Goal: Communication & Community: Share content

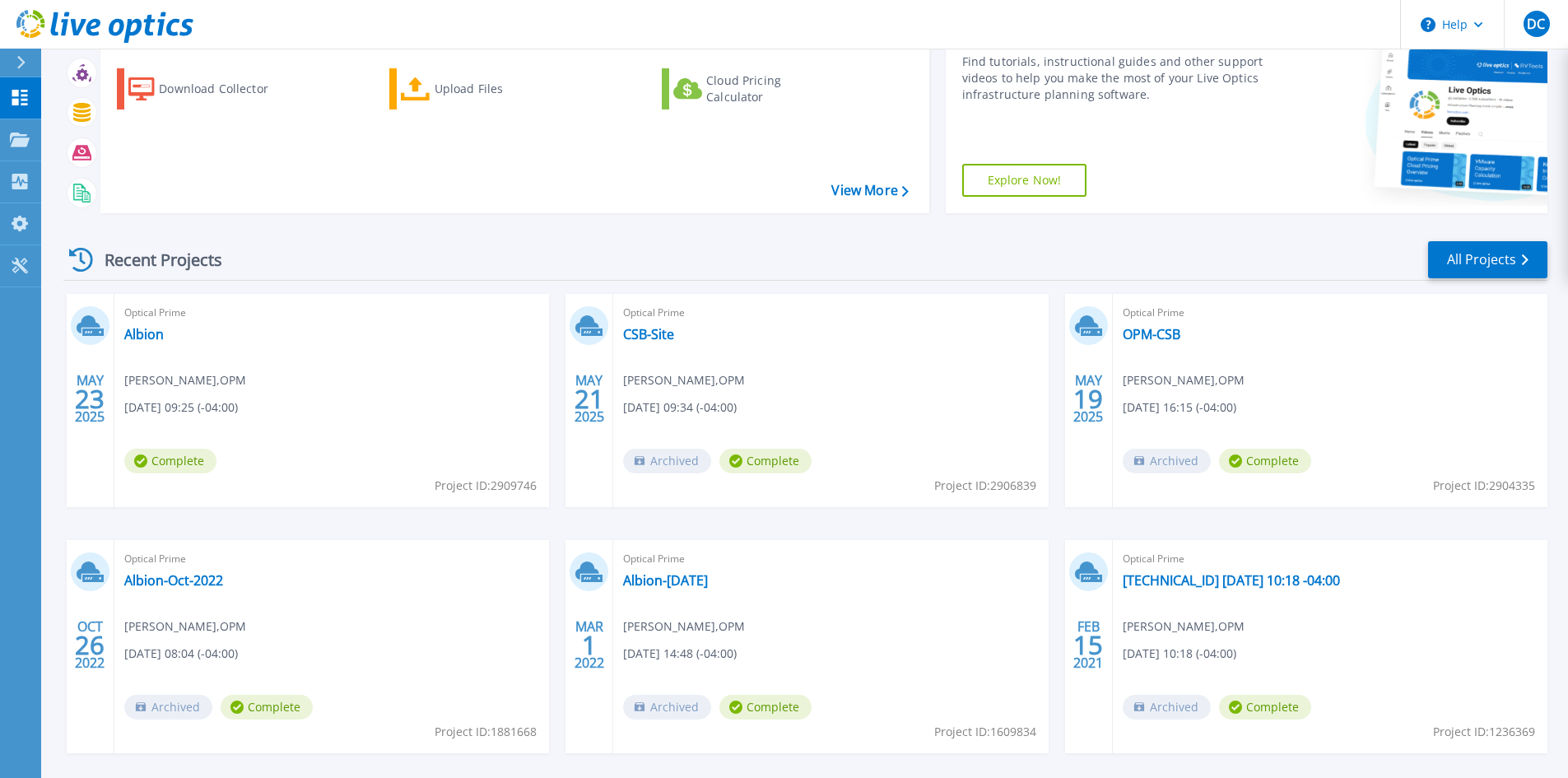
scroll to position [39, 0]
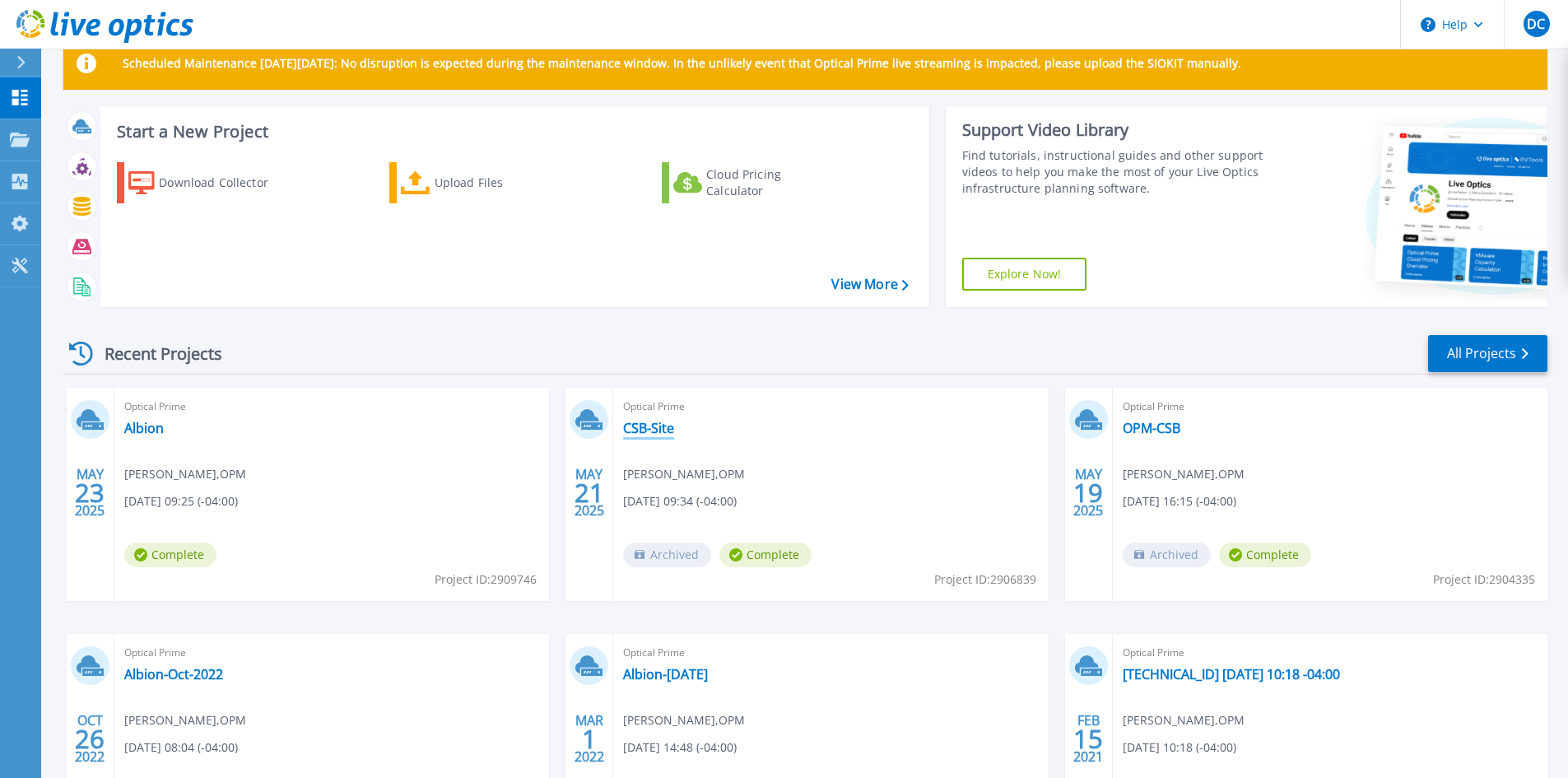
click at [642, 433] on link "CSB-Site" at bounding box center [648, 428] width 51 height 17
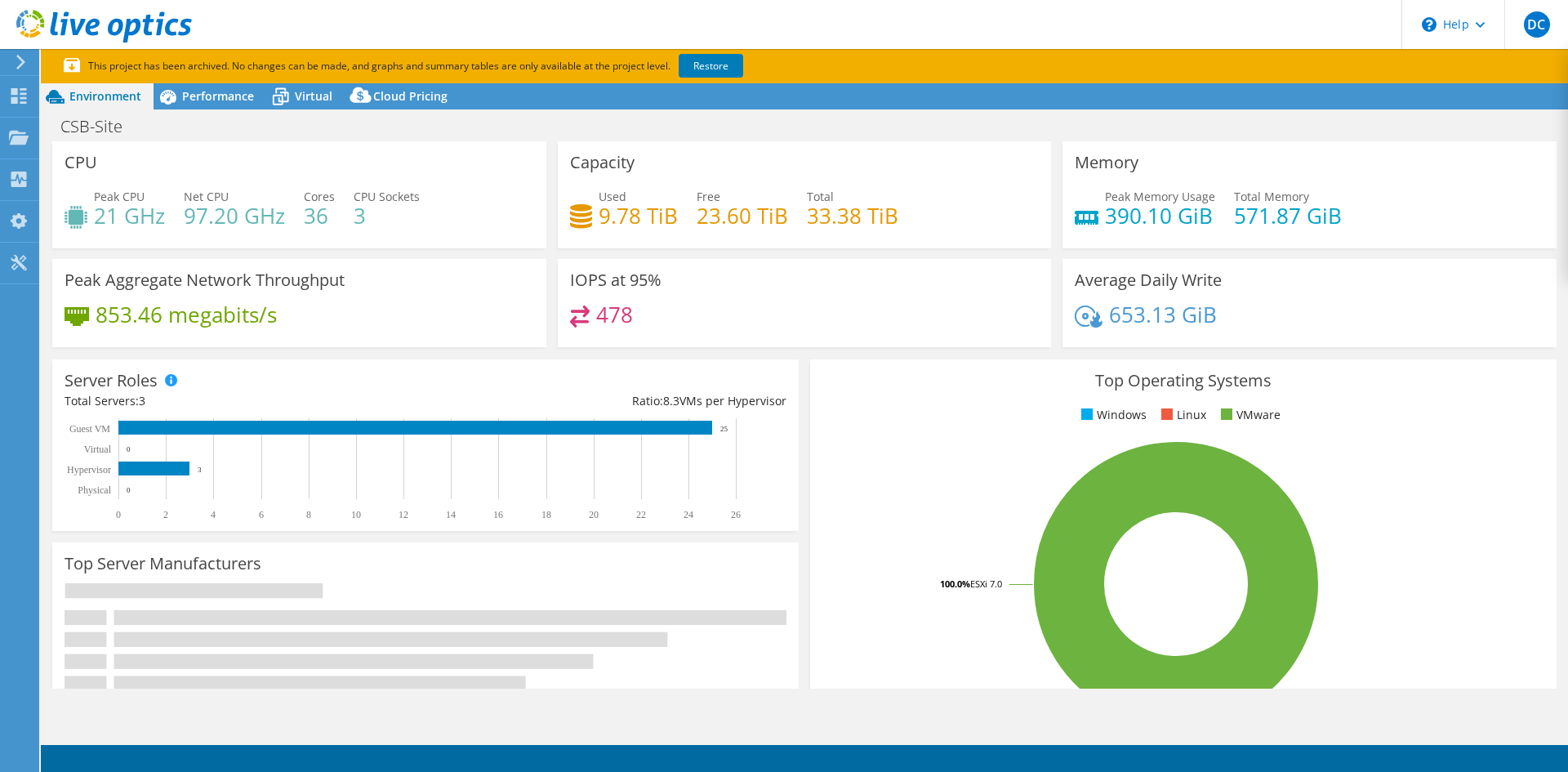
select select "USD"
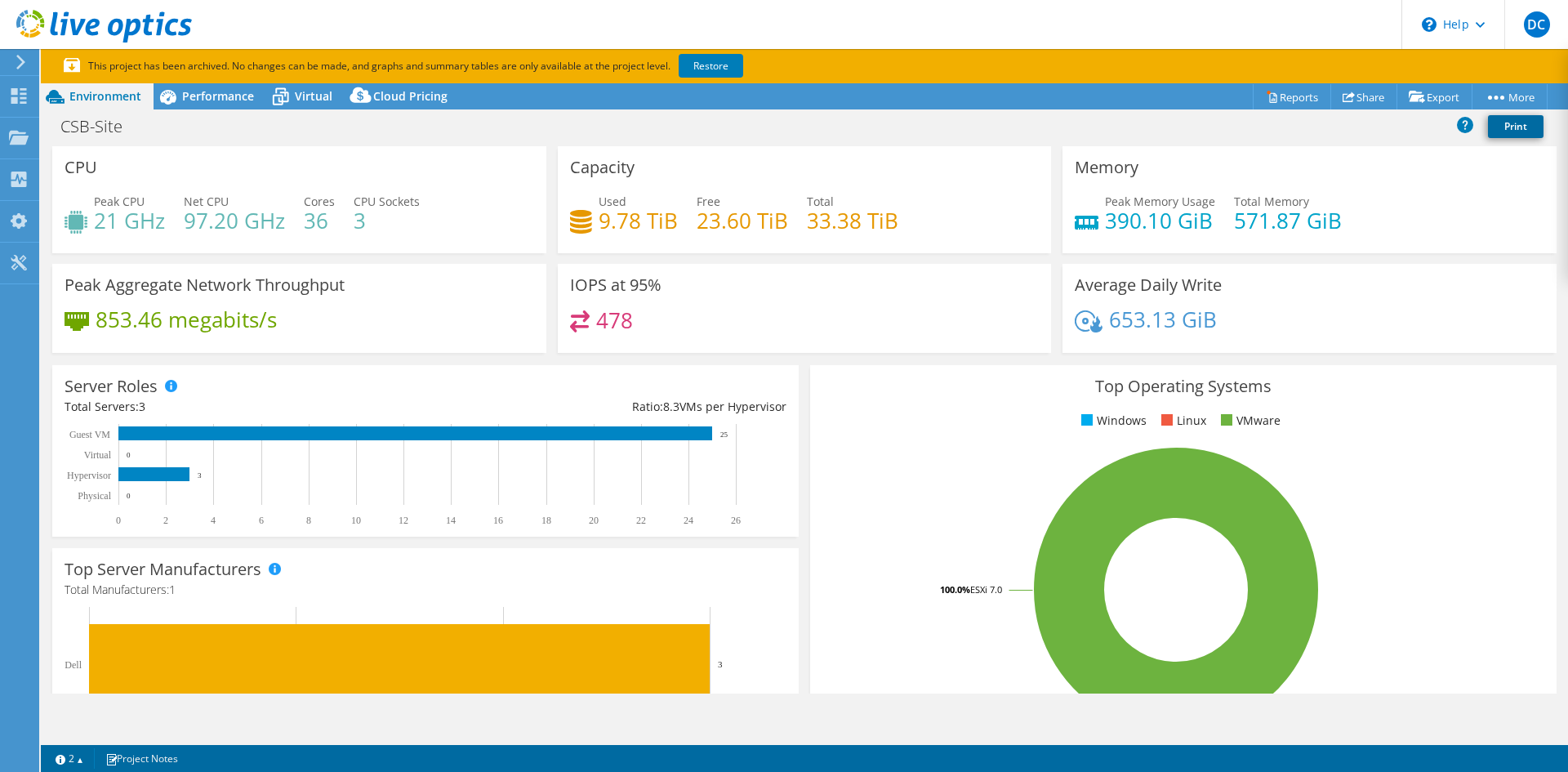
click at [1492, 133] on link "Print" at bounding box center [1516, 126] width 55 height 23
click at [1346, 101] on link "Share" at bounding box center [1364, 97] width 67 height 26
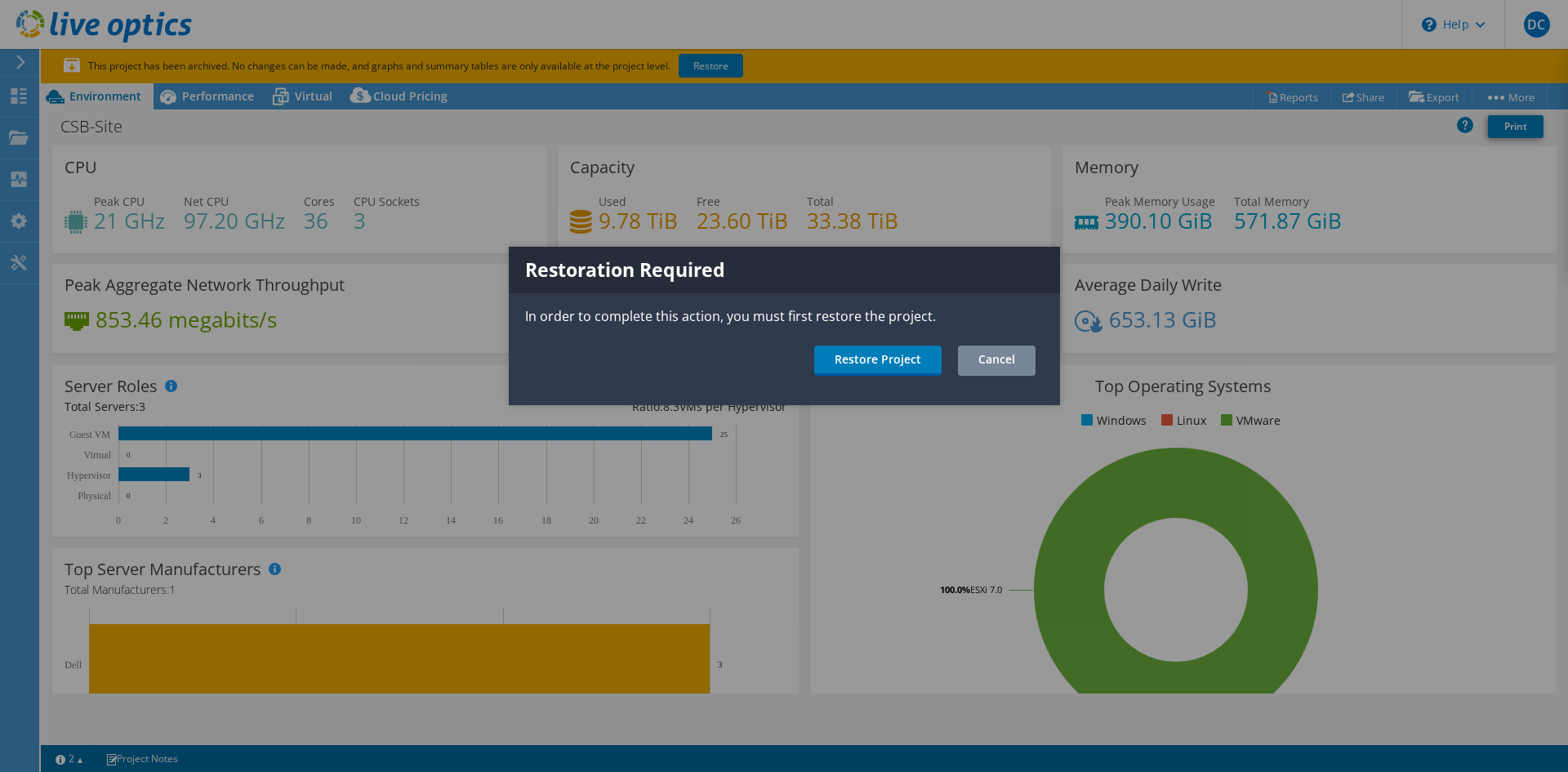
click at [1006, 357] on link "Cancel" at bounding box center [997, 360] width 77 height 30
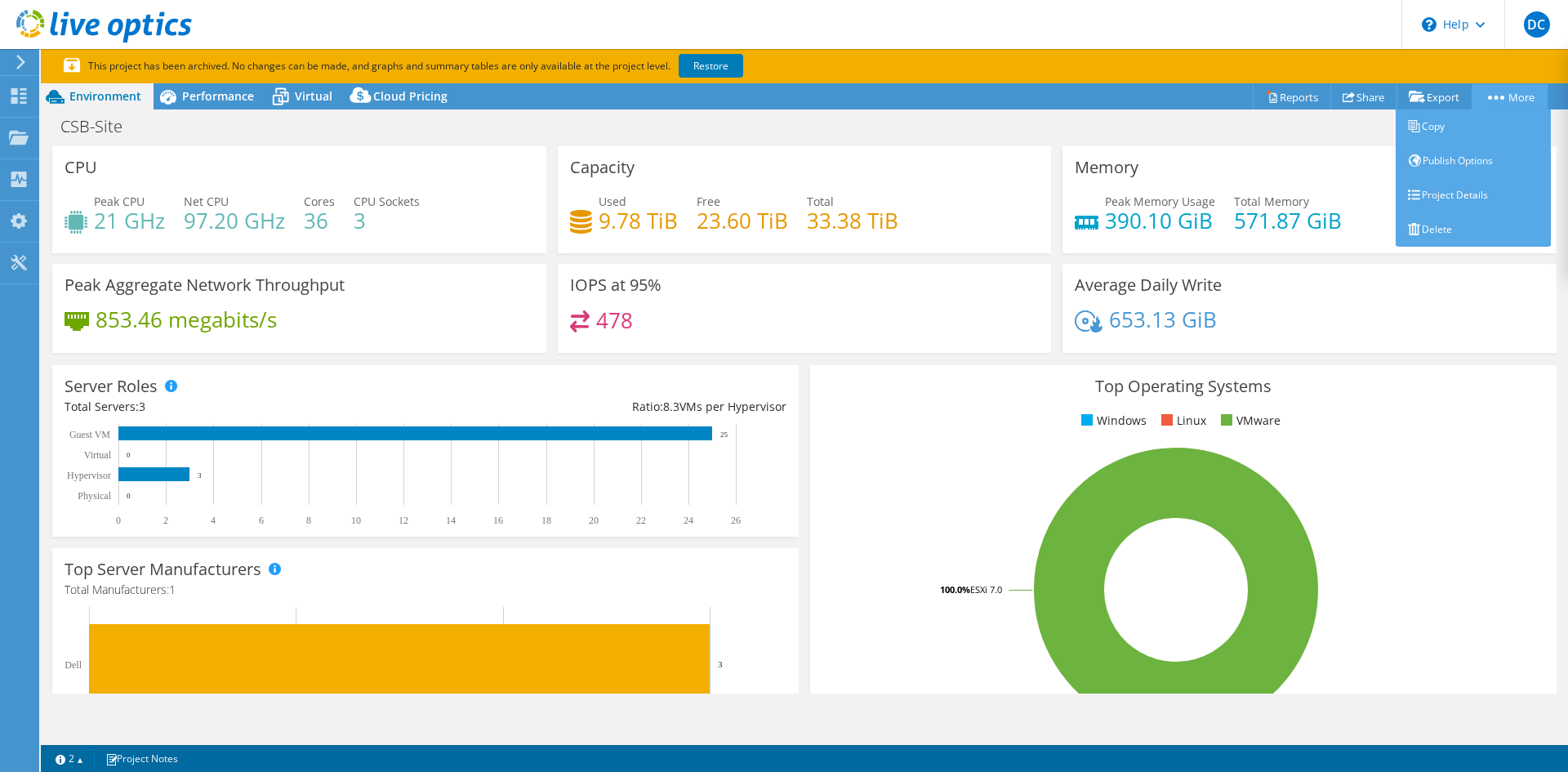
click at [1517, 94] on link "More" at bounding box center [1509, 97] width 76 height 26
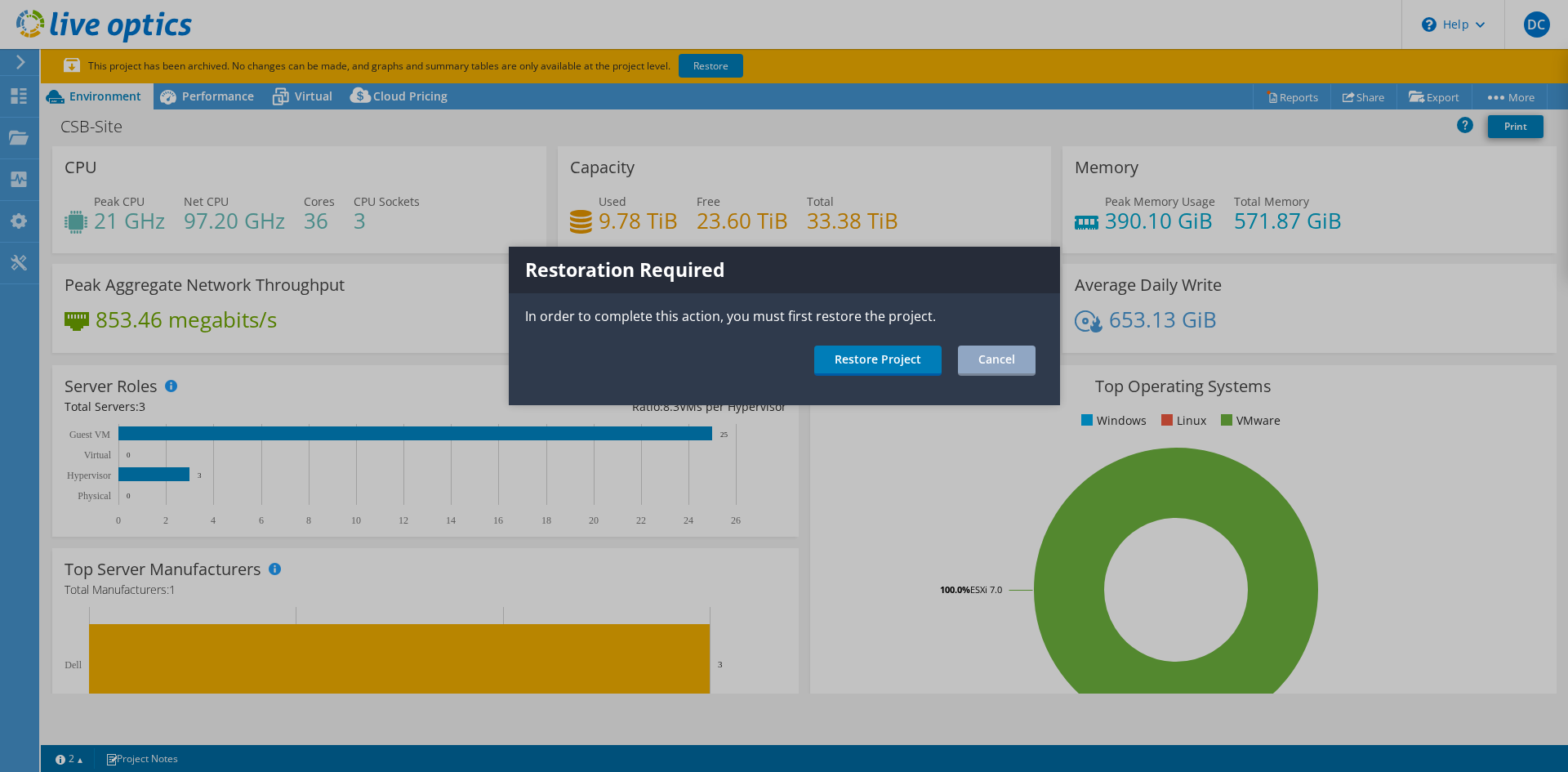
click at [1515, 94] on div at bounding box center [784, 386] width 1568 height 772
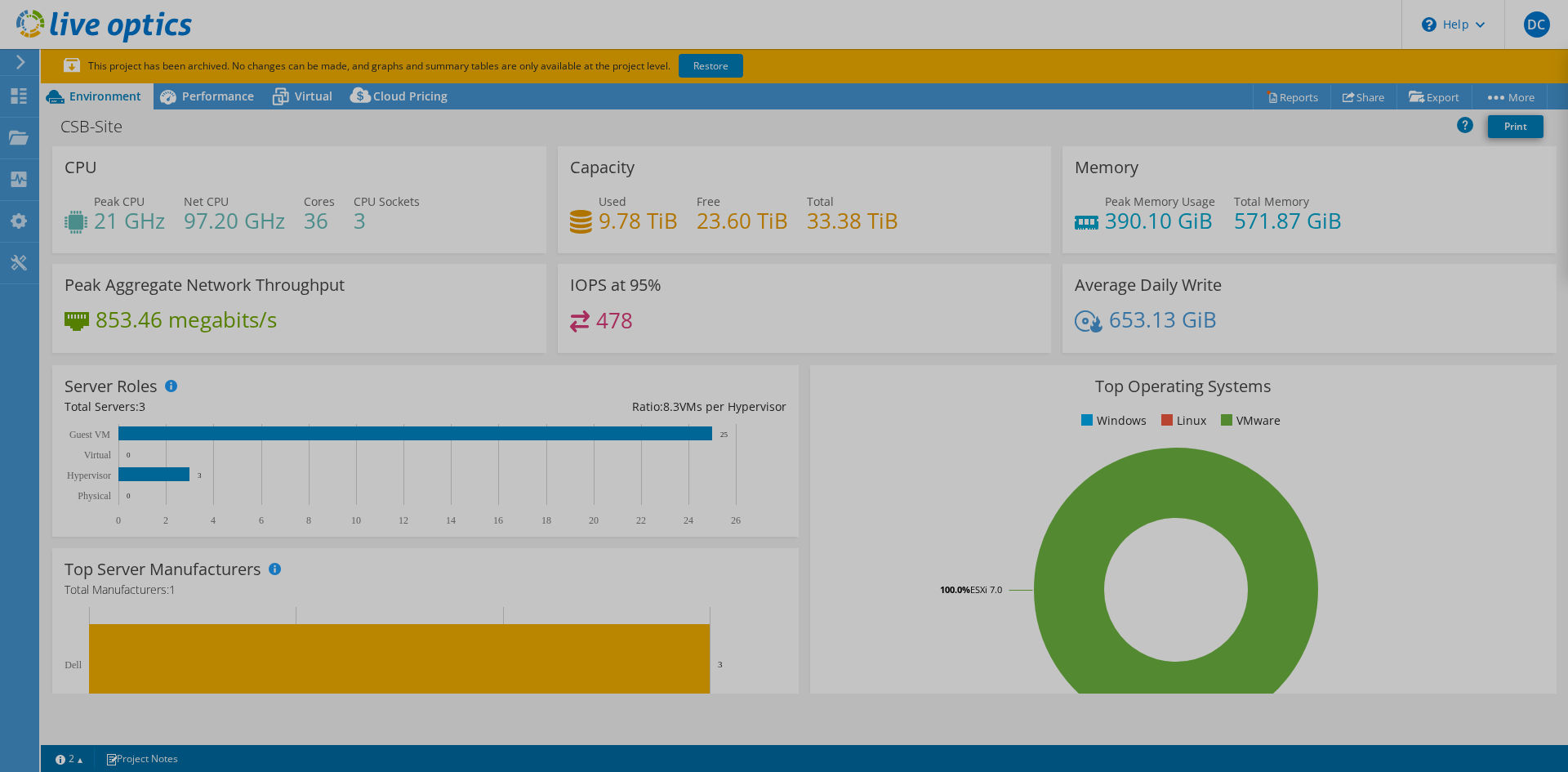
click at [1514, 94] on div at bounding box center [784, 386] width 1568 height 772
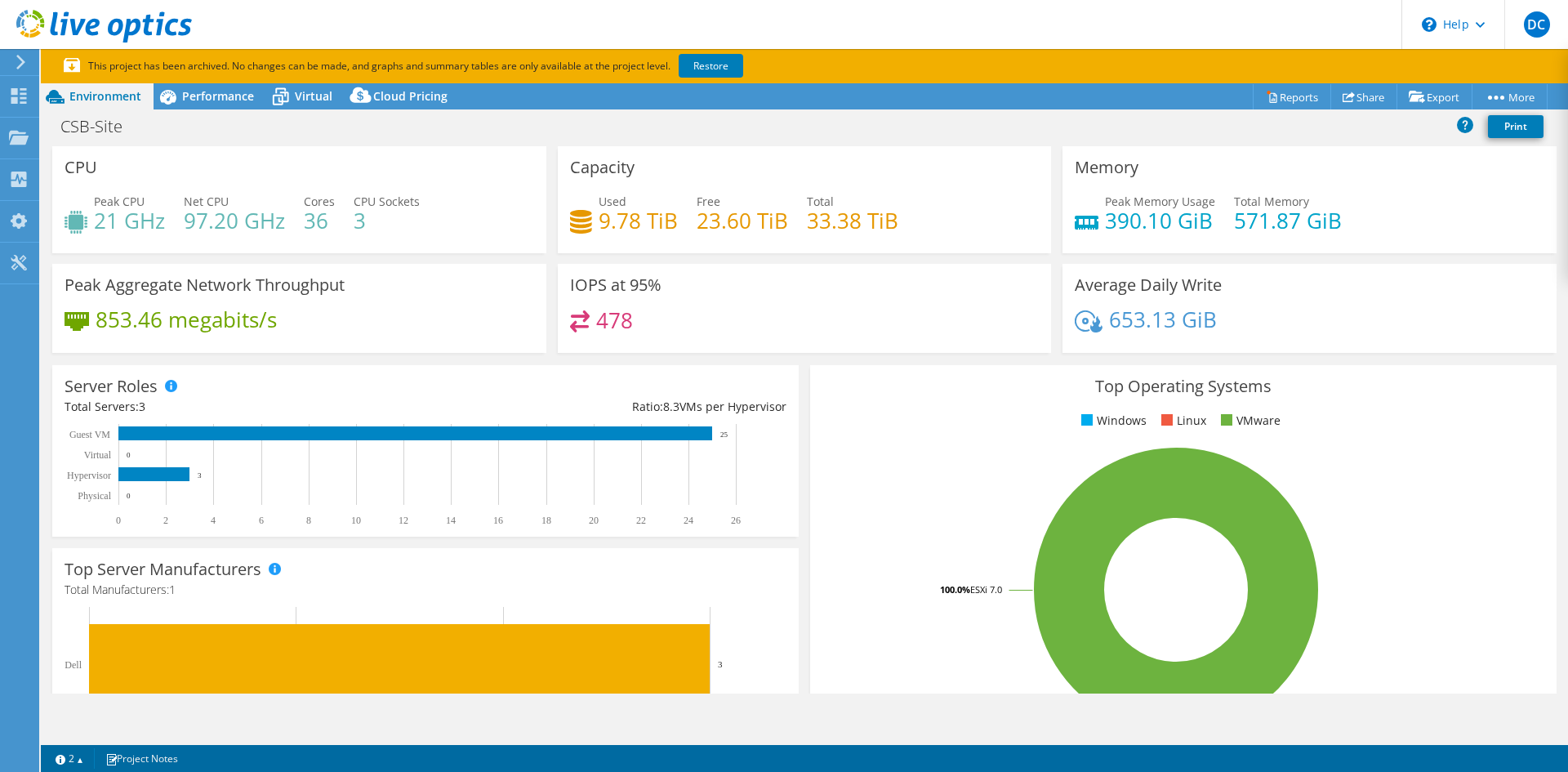
click at [1336, 132] on div "CSB-Site Print" at bounding box center [804, 126] width 1528 height 30
click at [1497, 124] on link "Print" at bounding box center [1516, 126] width 55 height 23
click at [1369, 98] on link "Share" at bounding box center [1364, 97] width 67 height 26
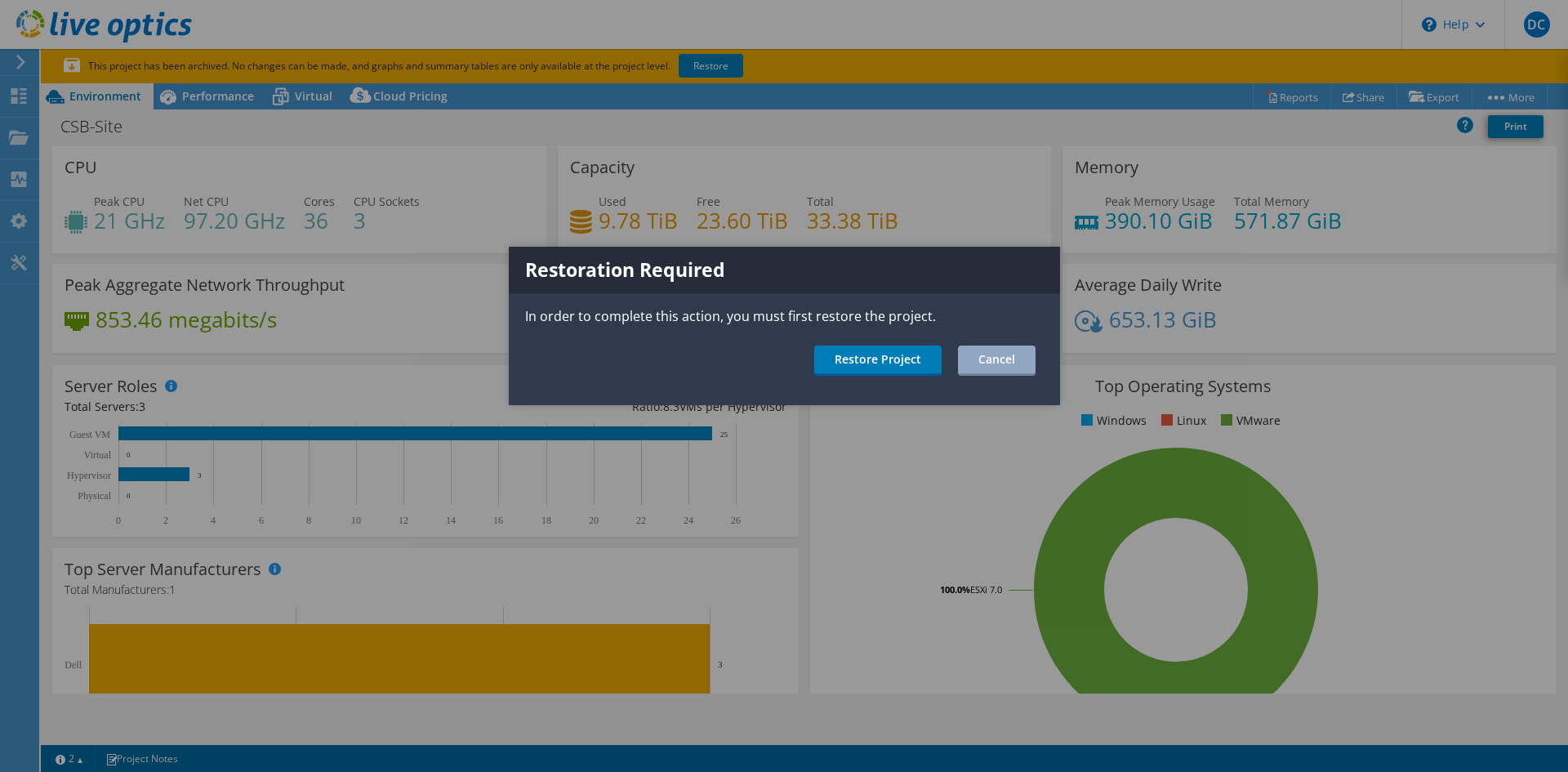
click at [990, 342] on div "Restoration Required In order to complete this action, you must first restore t…" at bounding box center [784, 326] width 551 height 158
click at [984, 346] on link "Cancel" at bounding box center [997, 360] width 77 height 30
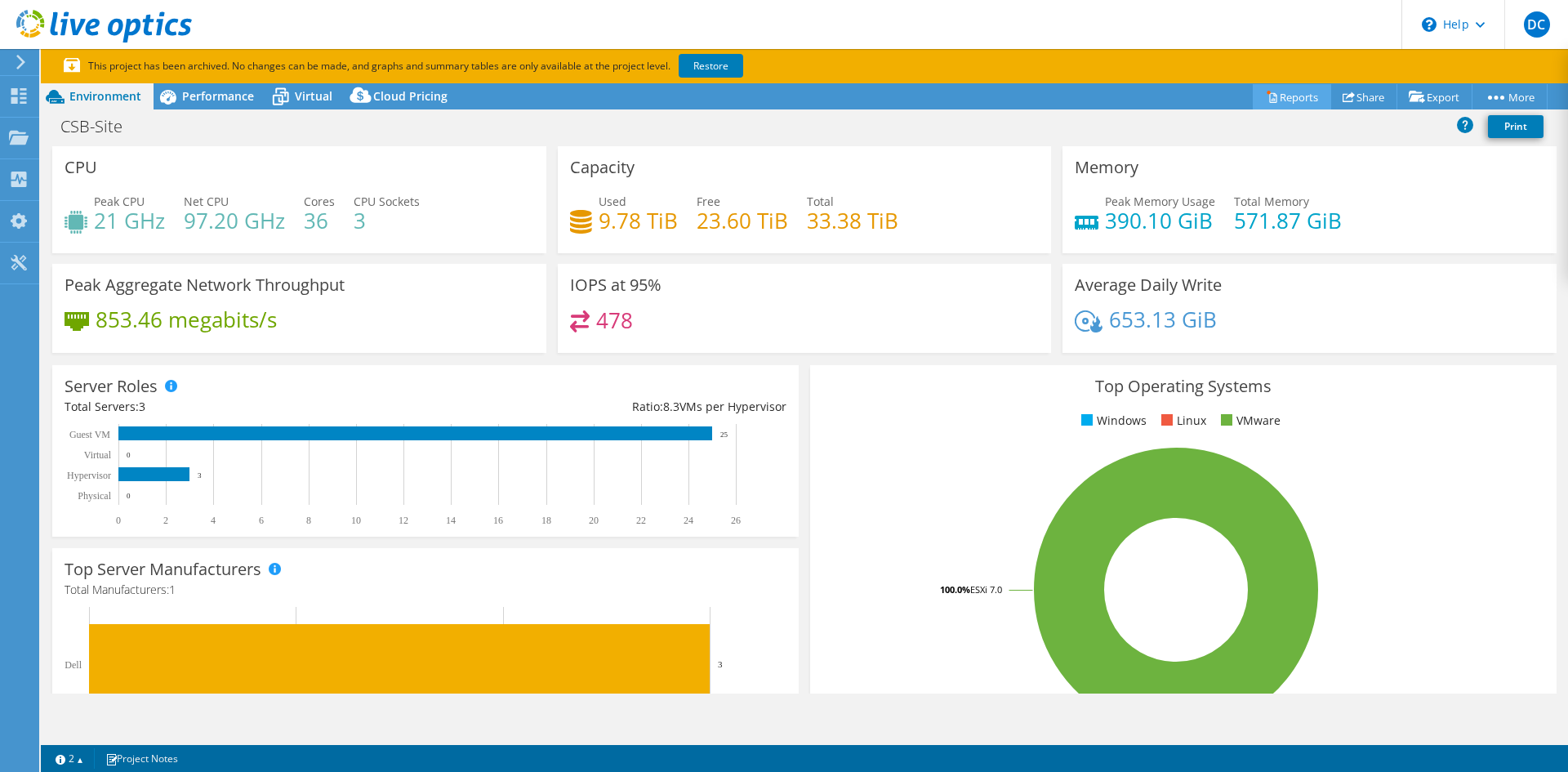
click at [1279, 84] on link "Reports" at bounding box center [1291, 97] width 78 height 26
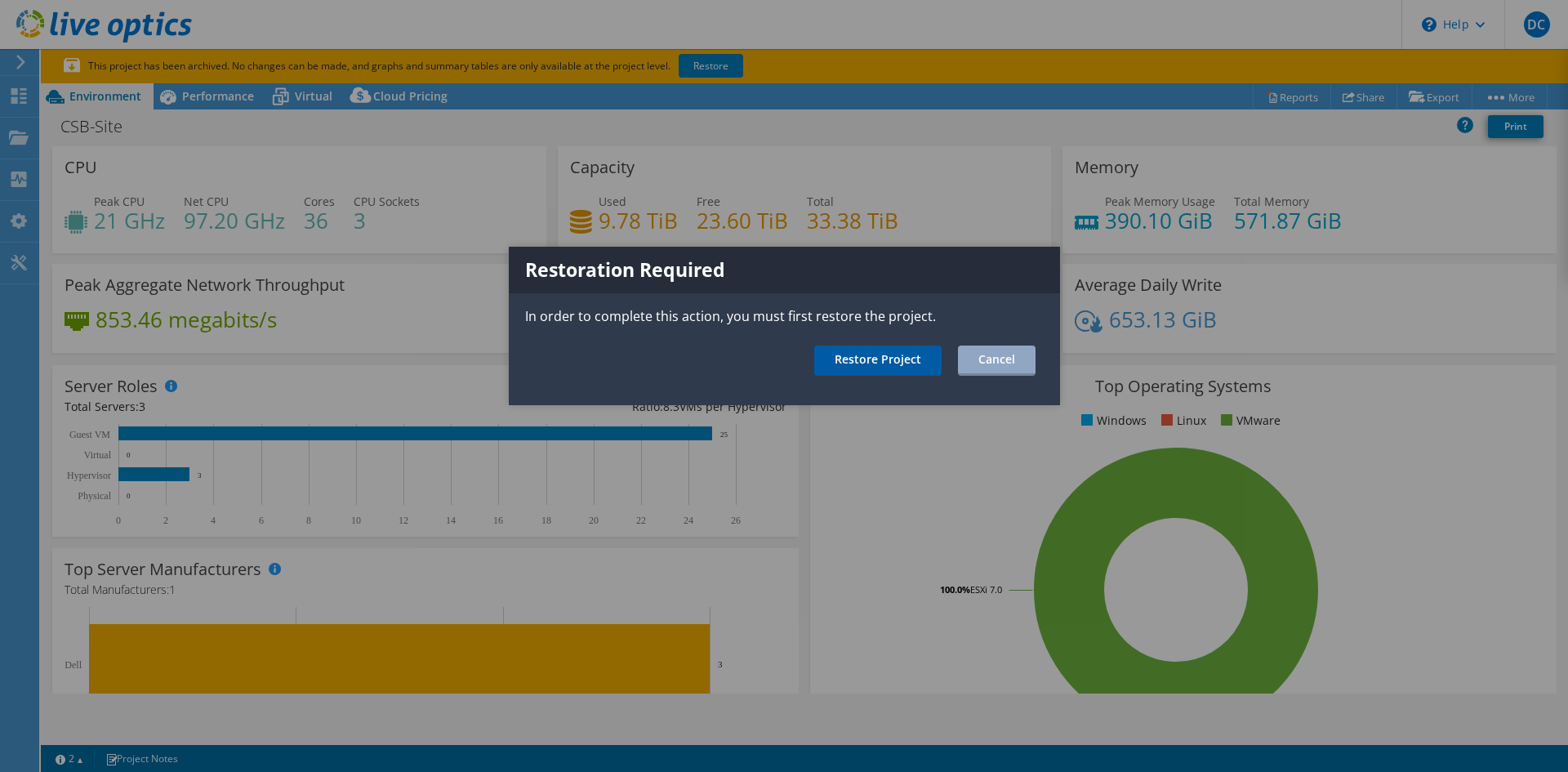
click at [860, 352] on link "Restore Project" at bounding box center [878, 360] width 127 height 30
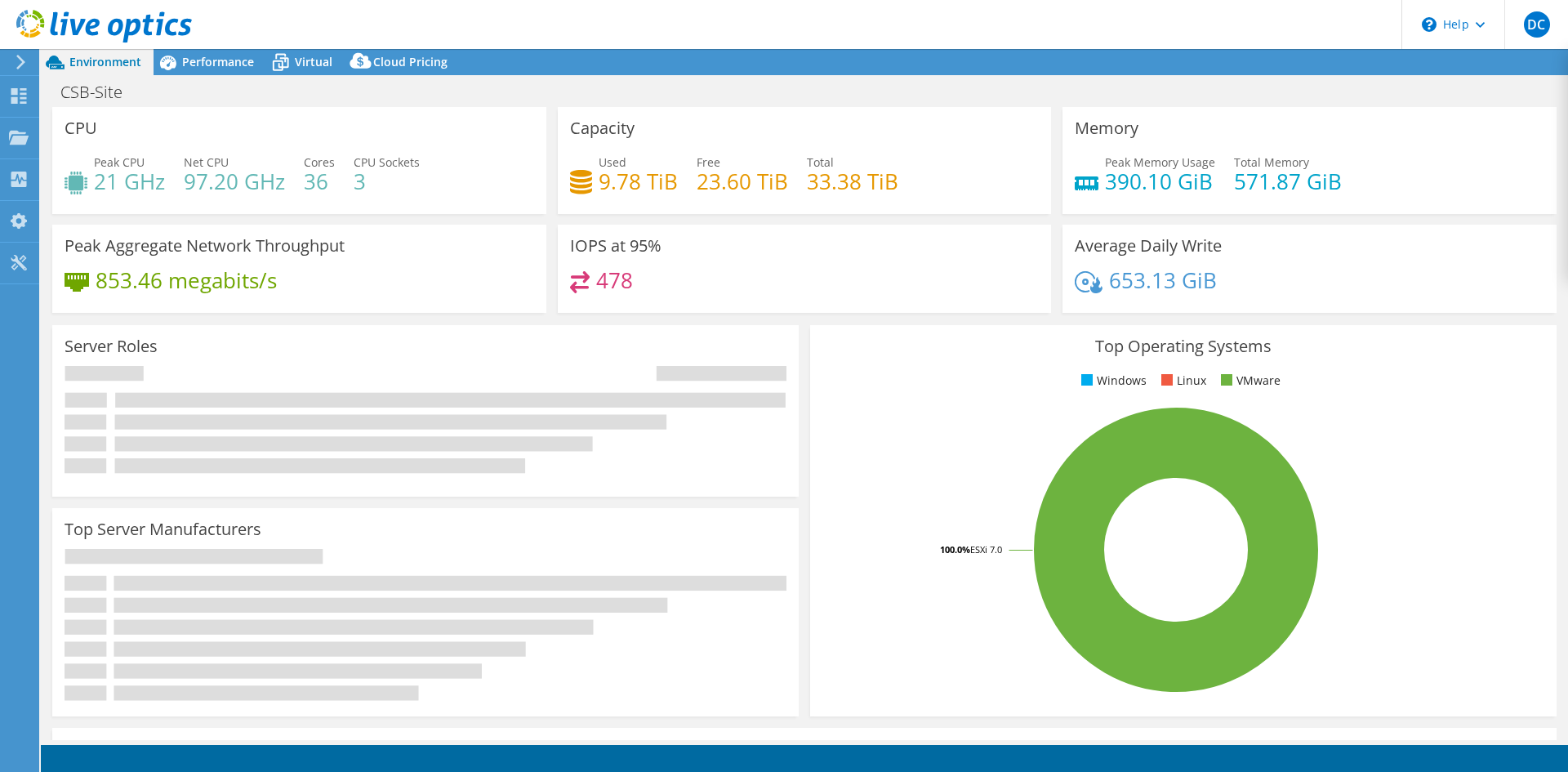
select select "USD"
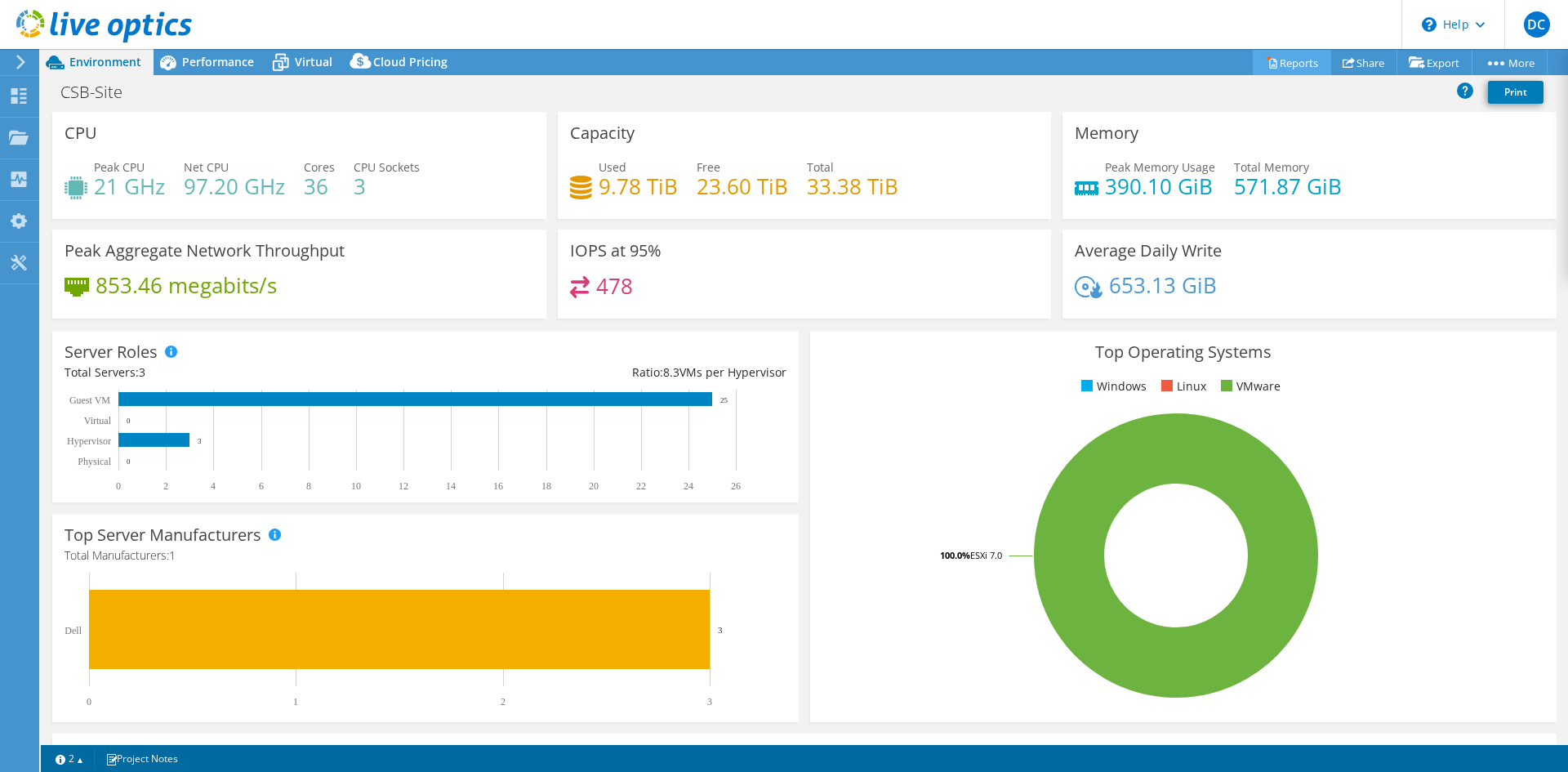
click at [1266, 56] on icon at bounding box center [1272, 62] width 12 height 12
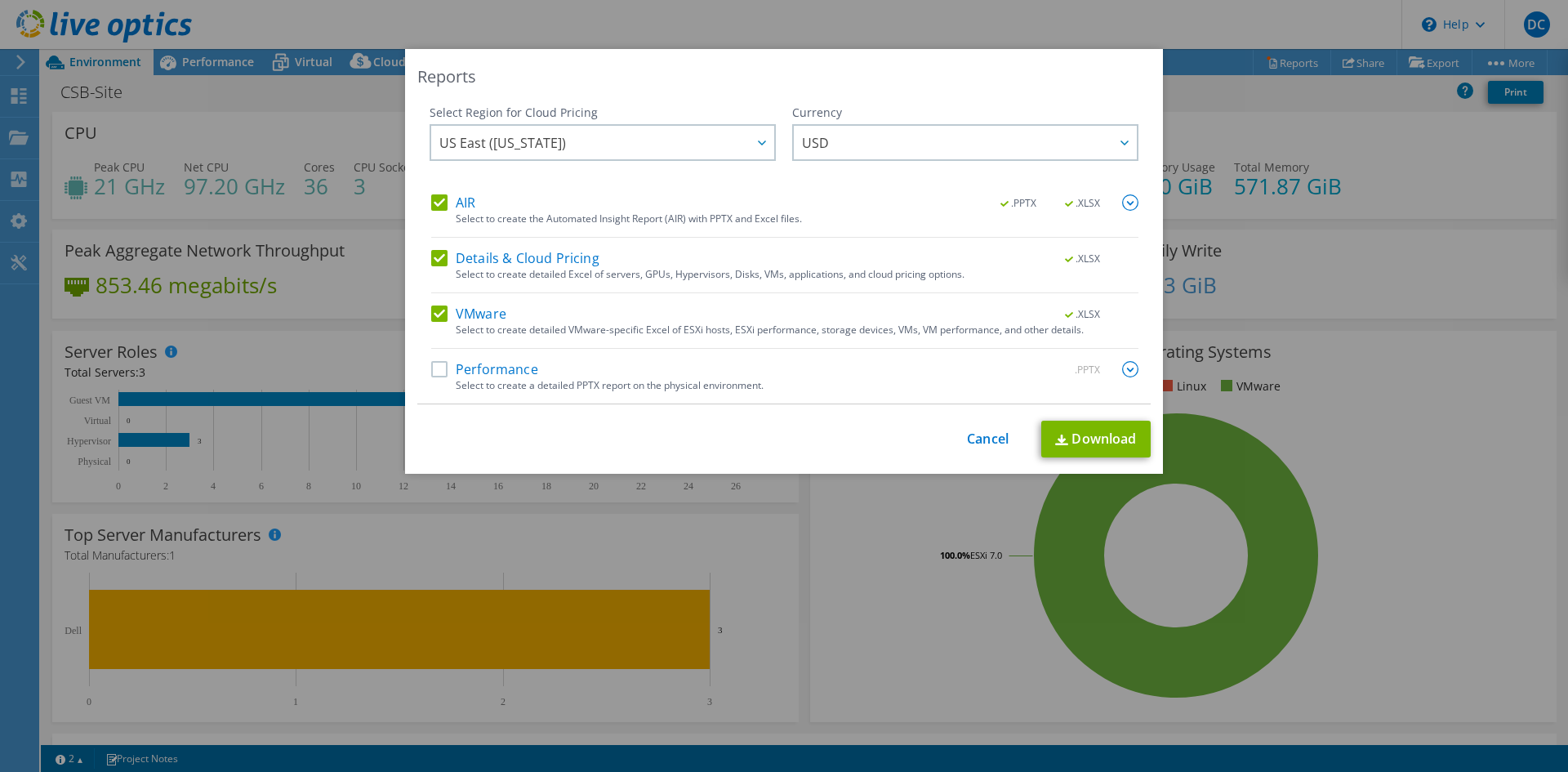
click at [439, 369] on label "Performance" at bounding box center [485, 369] width 107 height 17
click at [0, 0] on input "Performance" at bounding box center [0, 0] width 0 height 0
click at [728, 144] on span "US East ([US_STATE])" at bounding box center [606, 143] width 335 height 33
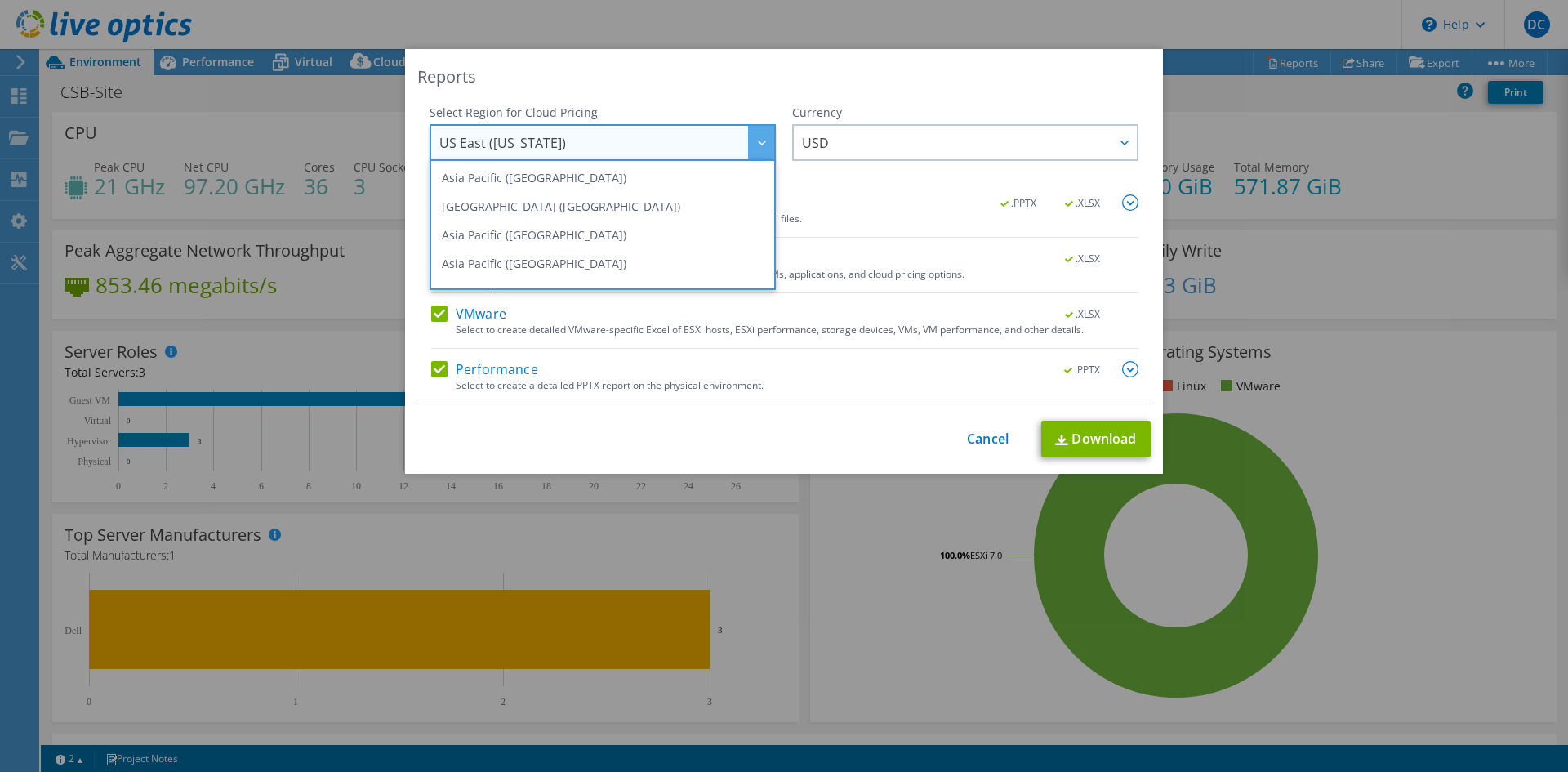
click at [728, 144] on span "US East ([US_STATE])" at bounding box center [606, 143] width 335 height 33
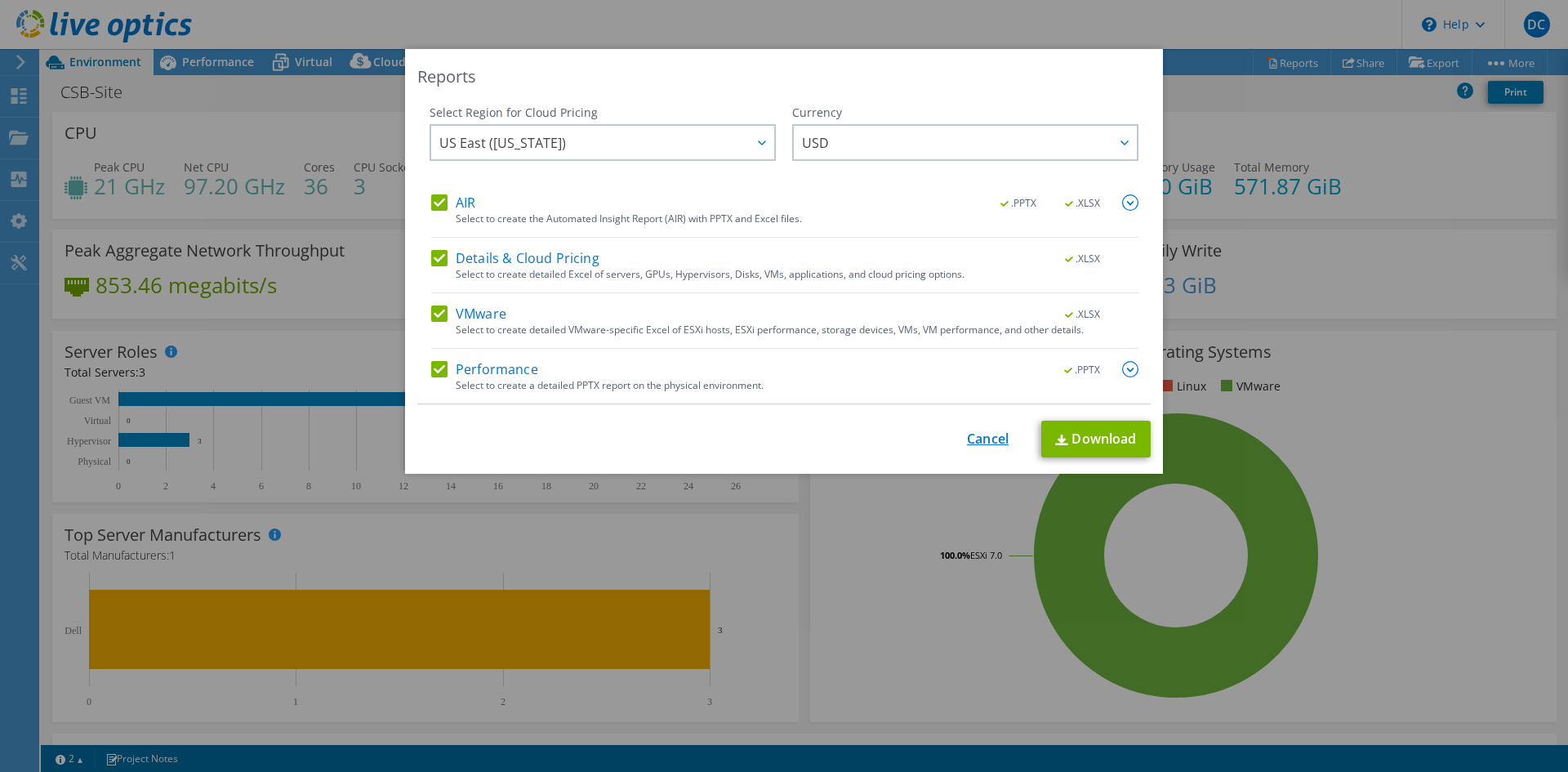
click at [973, 439] on link "Cancel" at bounding box center [987, 439] width 41 height 16
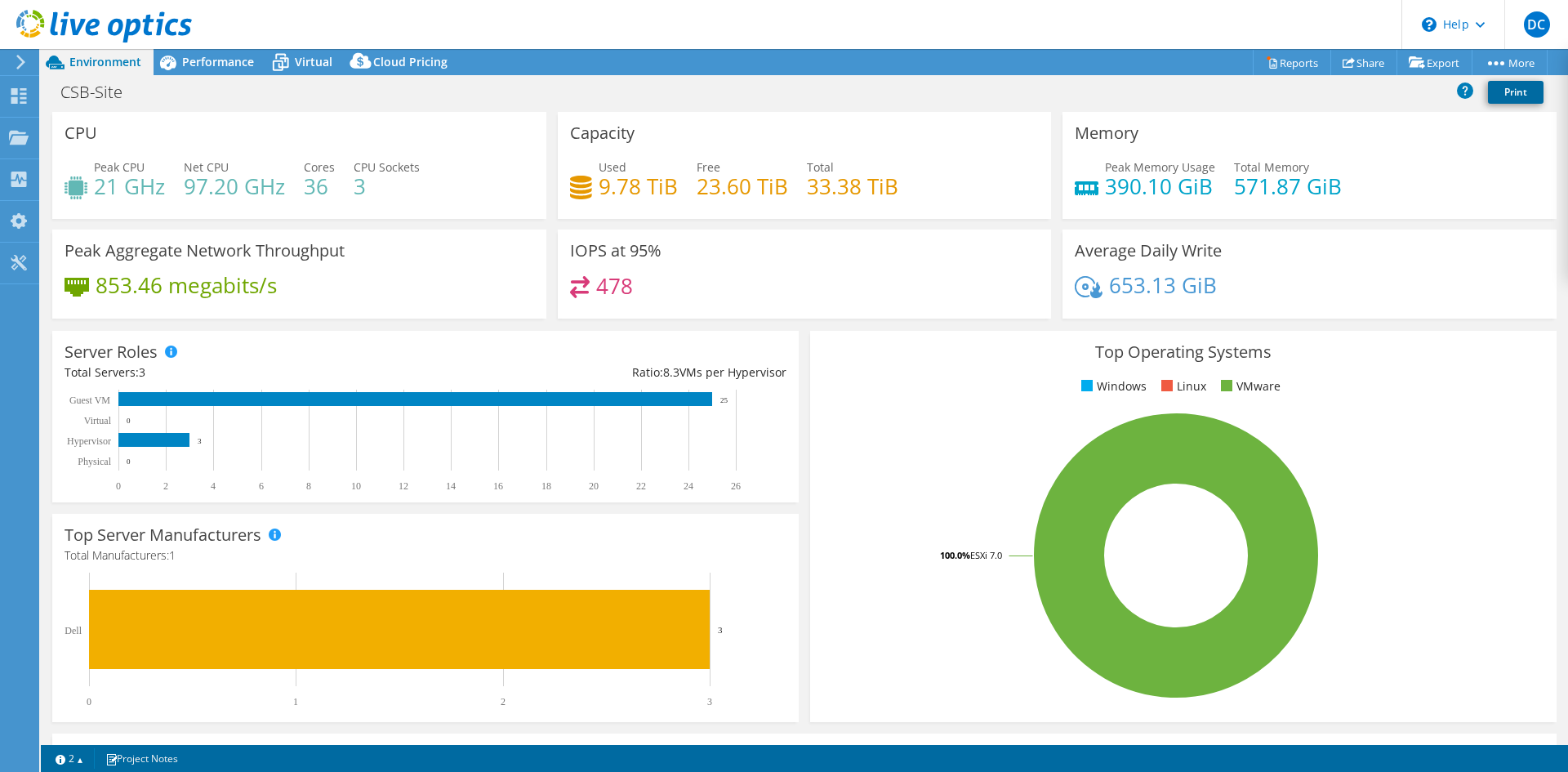
click at [1525, 83] on link "Print" at bounding box center [1516, 92] width 55 height 23
click at [1369, 58] on link "Share" at bounding box center [1364, 63] width 67 height 26
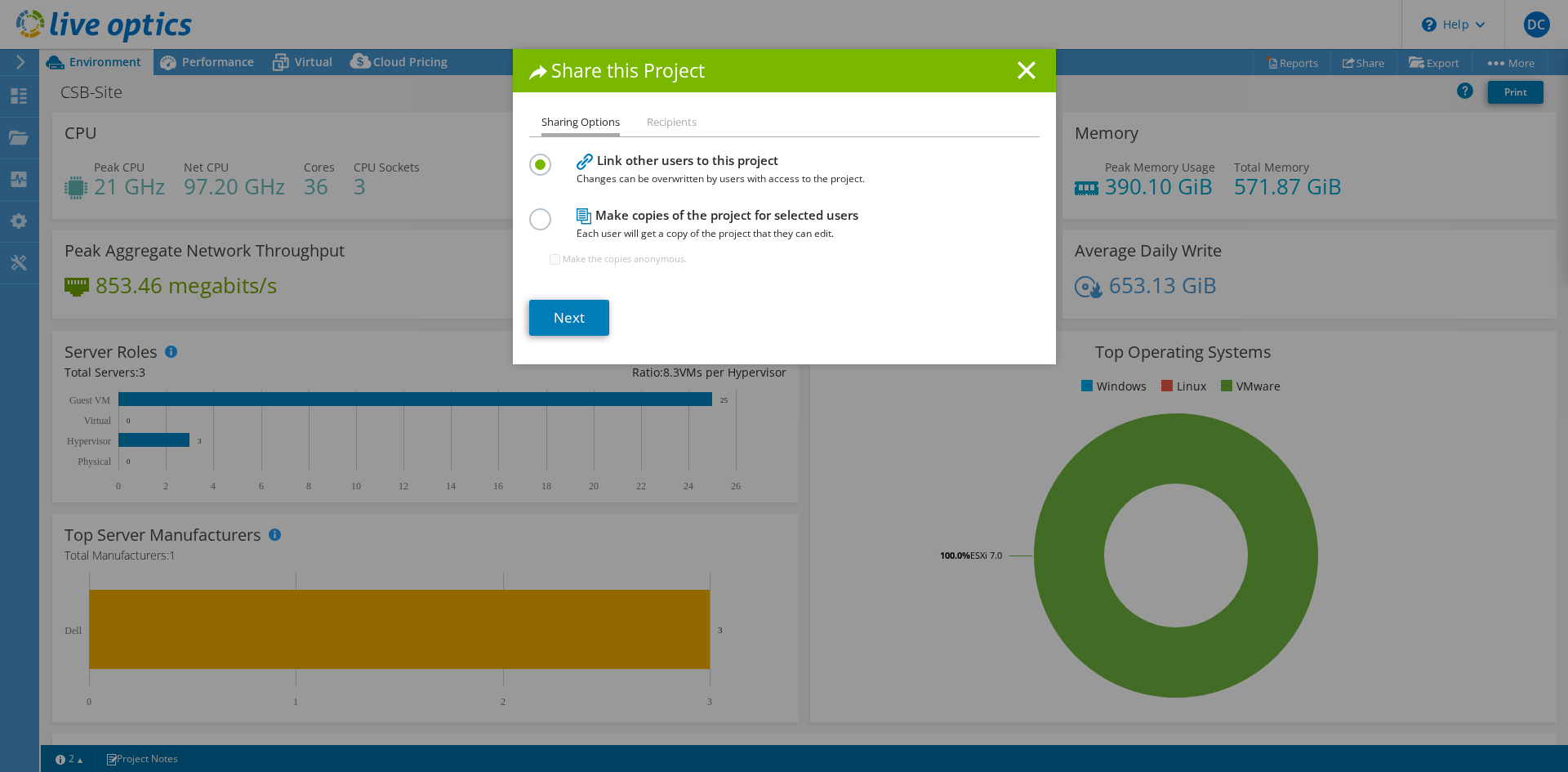
click at [653, 126] on li "Recipients" at bounding box center [672, 122] width 50 height 20
click at [560, 307] on link "Next" at bounding box center [569, 317] width 80 height 36
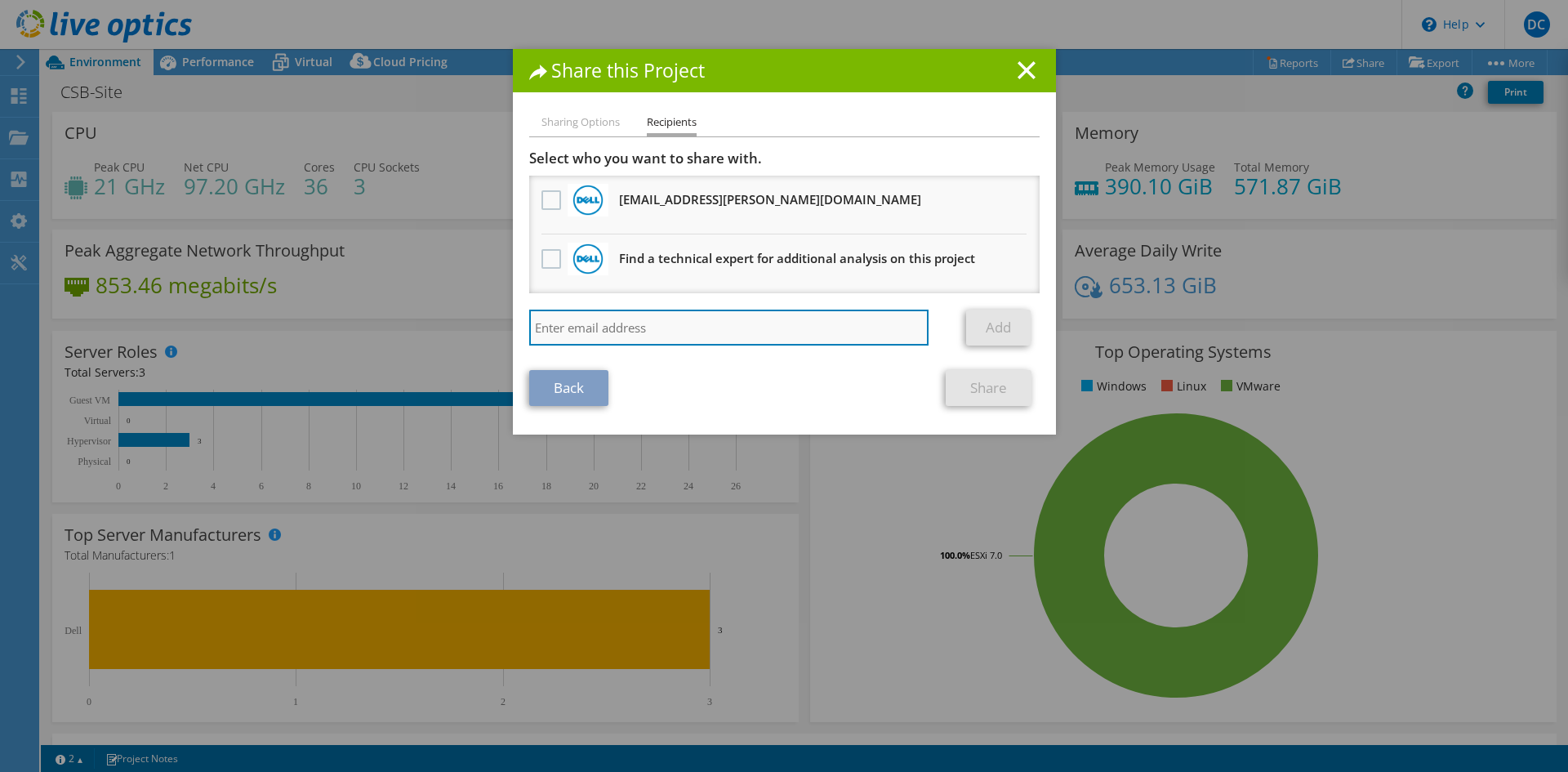
click at [694, 331] on input "search" at bounding box center [729, 327] width 400 height 36
click at [751, 321] on input "search" at bounding box center [729, 327] width 400 height 36
paste input "[PERSON_NAME][EMAIL_ADDRESS][PERSON_NAME][DOMAIN_NAME]"
type input "[PERSON_NAME][EMAIL_ADDRESS][PERSON_NAME][DOMAIN_NAME]"
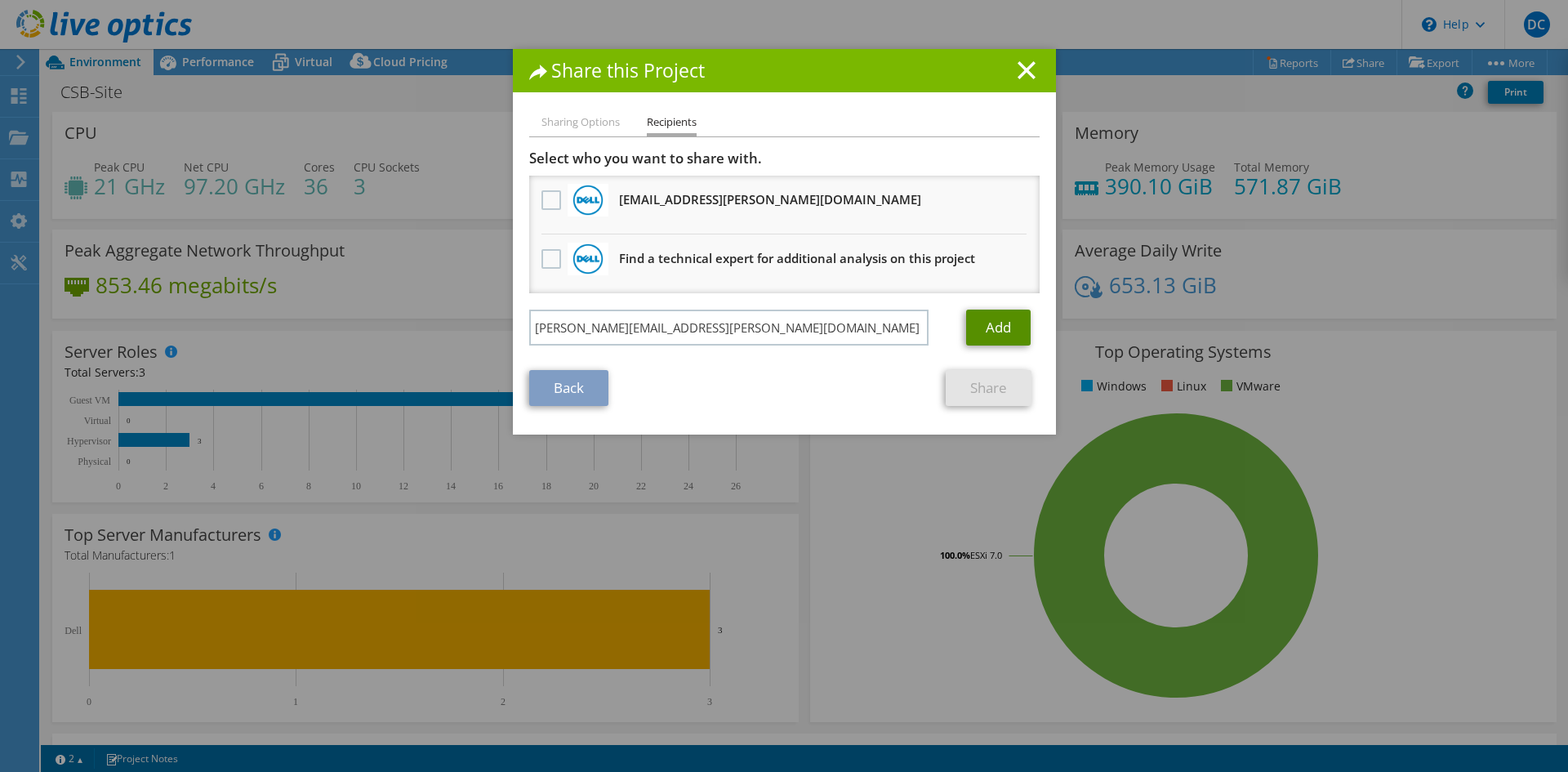
click at [1006, 323] on link "Add" at bounding box center [998, 327] width 64 height 36
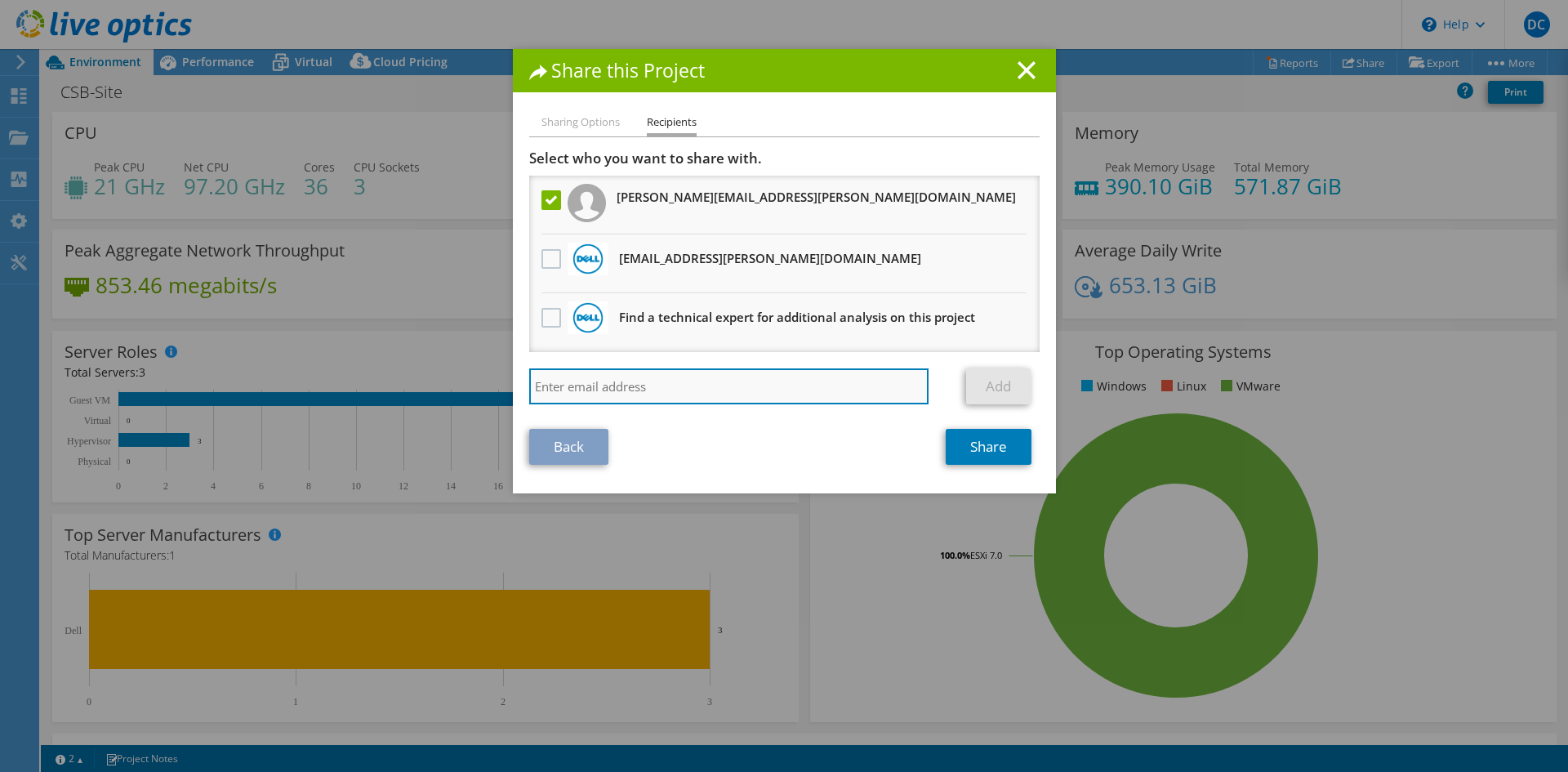
click at [886, 390] on input "search" at bounding box center [729, 386] width 400 height 36
click at [660, 395] on input "search" at bounding box center [729, 386] width 400 height 36
paste input "Juan.Jovane@dell.com"
type input "Juan.Jovane@dell.com"
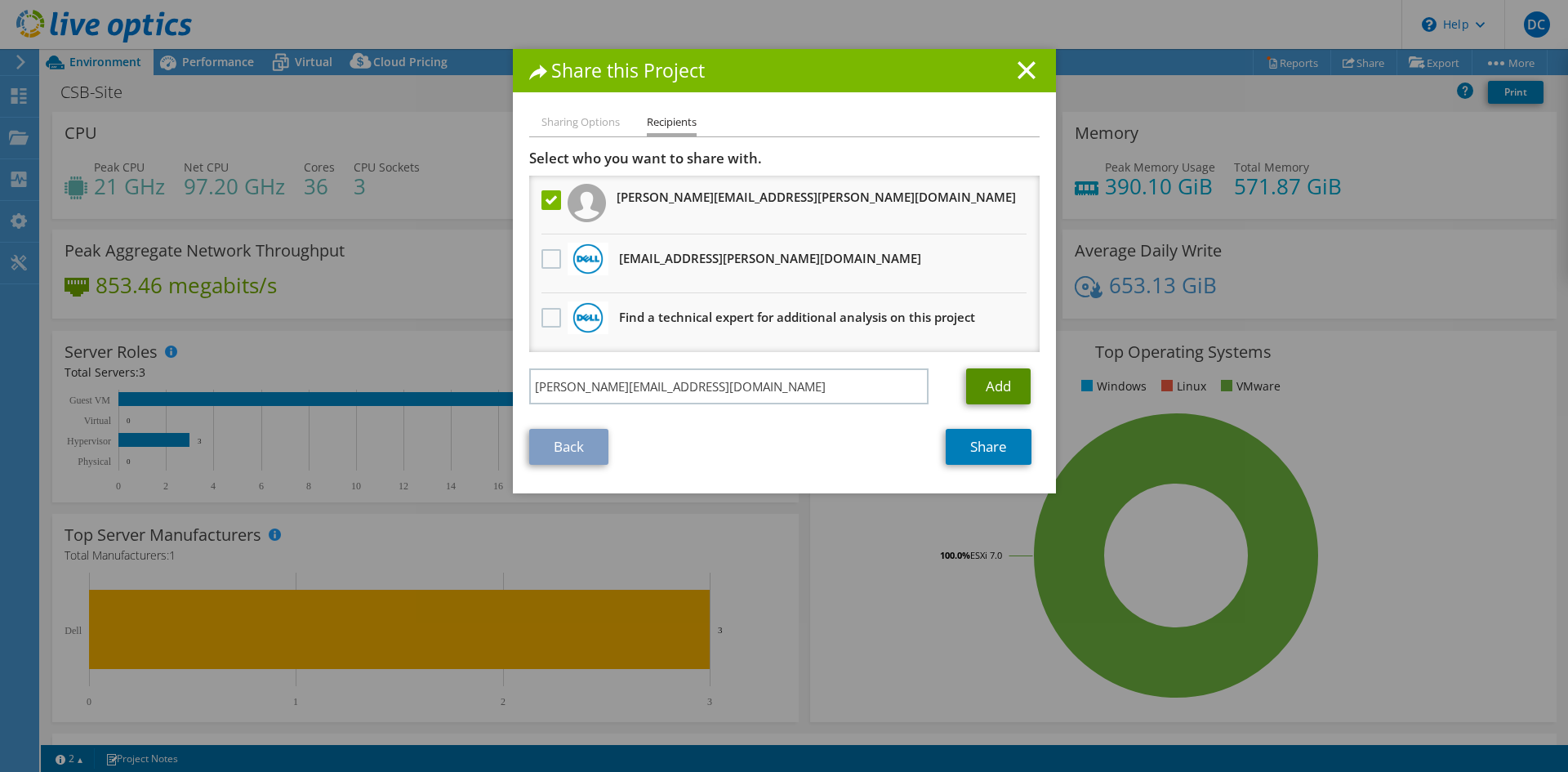
click at [966, 388] on link "Add" at bounding box center [998, 386] width 64 height 36
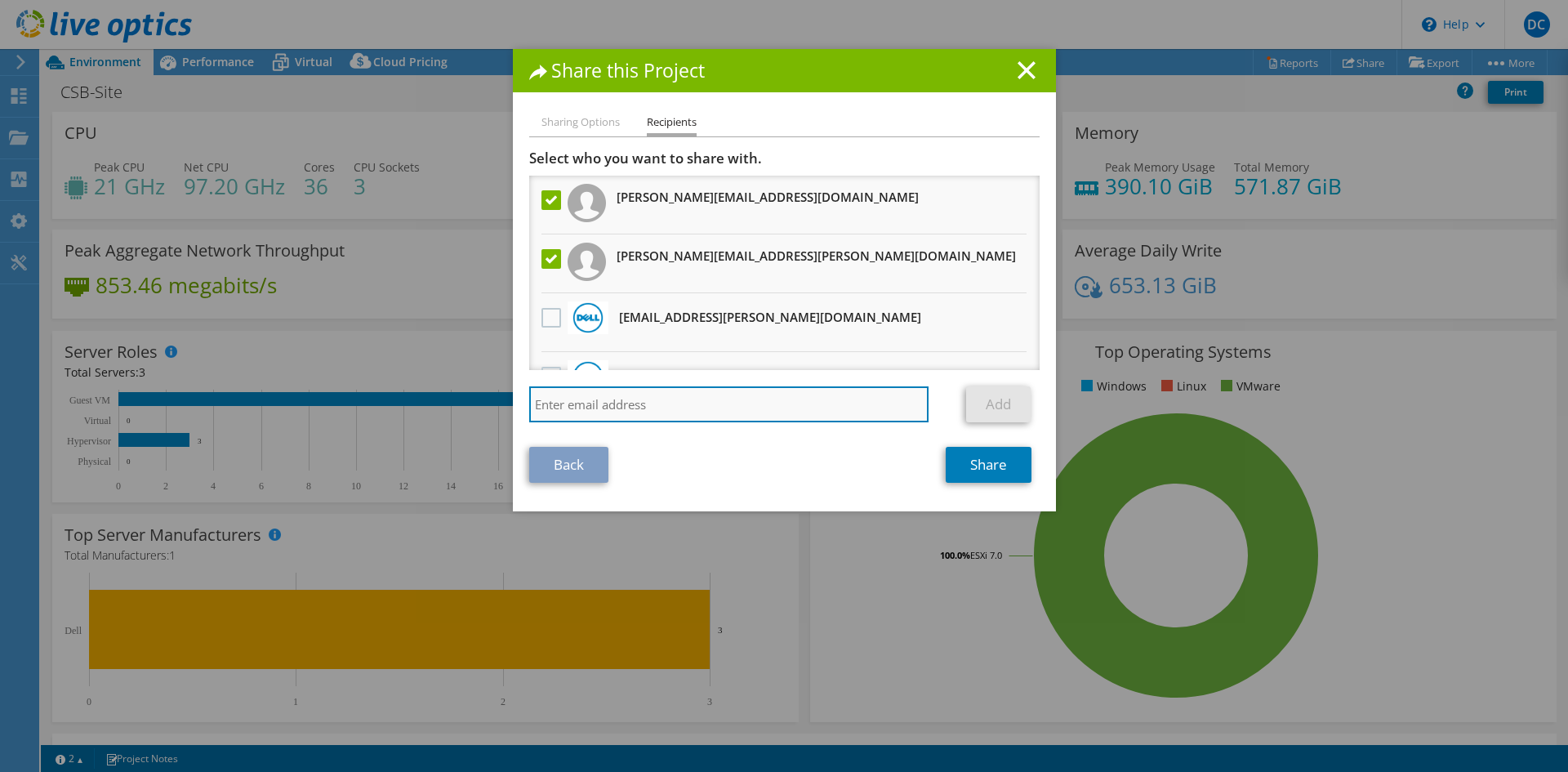
click at [621, 397] on input "search" at bounding box center [729, 404] width 400 height 36
paste input "[PERSON_NAME][EMAIL_ADDRESS][PERSON_NAME][DOMAIN_NAME]"
type input "[PERSON_NAME][EMAIL_ADDRESS][PERSON_NAME][DOMAIN_NAME]"
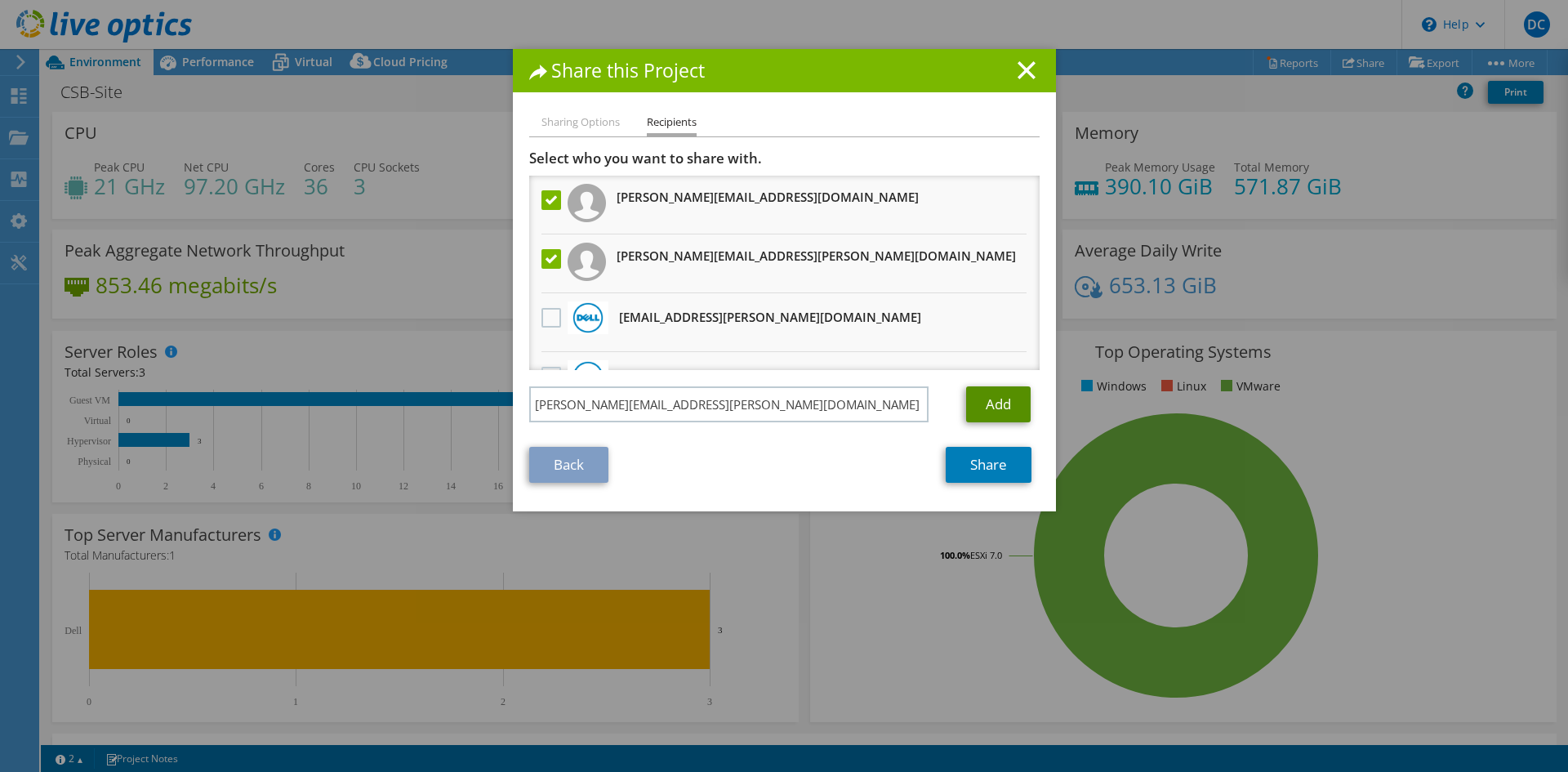
click at [984, 412] on link "Add" at bounding box center [998, 404] width 64 height 36
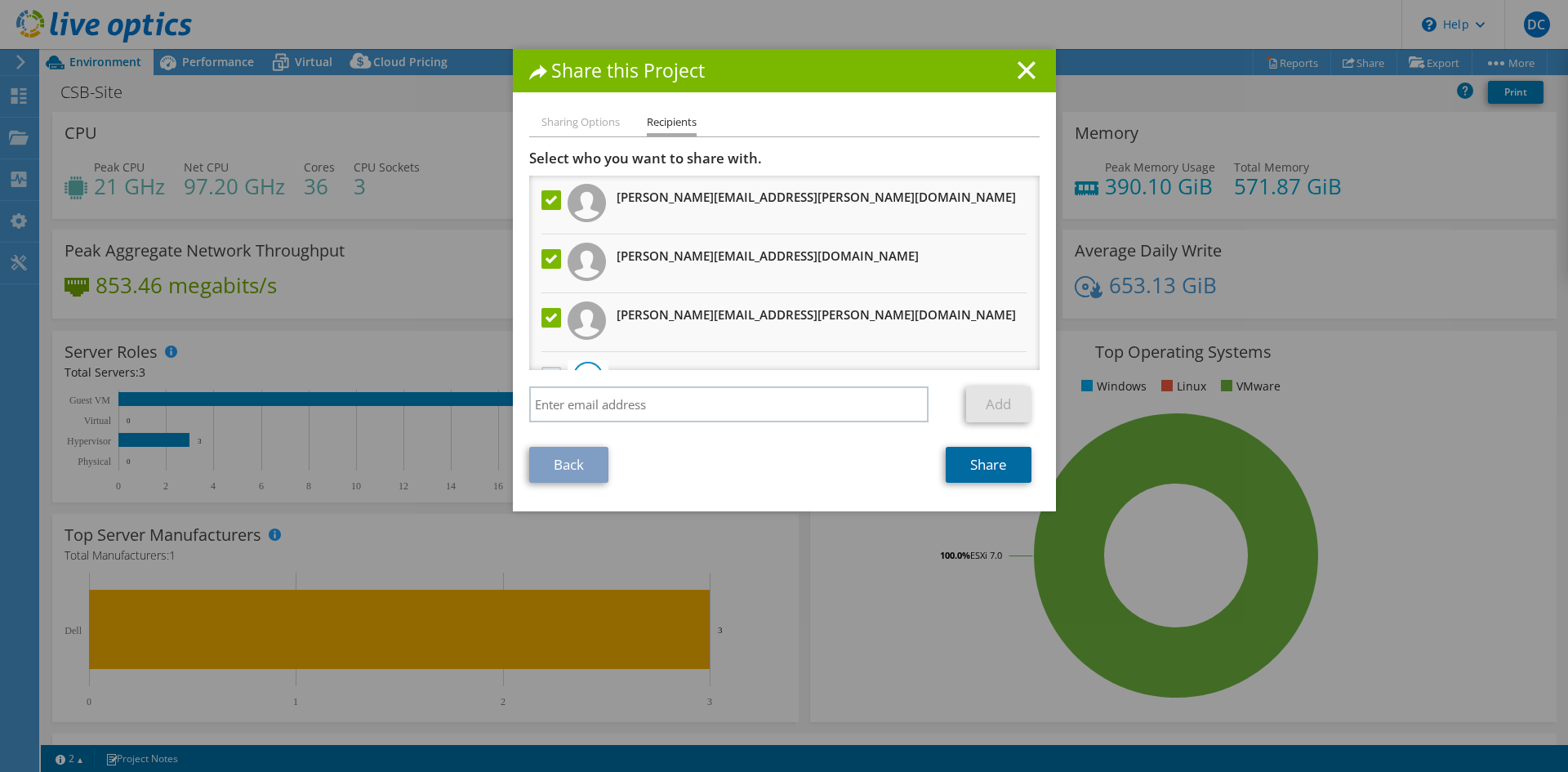
click at [985, 477] on link "Share" at bounding box center [988, 464] width 86 height 36
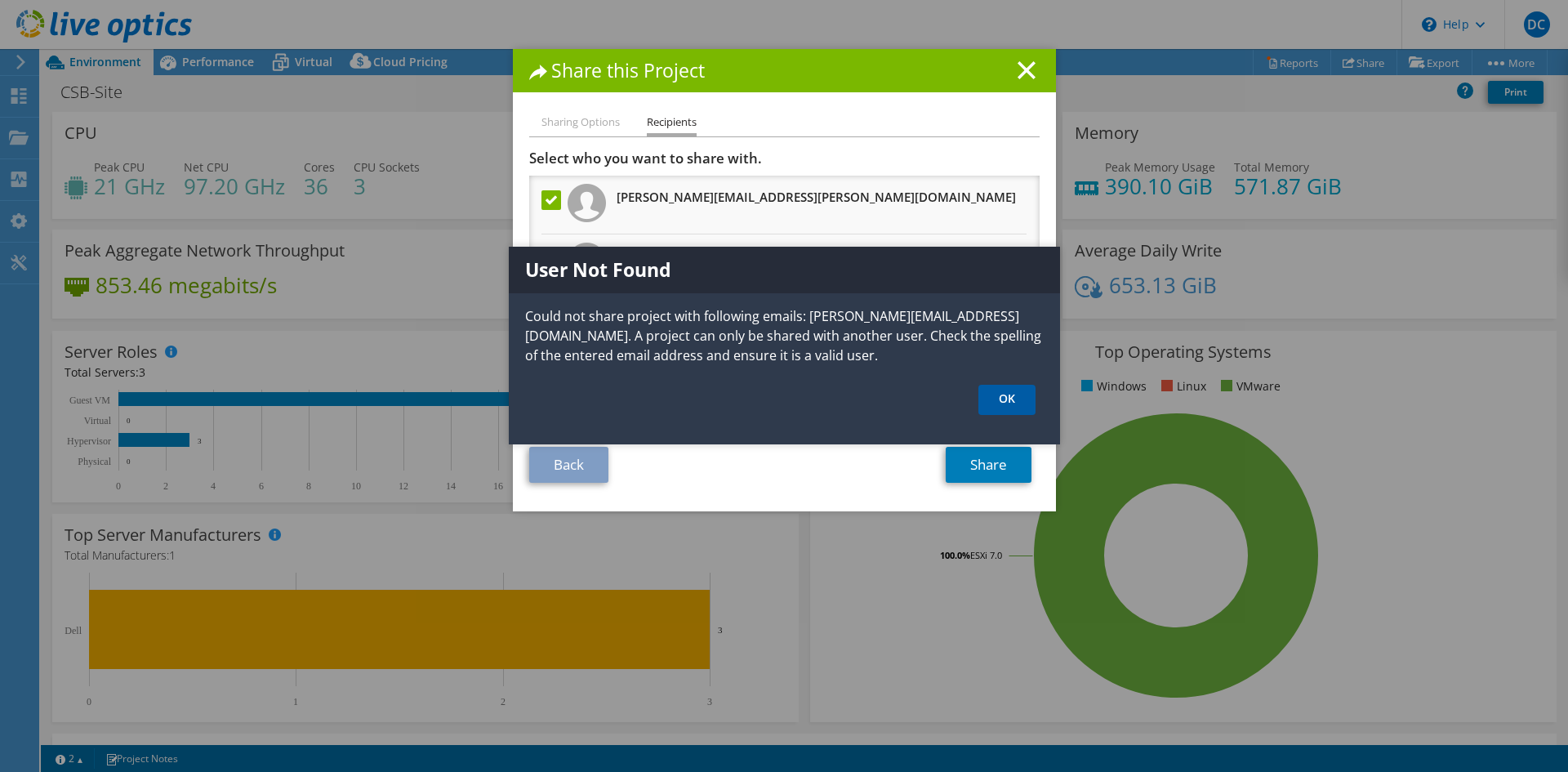
click at [992, 399] on link "OK" at bounding box center [1007, 399] width 57 height 30
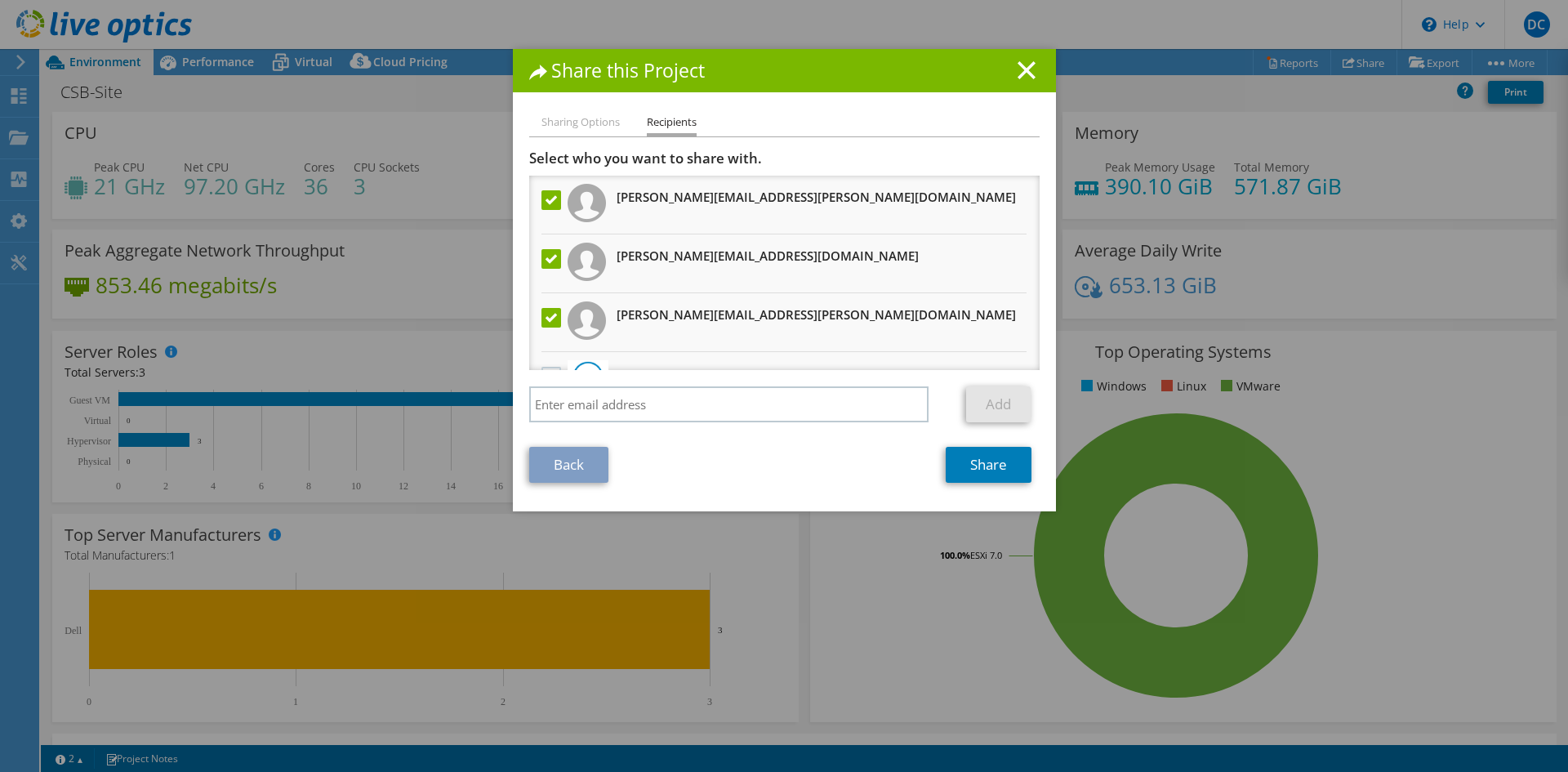
click at [548, 258] on label at bounding box center [553, 259] width 24 height 19
click at [0, 0] on input "checkbox" at bounding box center [0, 0] width 0 height 0
paste input "Juan.Jovane@dell.com"
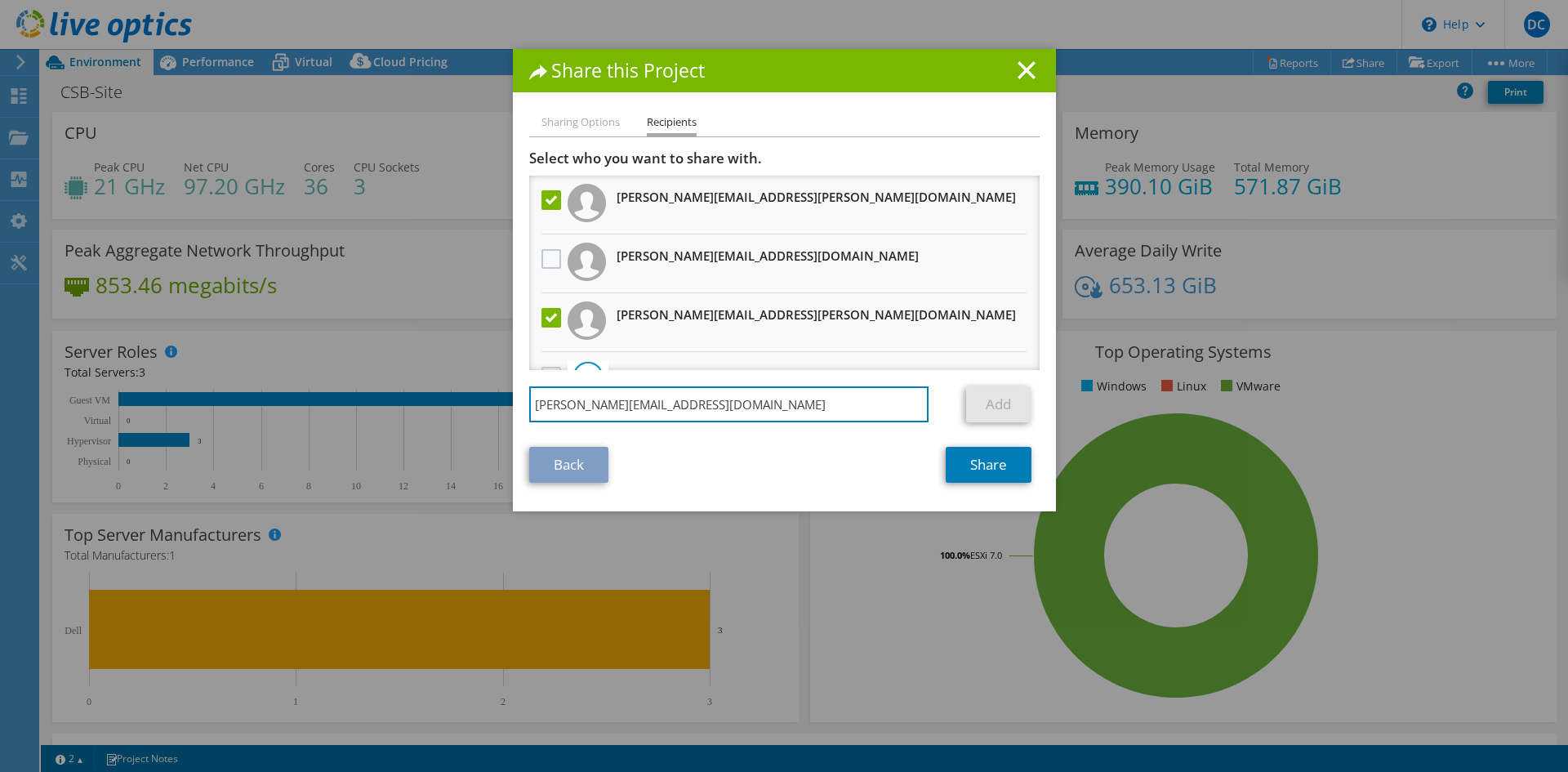
type input "Juan.Jovane@dell.com"
click at [986, 403] on link "Add" at bounding box center [998, 404] width 64 height 36
drag, startPoint x: 785, startPoint y: 413, endPoint x: 250, endPoint y: 416, distance: 535.0
click at [250, 416] on div "Share this Project Sharing Options Recipients Link other users to this project …" at bounding box center [784, 386] width 1568 height 674
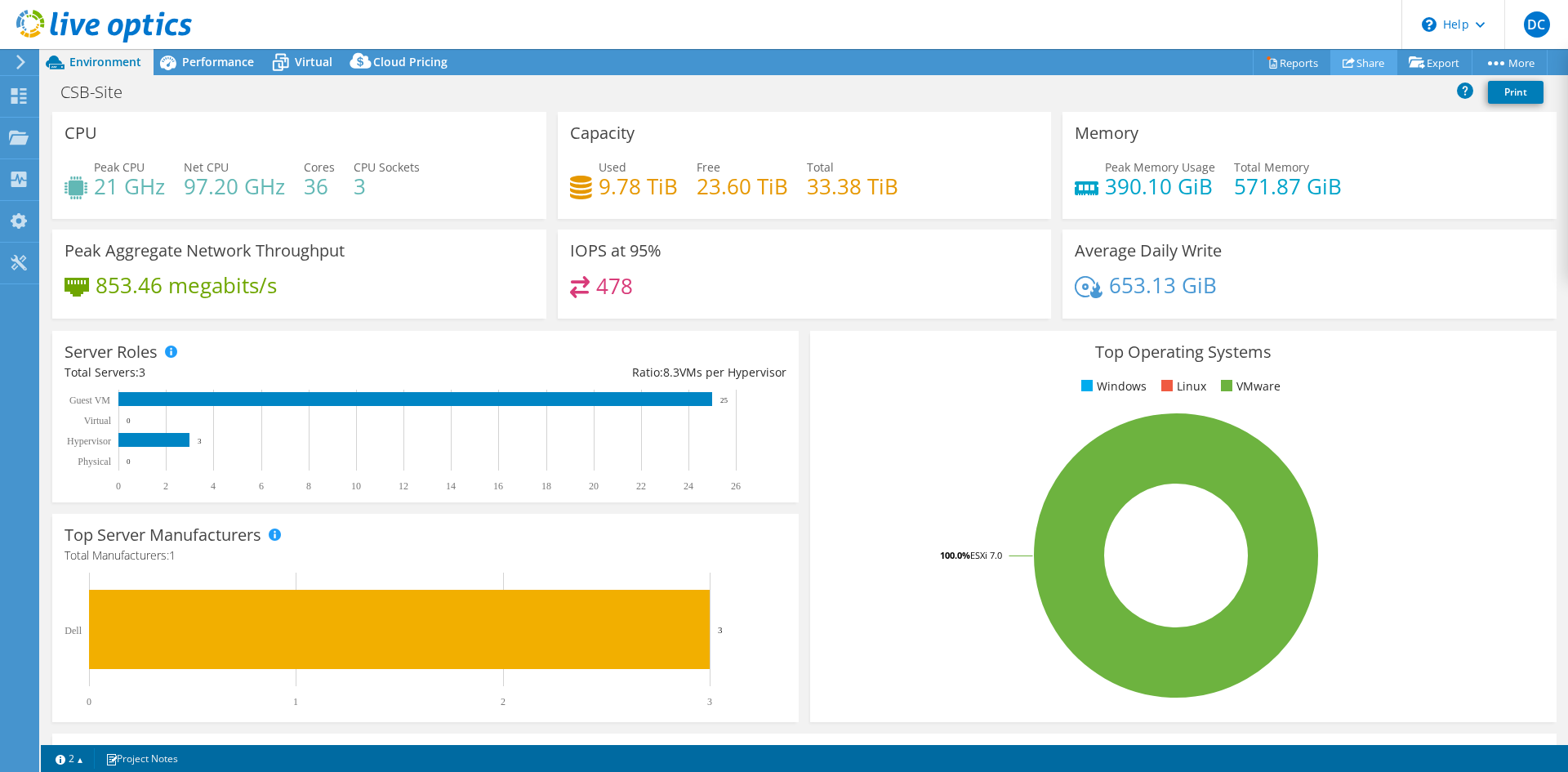
click at [1366, 71] on link "Share" at bounding box center [1364, 63] width 67 height 26
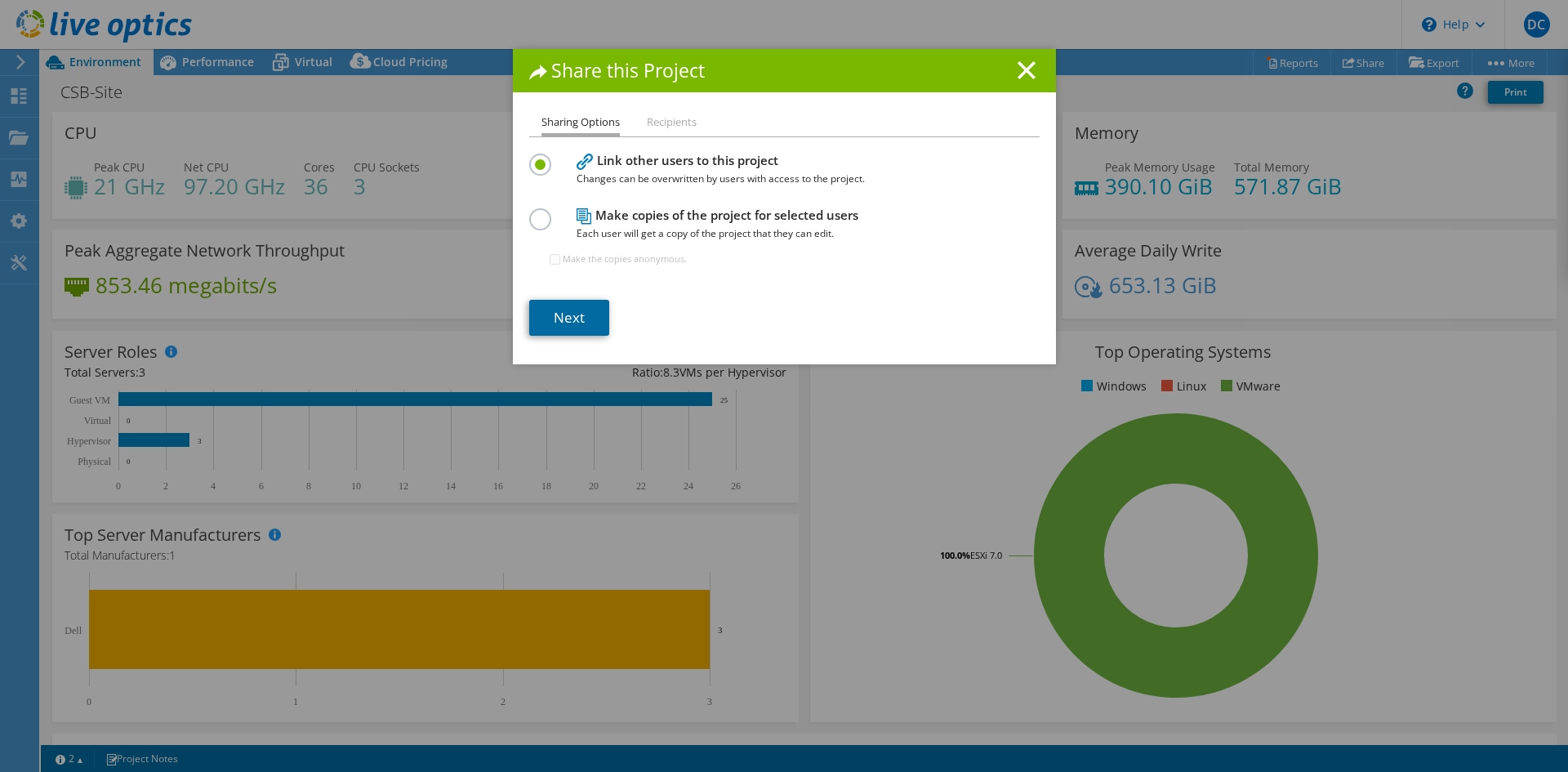
click at [564, 317] on link "Next" at bounding box center [569, 317] width 80 height 36
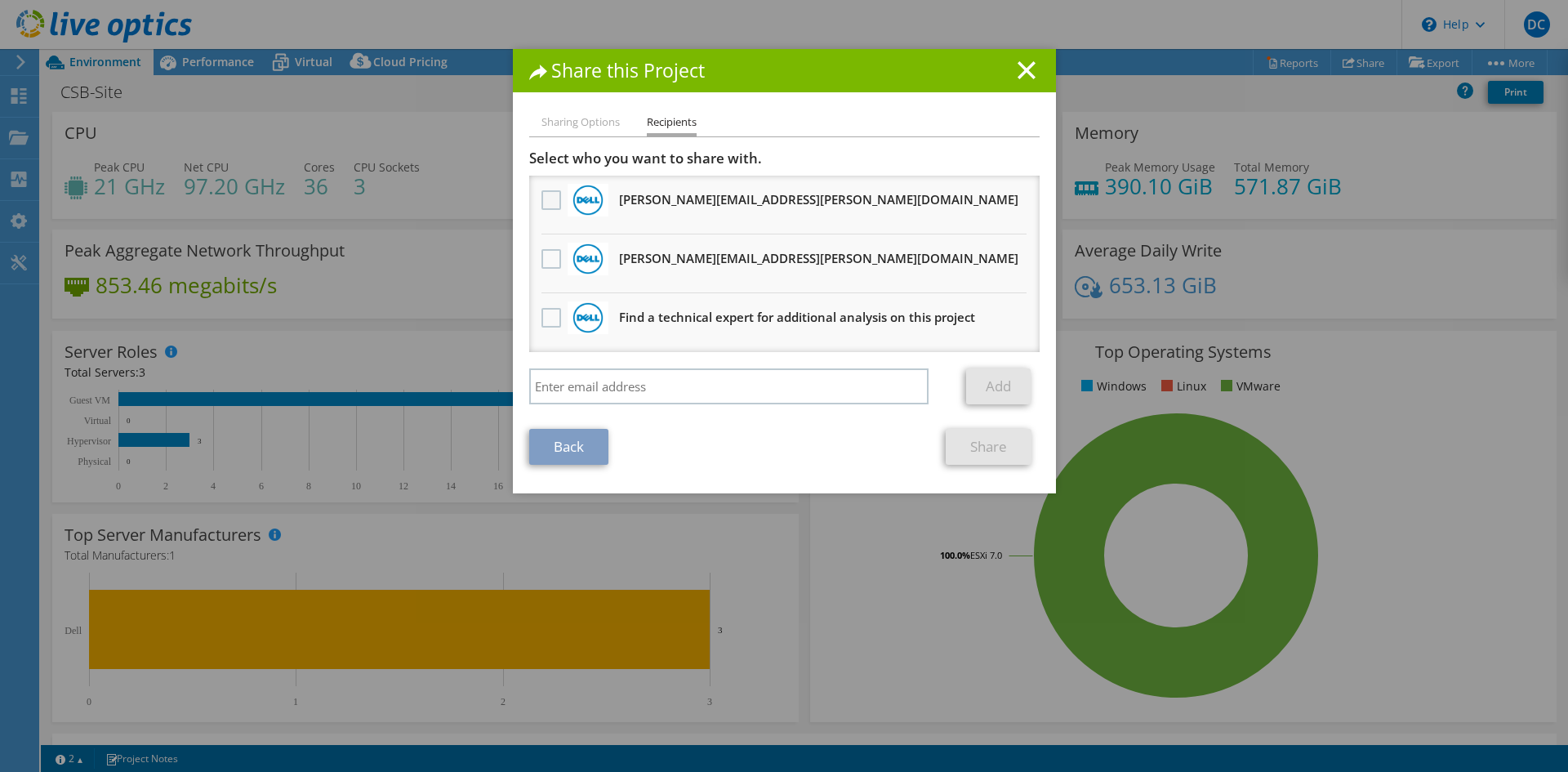
click at [542, 200] on label at bounding box center [553, 200] width 24 height 19
click at [0, 0] on input "checkbox" at bounding box center [0, 0] width 0 height 0
click at [541, 265] on label at bounding box center [553, 259] width 24 height 19
click at [0, 0] on input "checkbox" at bounding box center [0, 0] width 0 height 0
click at [584, 120] on li "Sharing Options" at bounding box center [580, 122] width 78 height 20
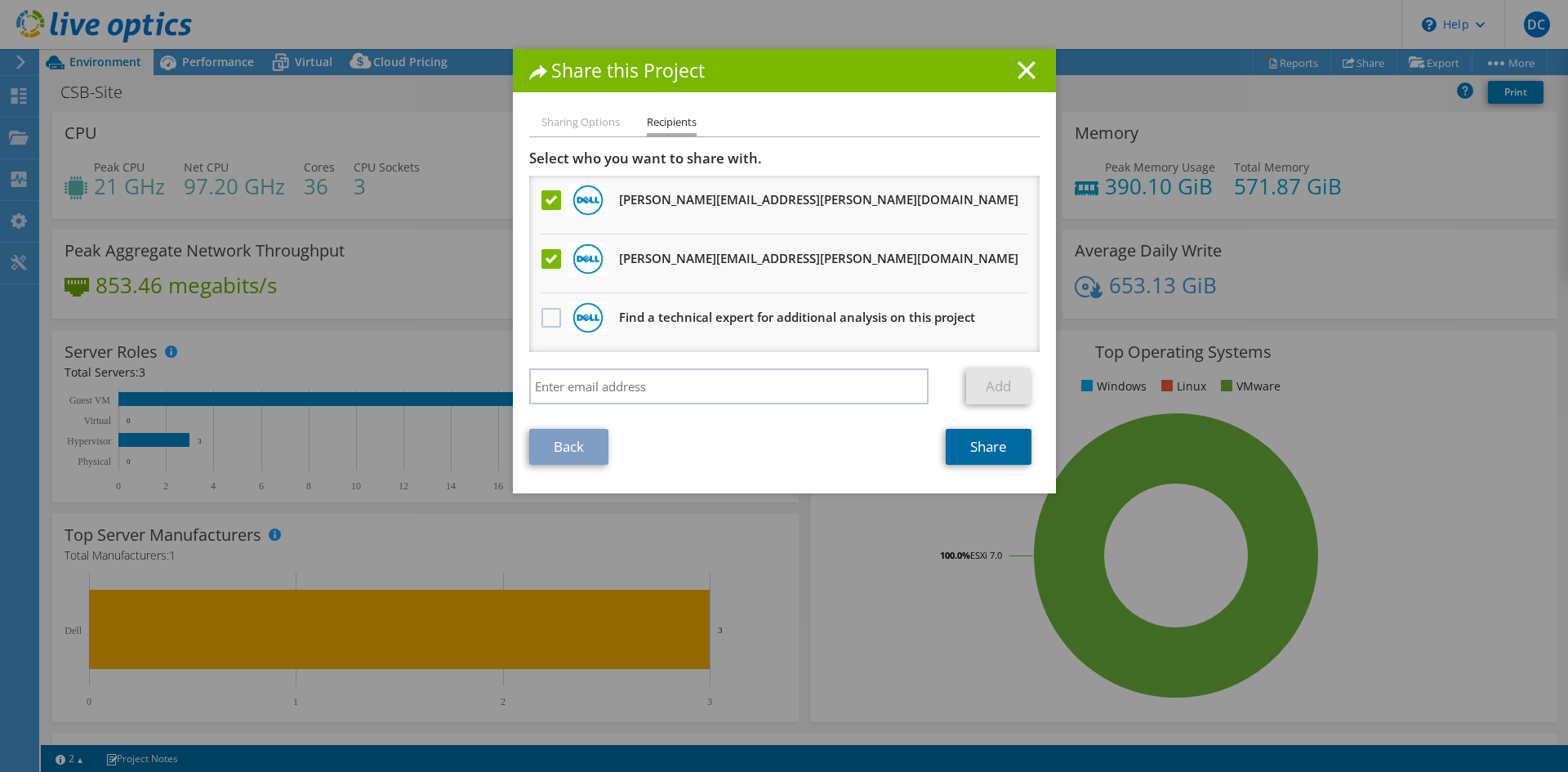
click at [984, 449] on link "Share" at bounding box center [988, 446] width 86 height 36
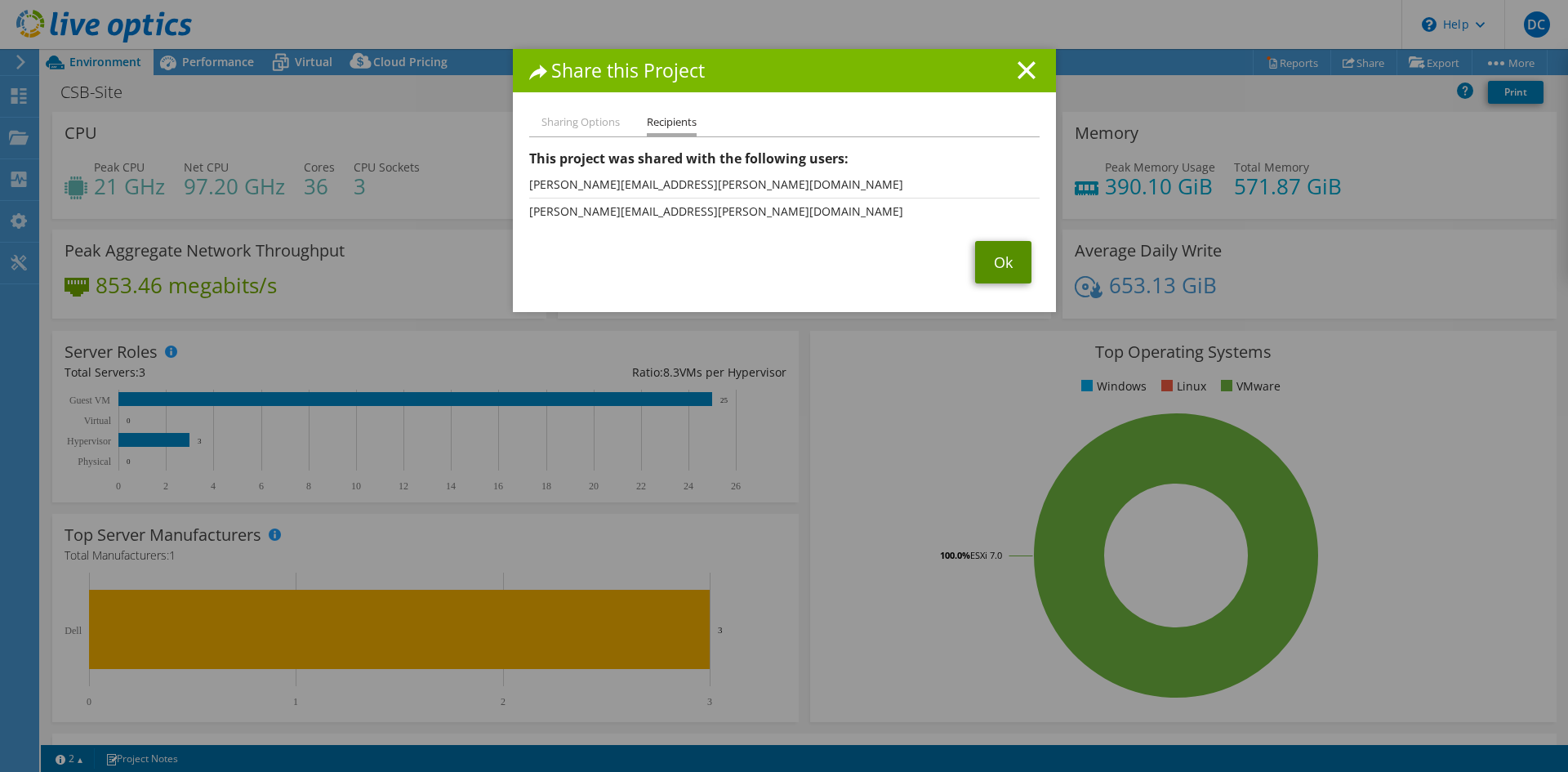
click at [975, 264] on link "Ok" at bounding box center [1003, 262] width 56 height 42
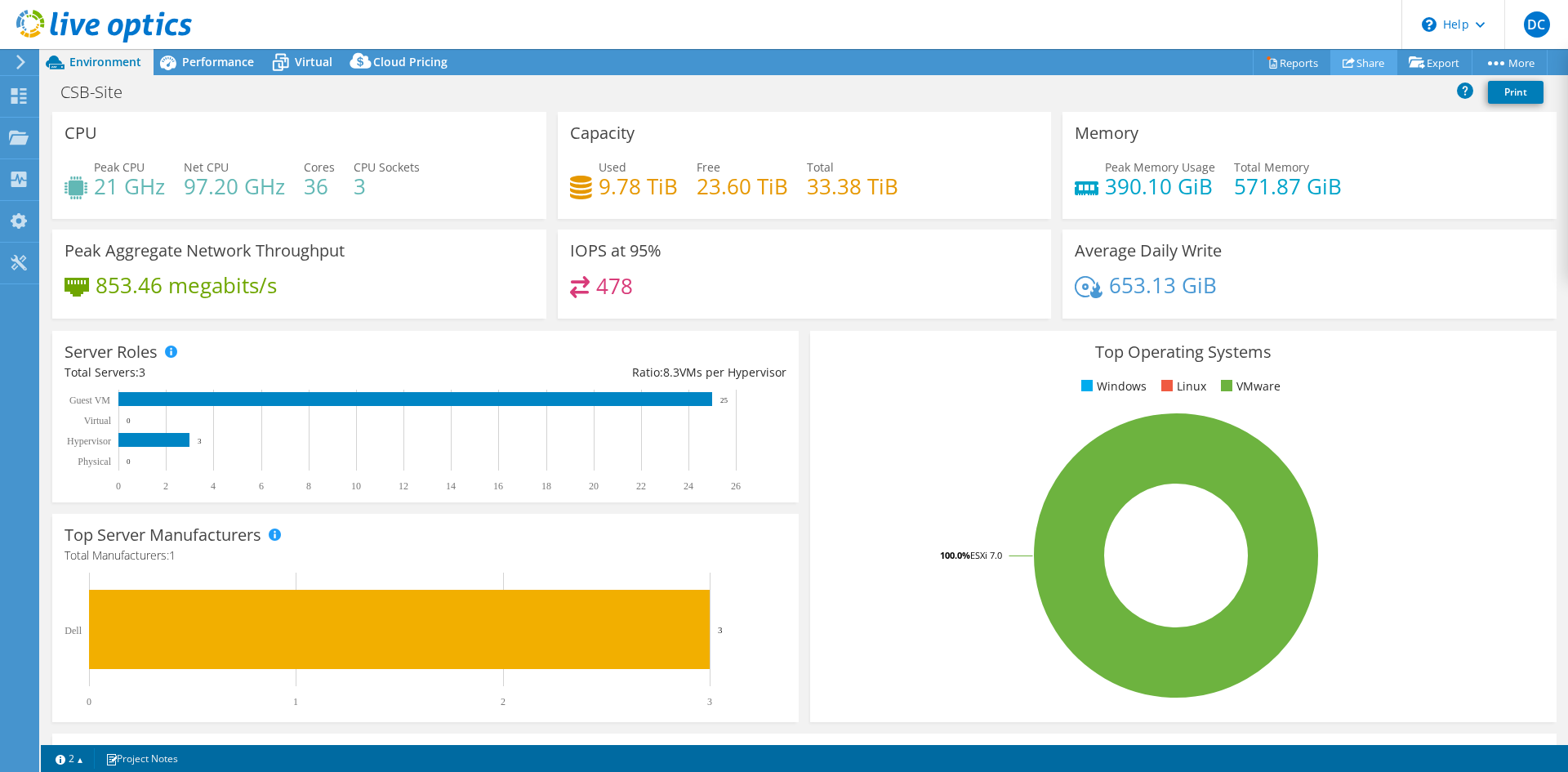
click at [1362, 59] on link "Share" at bounding box center [1364, 63] width 67 height 26
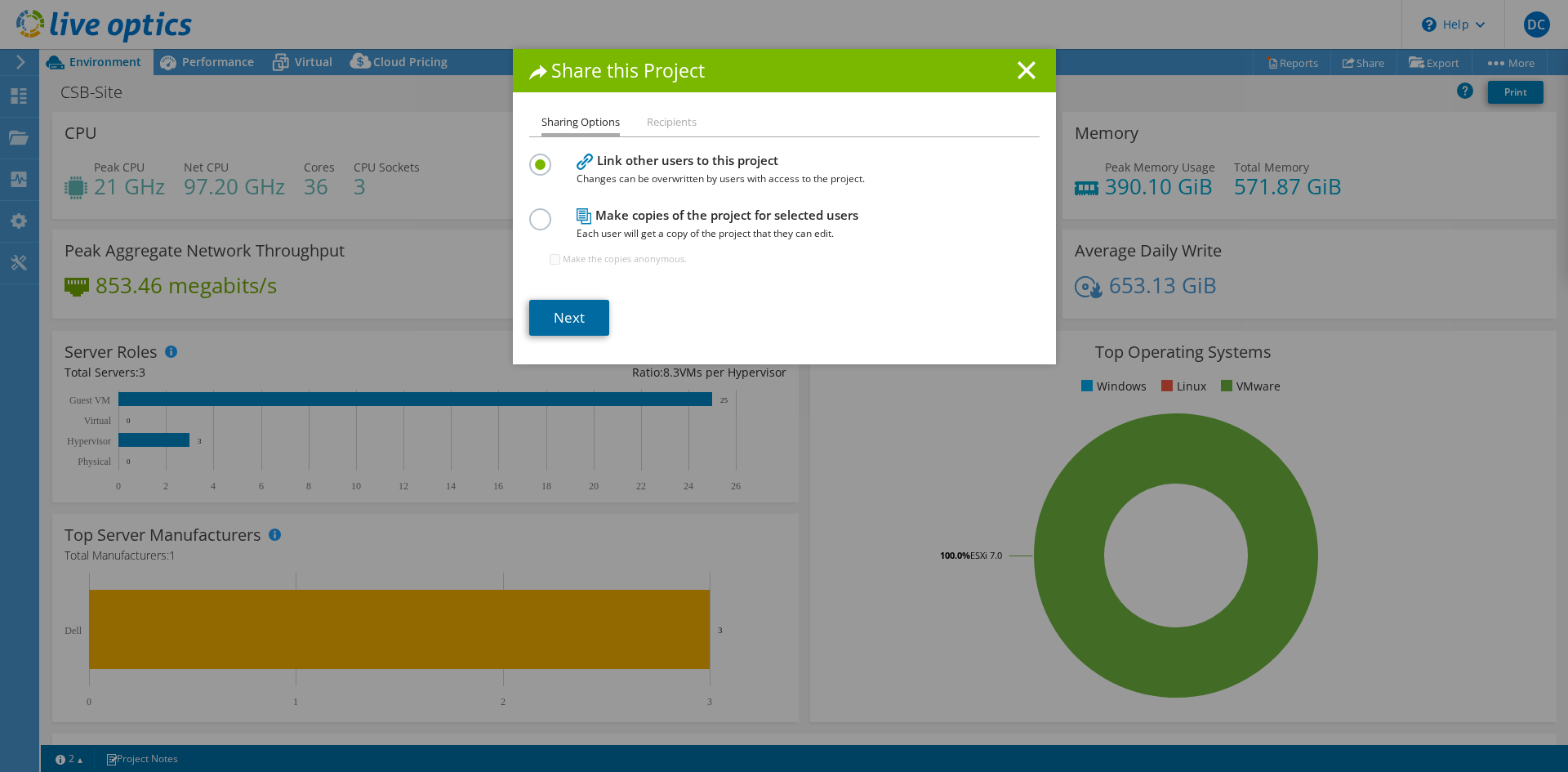
click at [559, 328] on link "Next" at bounding box center [569, 317] width 80 height 36
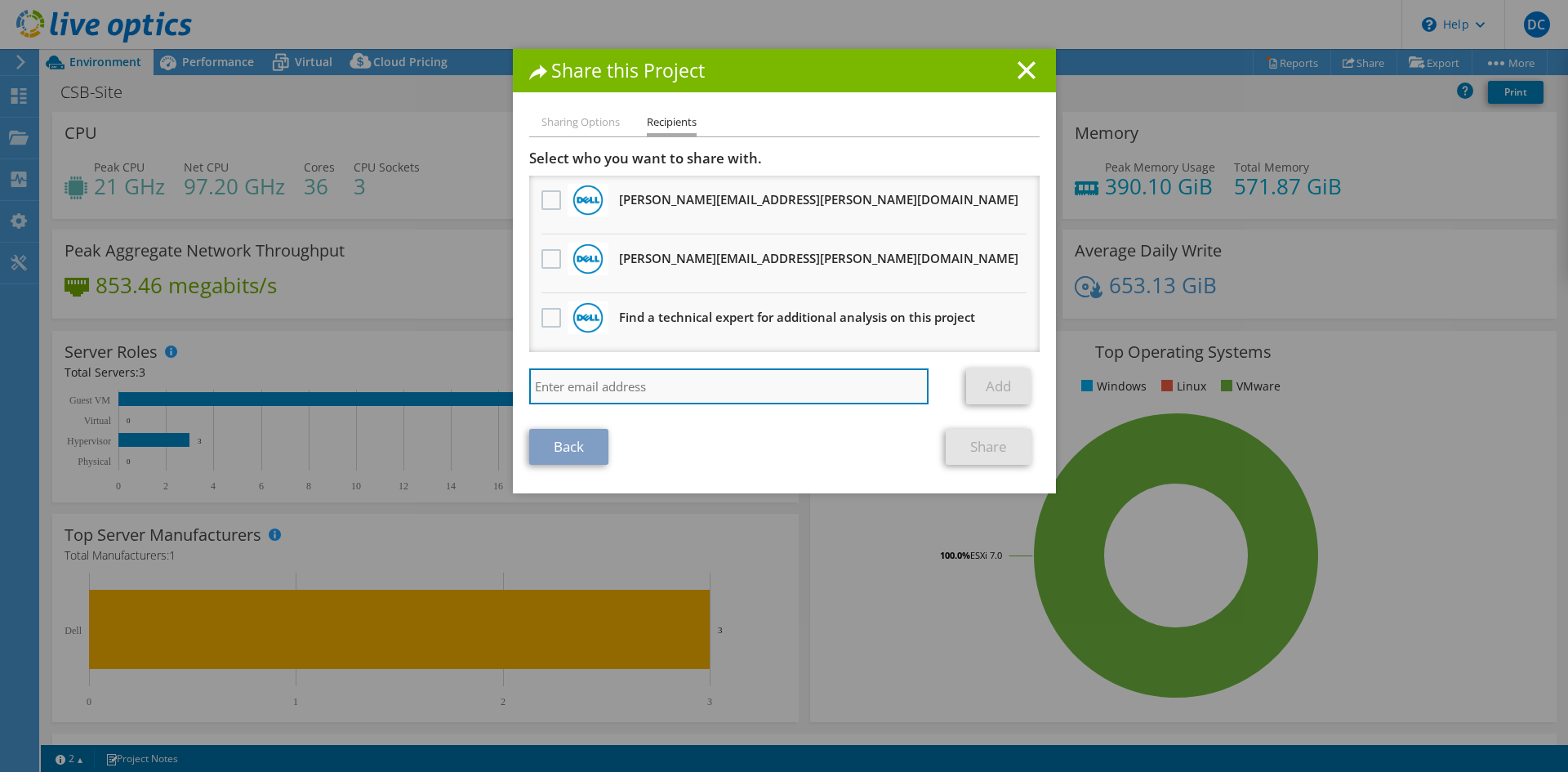
paste input "Juan.Jovane@dell.com"
click at [864, 400] on input "Juan.Jovane@dell.com" at bounding box center [729, 386] width 400 height 36
click at [844, 406] on div "Juan.Jovane@dell.com Add" at bounding box center [784, 390] width 511 height 44
click at [818, 418] on section "Select who you want to share with. All project copies will be anonymous. Dangel…" at bounding box center [784, 306] width 511 height 316
click at [808, 388] on input "Juan.Jovane@dell.com" at bounding box center [729, 386] width 400 height 36
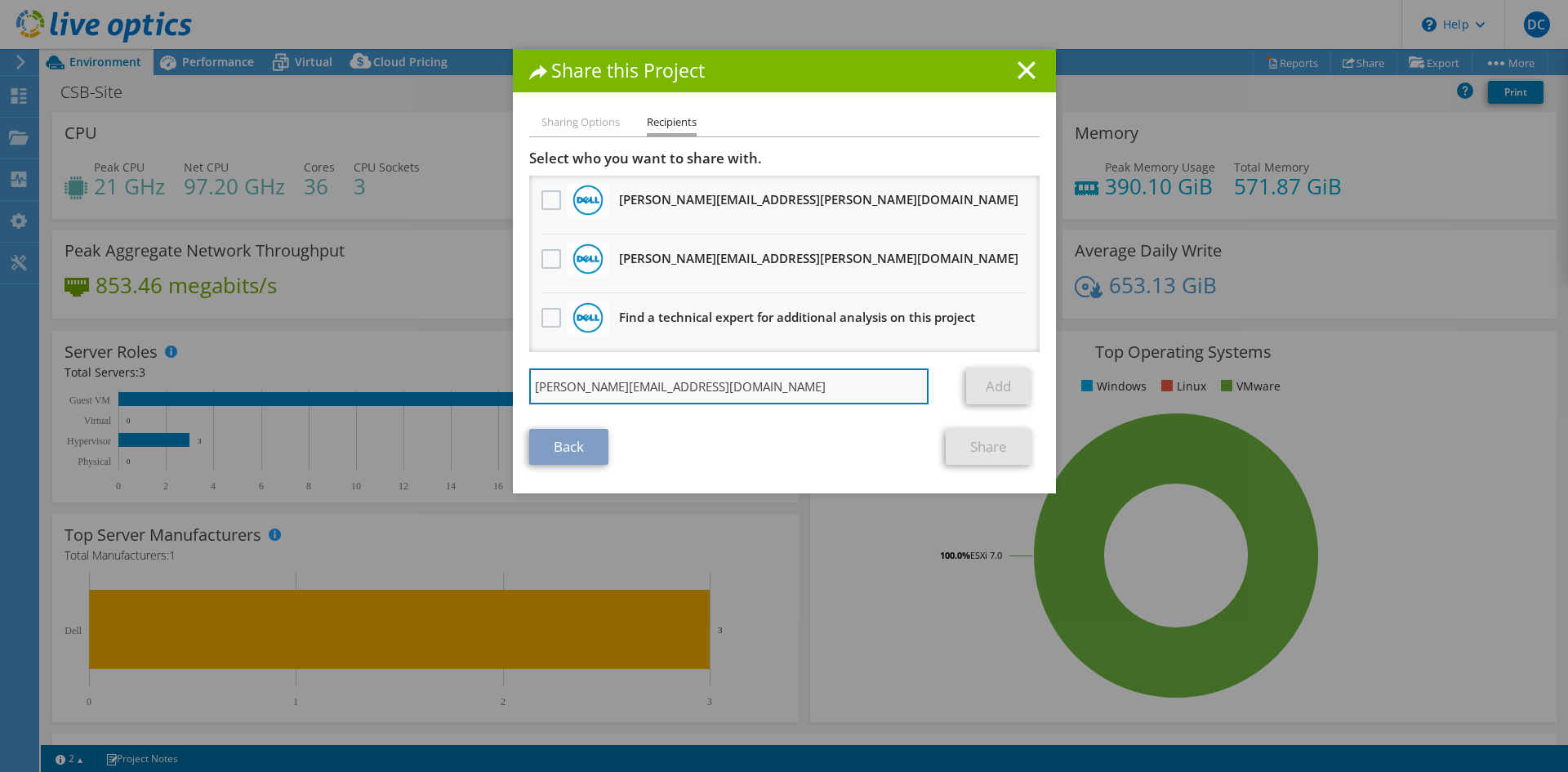
click at [806, 394] on input "Juan.Jovane@dell.com" at bounding box center [729, 386] width 400 height 36
type input "Juan.Jovane@dell.com"
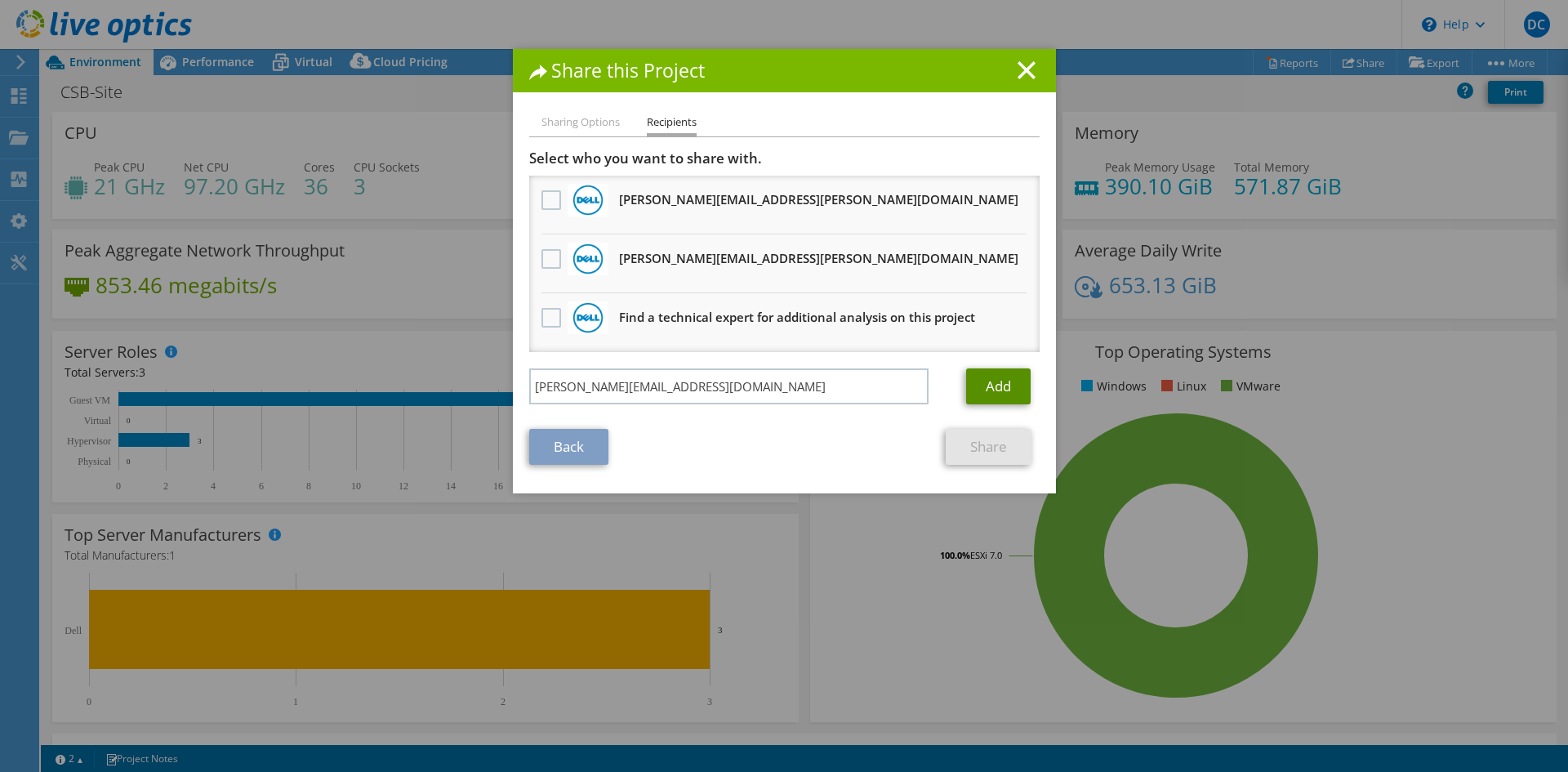
click at [976, 379] on link "Add" at bounding box center [998, 386] width 64 height 36
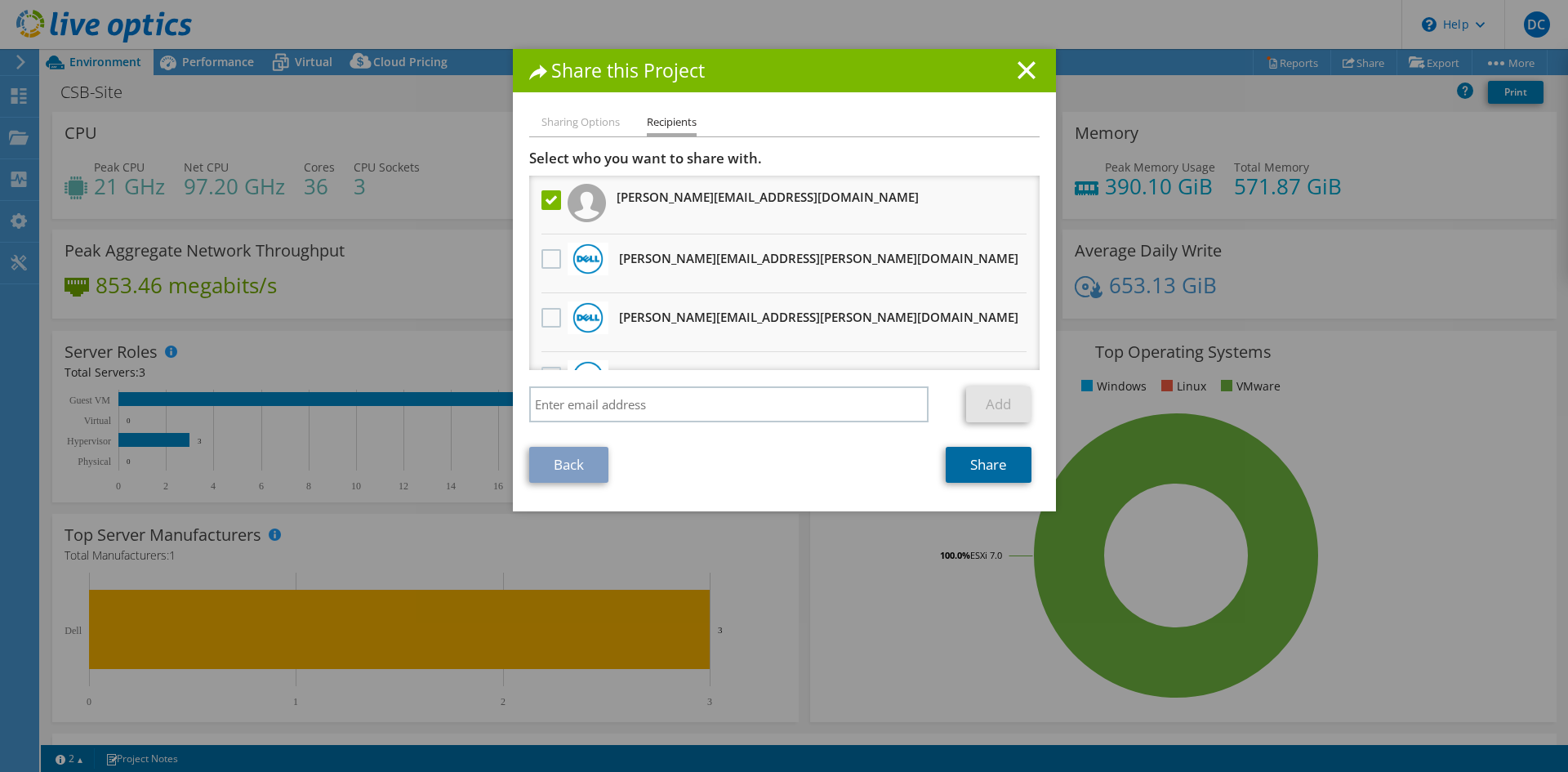
click at [964, 469] on link "Share" at bounding box center [988, 464] width 86 height 36
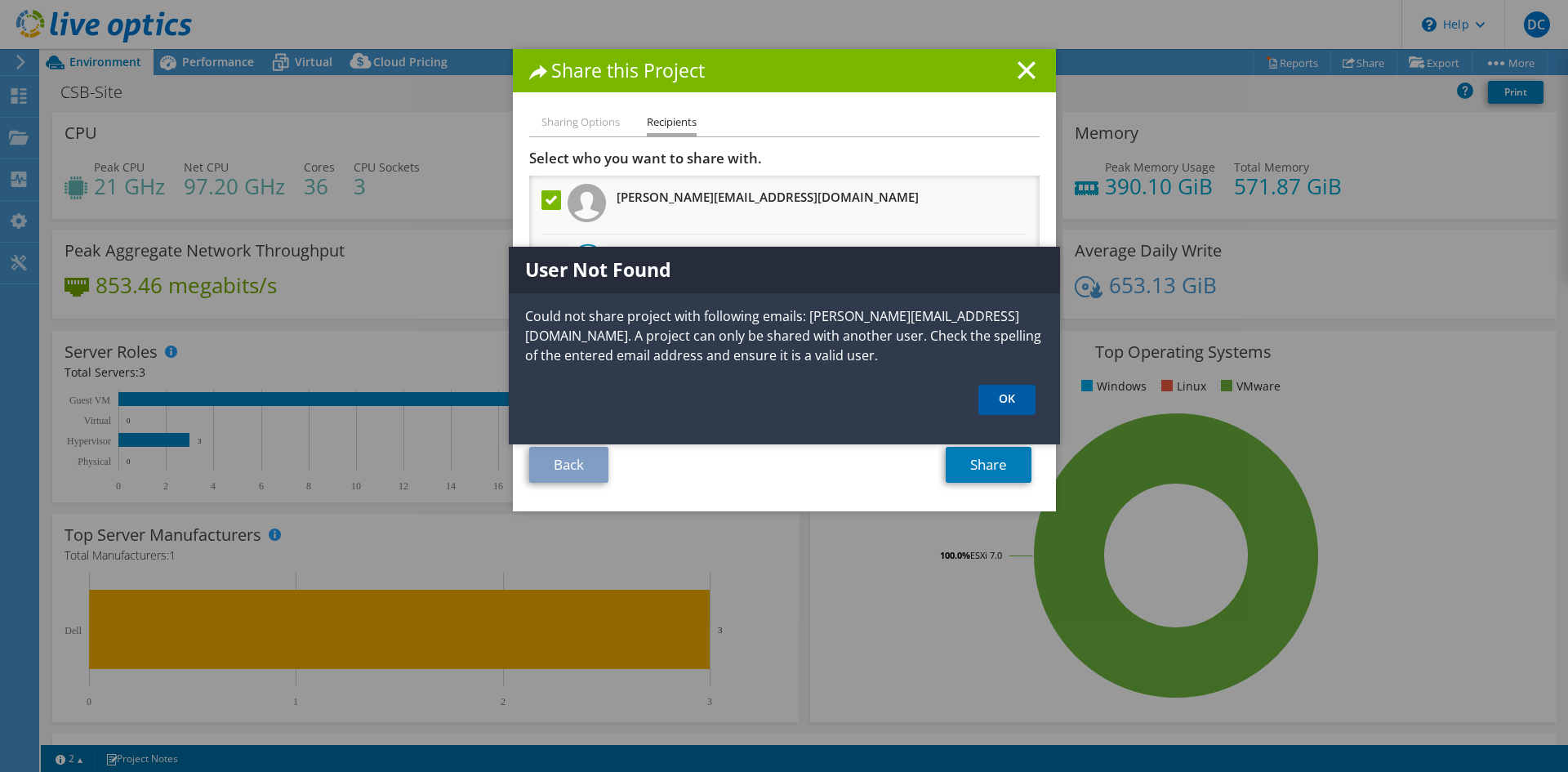
click at [1002, 386] on link "OK" at bounding box center [1007, 399] width 57 height 30
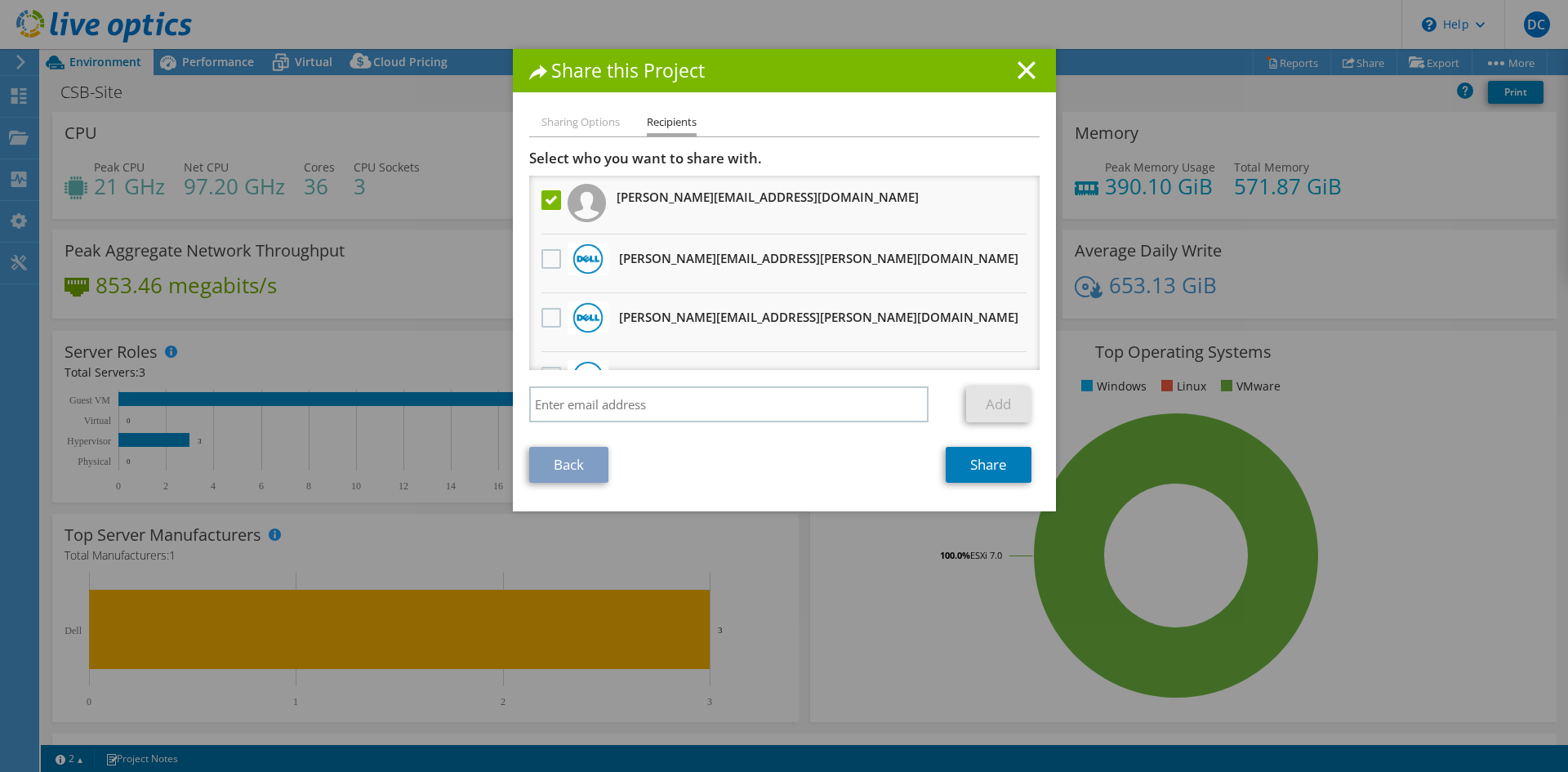
click at [545, 197] on label at bounding box center [553, 200] width 24 height 19
click at [0, 0] on input "checkbox" at bounding box center [0, 0] width 0 height 0
click at [1027, 74] on icon at bounding box center [1027, 71] width 18 height 18
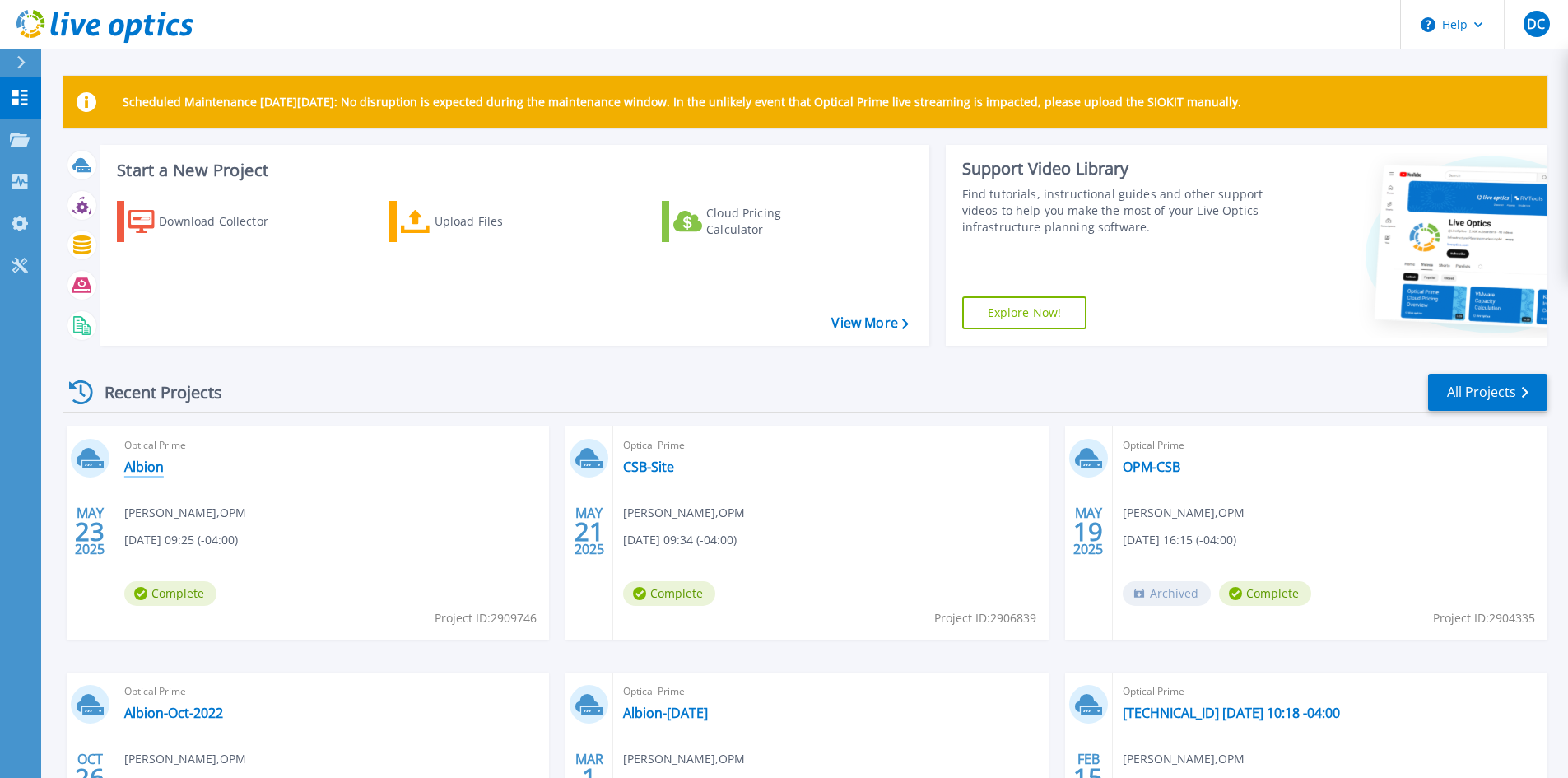
click at [151, 465] on link "Albion" at bounding box center [144, 466] width 40 height 17
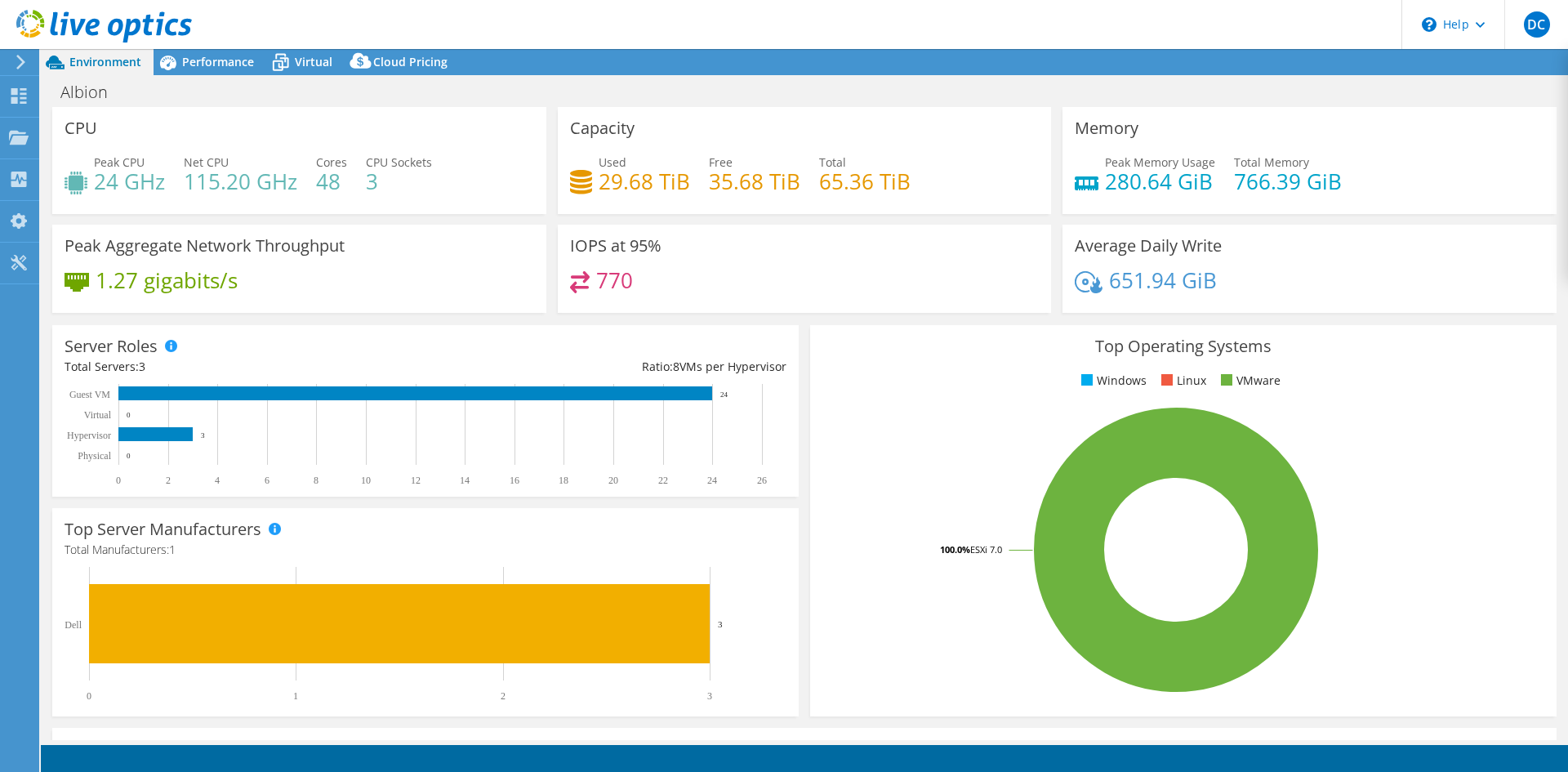
select select "USD"
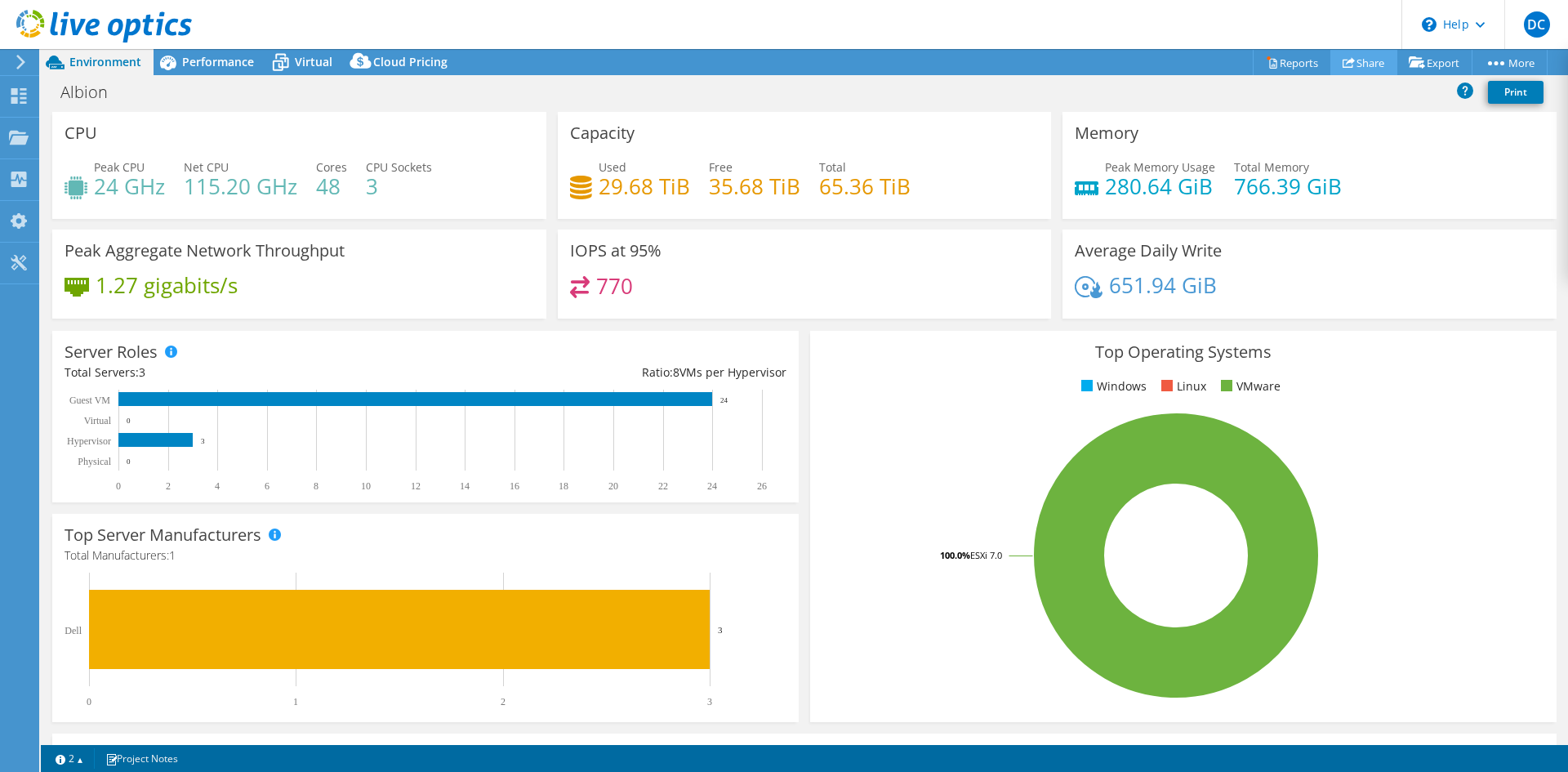
click at [1354, 56] on link "Share" at bounding box center [1364, 63] width 67 height 26
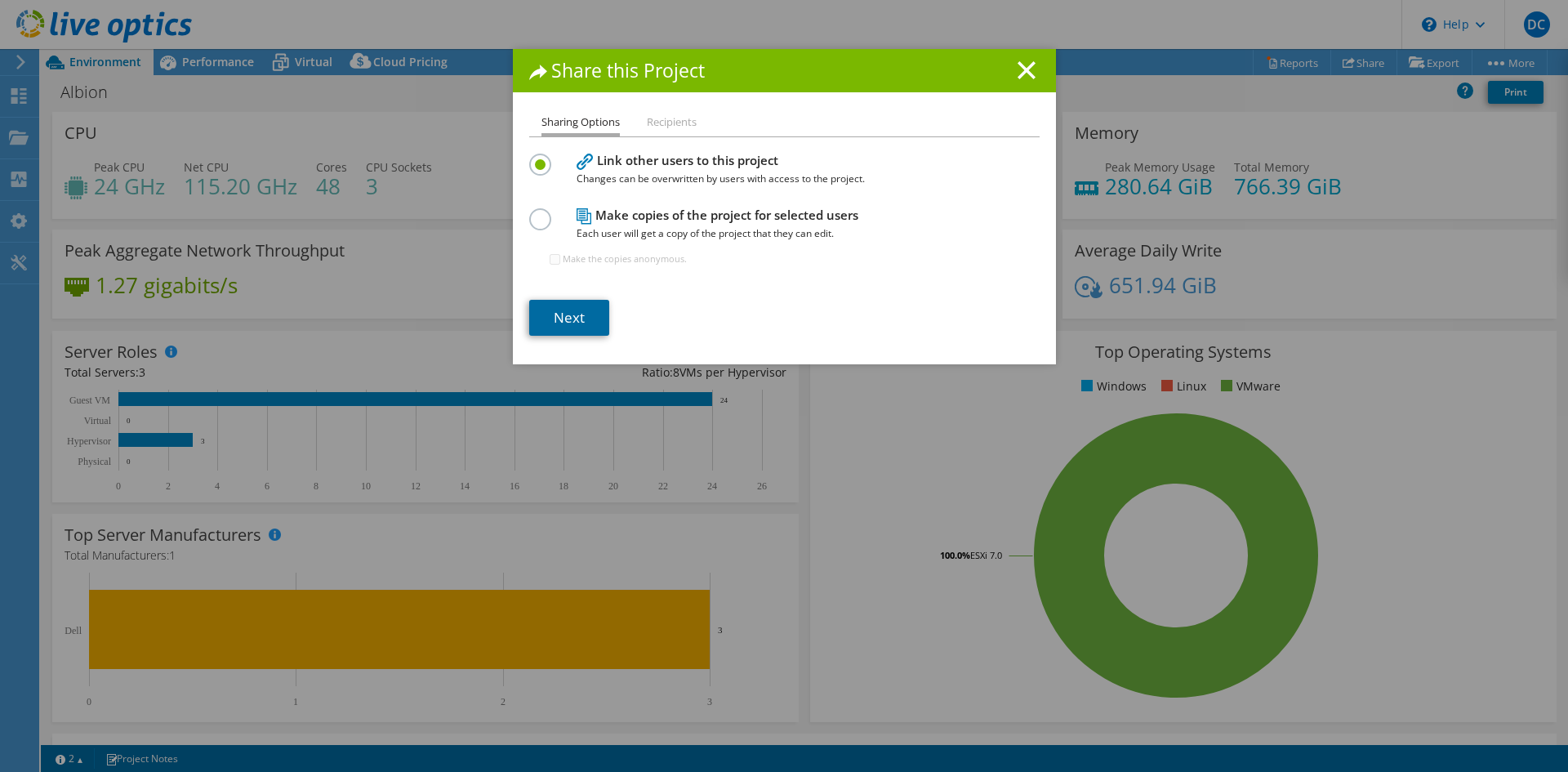
click at [553, 316] on link "Next" at bounding box center [569, 317] width 80 height 36
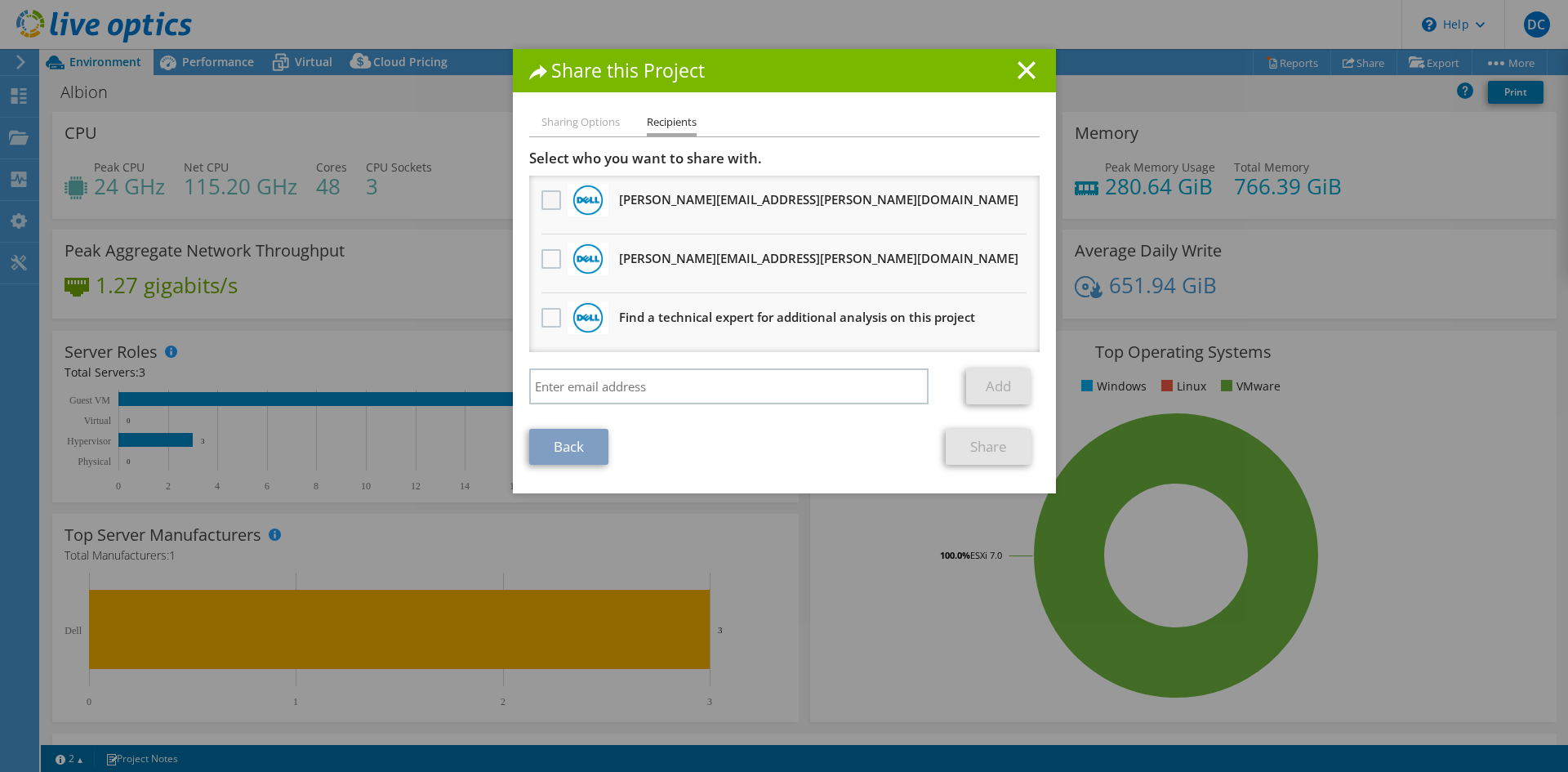
click at [548, 199] on label at bounding box center [553, 200] width 24 height 19
click at [0, 0] on input "checkbox" at bounding box center [0, 0] width 0 height 0
click at [546, 258] on label at bounding box center [553, 259] width 24 height 19
click at [0, 0] on input "checkbox" at bounding box center [0, 0] width 0 height 0
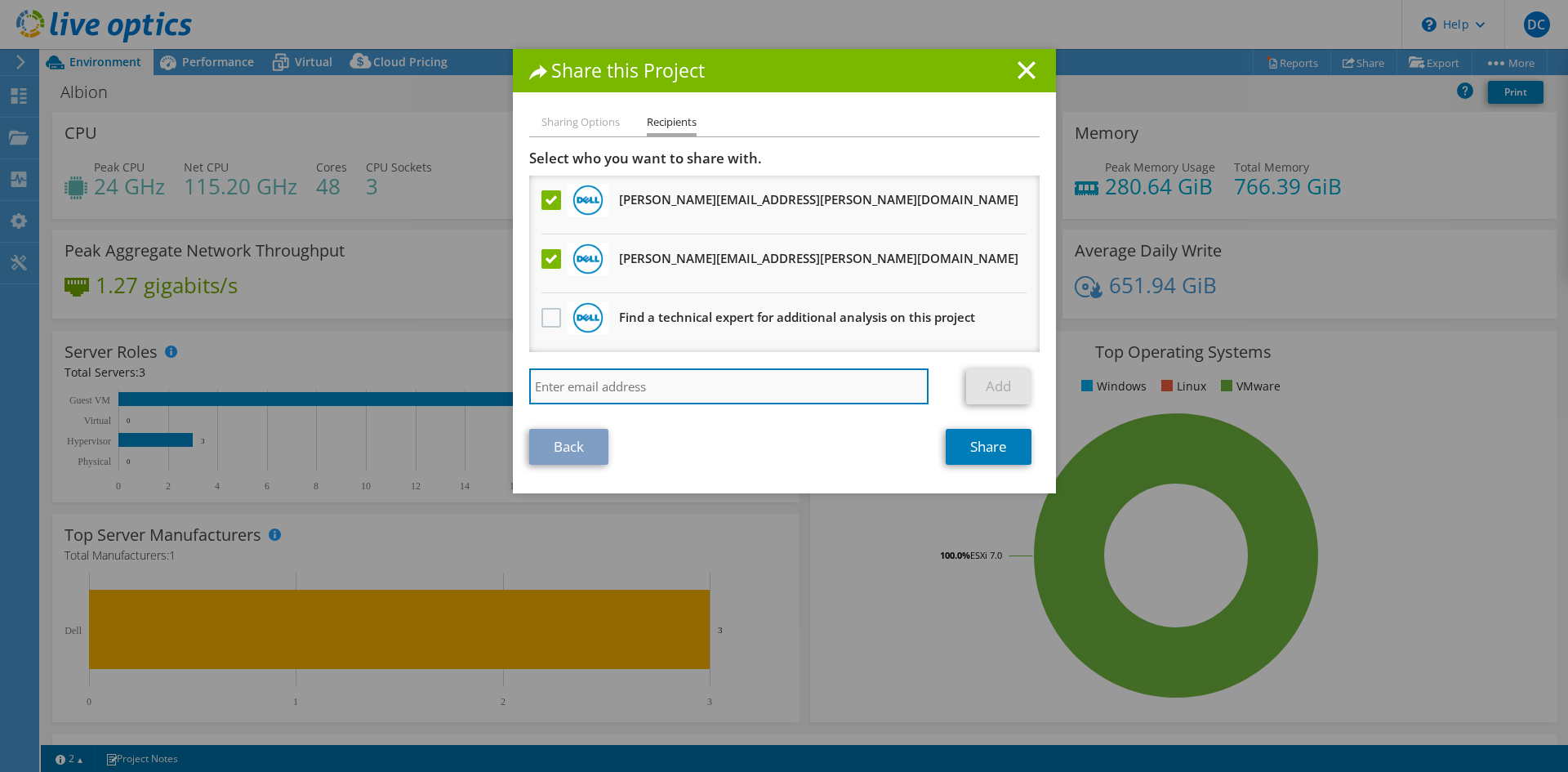
paste input "Juan.Jovane@dell.com"
type input "Juan.Jovane@dell.com"
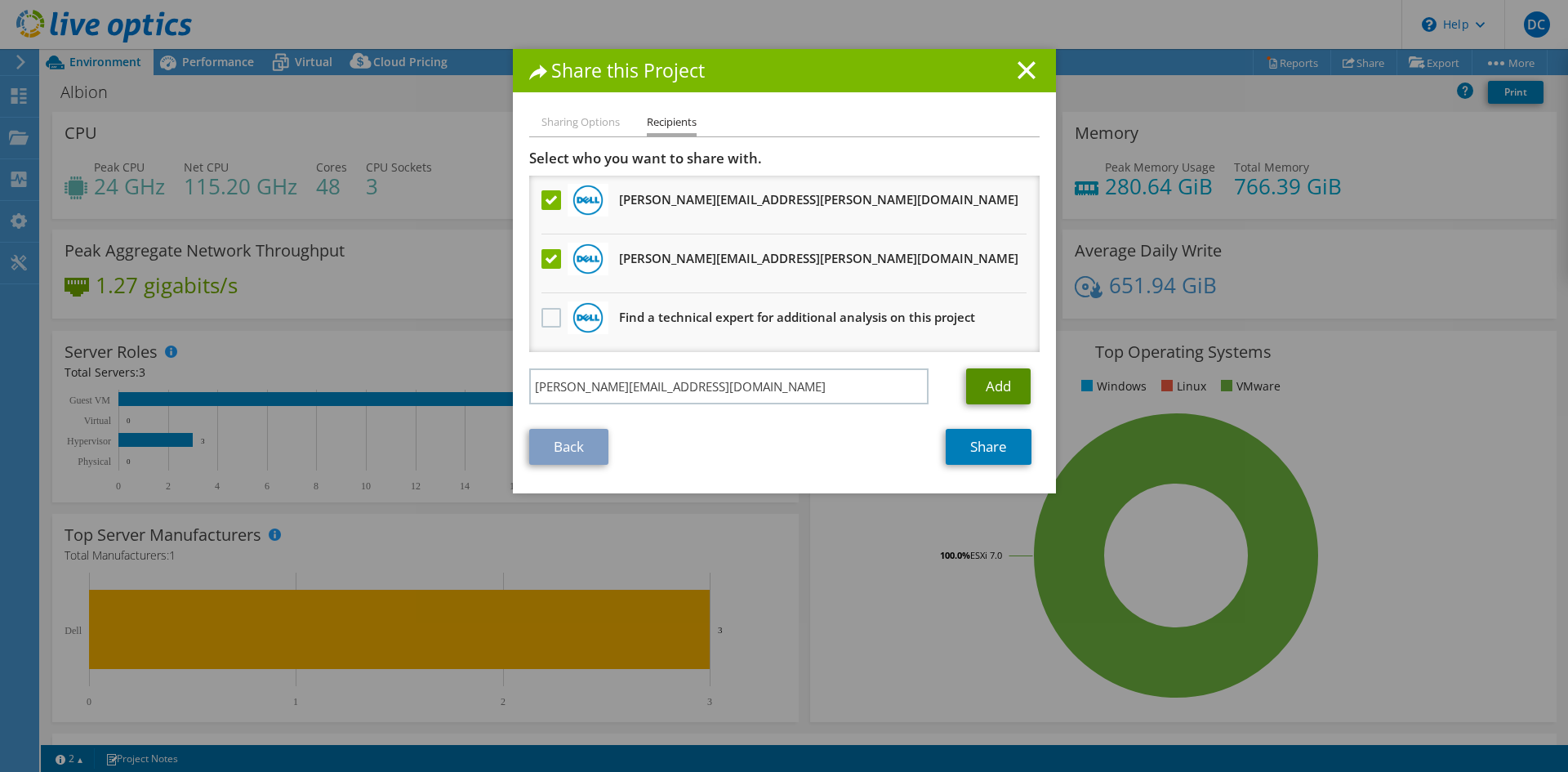
click at [980, 384] on link "Add" at bounding box center [998, 386] width 64 height 36
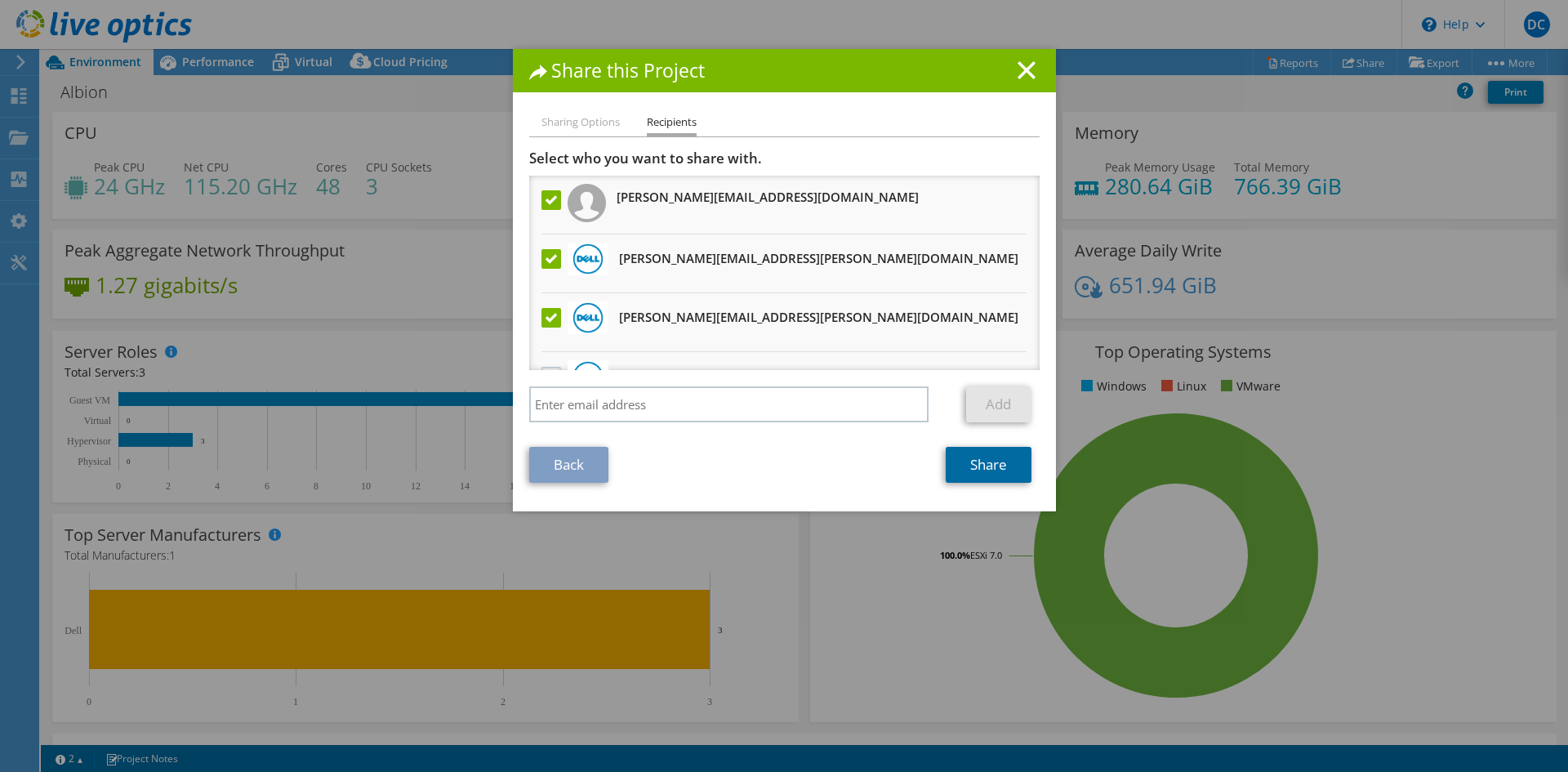
click at [1004, 456] on link "Share" at bounding box center [988, 464] width 86 height 36
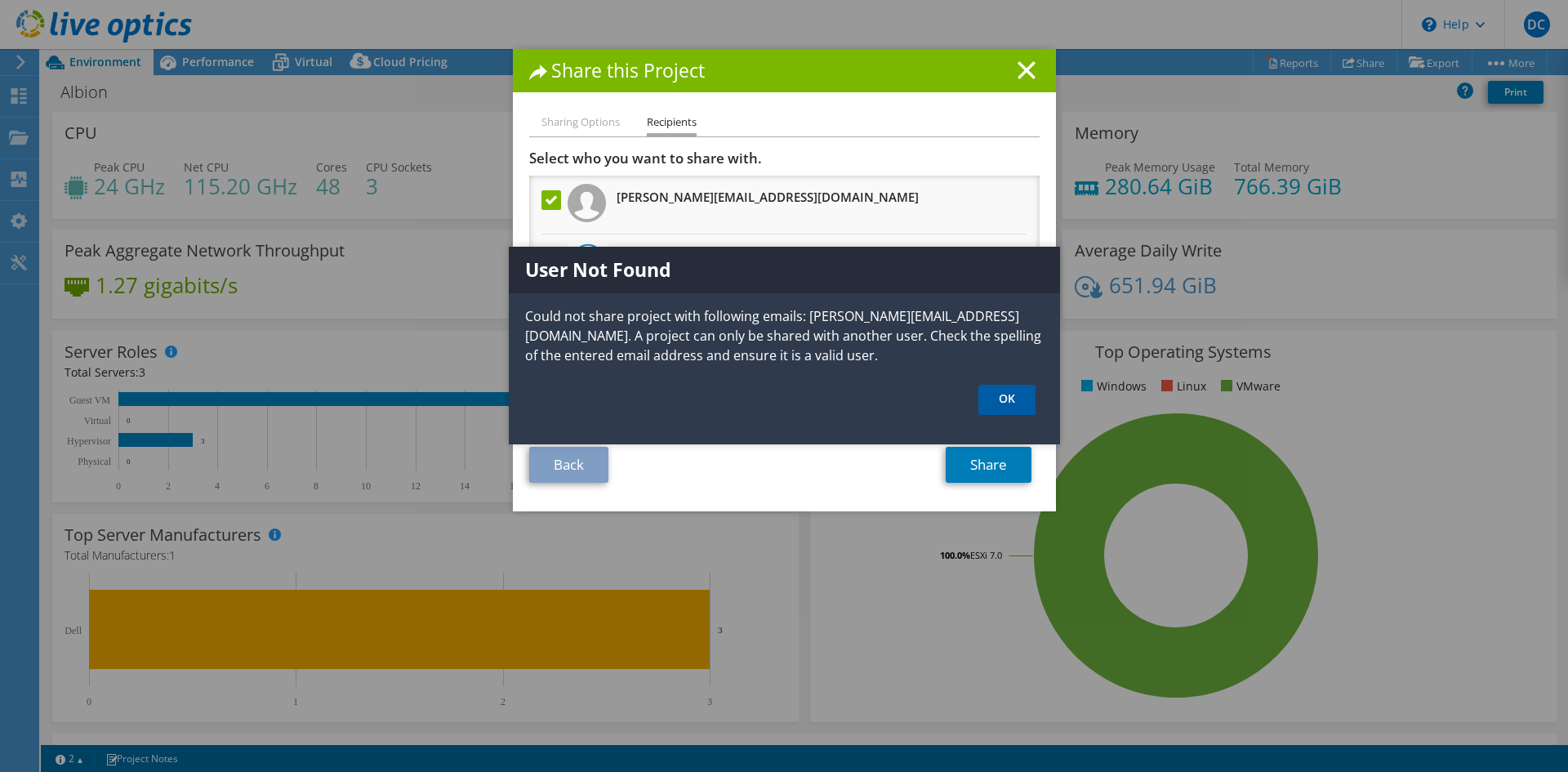
click at [995, 396] on link "OK" at bounding box center [1007, 399] width 57 height 30
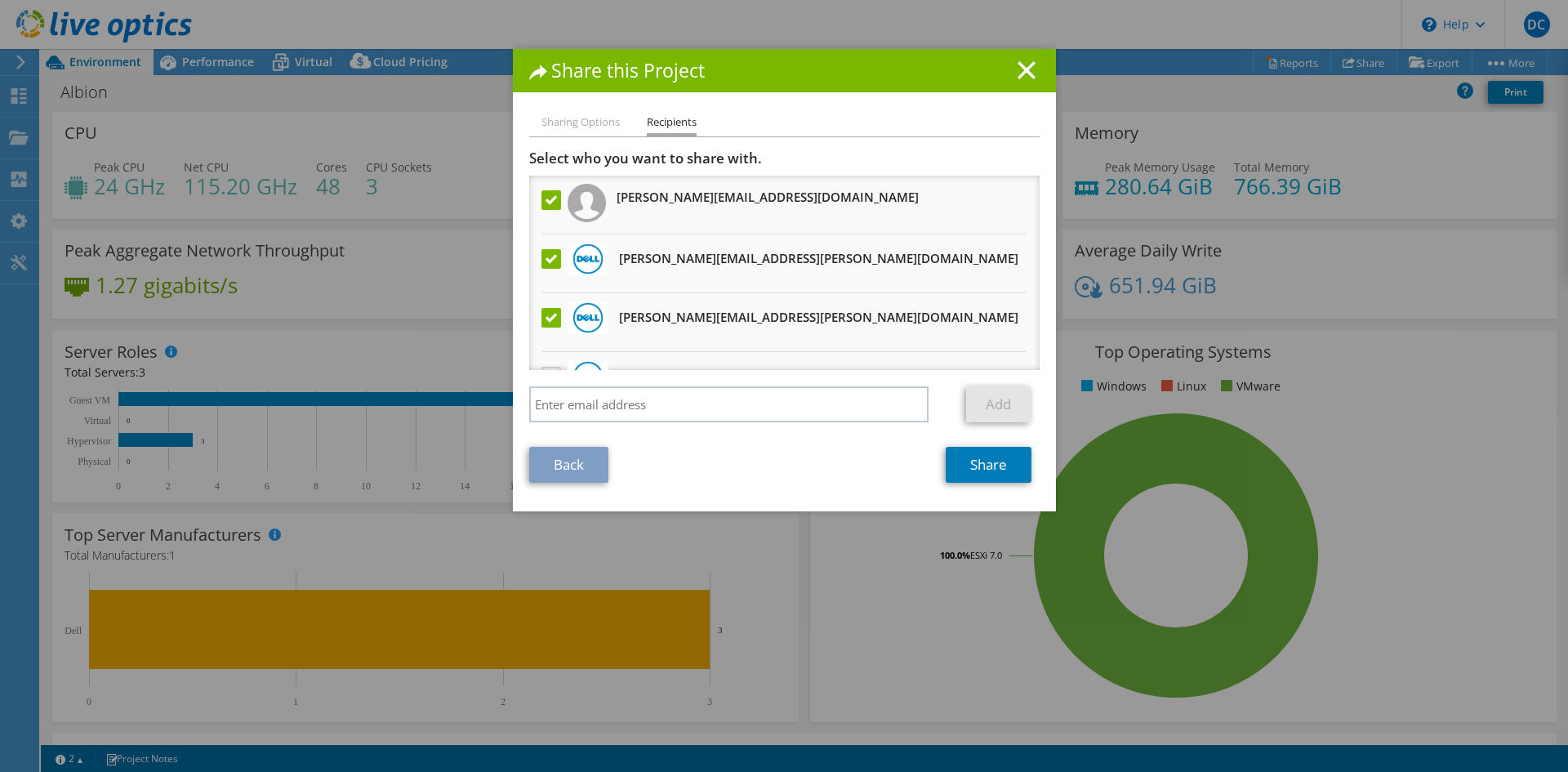
click at [541, 196] on label at bounding box center [553, 200] width 24 height 19
click at [0, 0] on input "checkbox" at bounding box center [0, 0] width 0 height 0
click at [970, 445] on section "Select who you want to share with. All project copies will be anonymous. Juan.J…" at bounding box center [784, 316] width 511 height 333
click at [982, 461] on link "Share" at bounding box center [988, 464] width 86 height 36
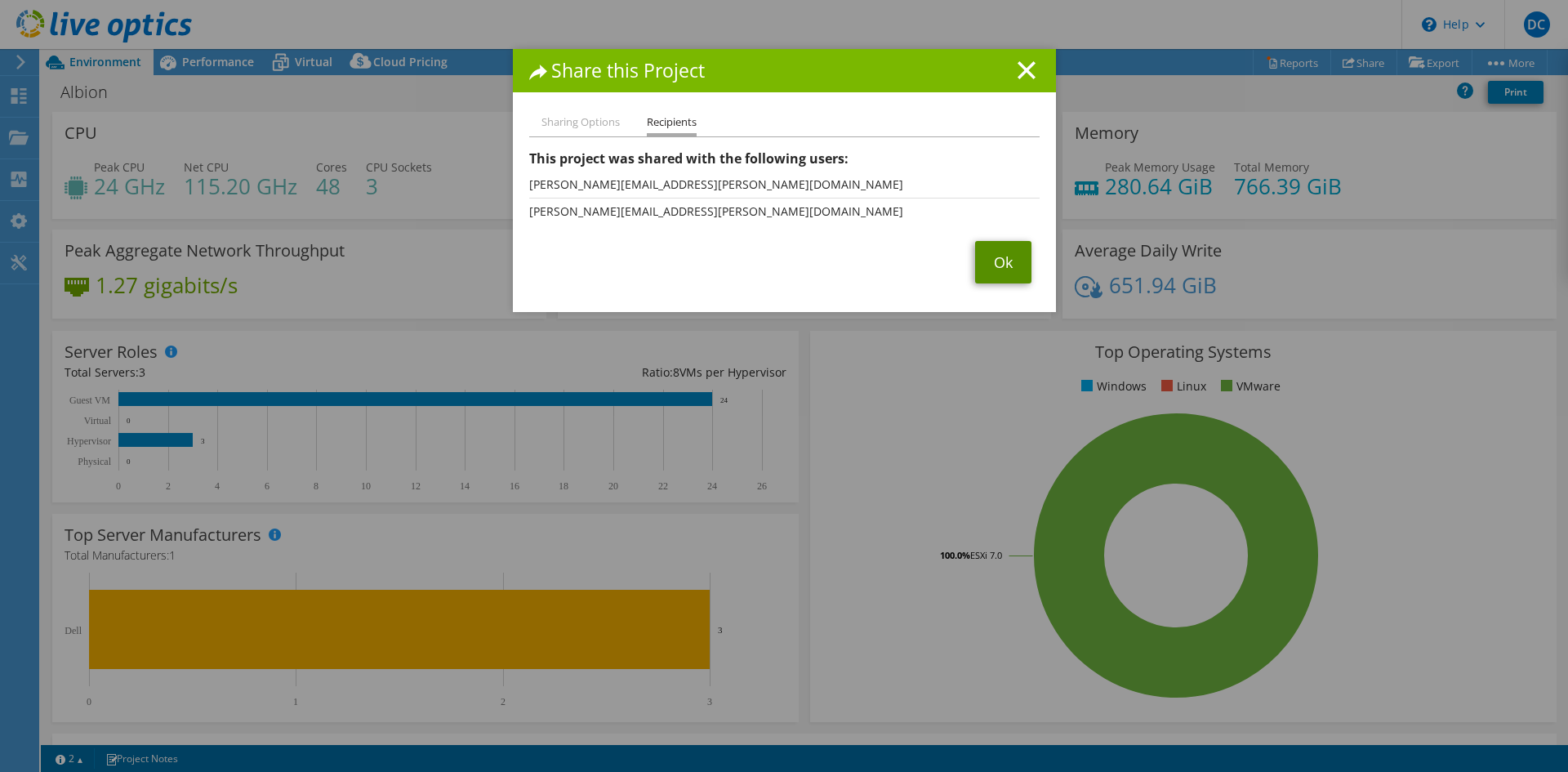
click at [988, 261] on link "Ok" at bounding box center [1003, 262] width 56 height 42
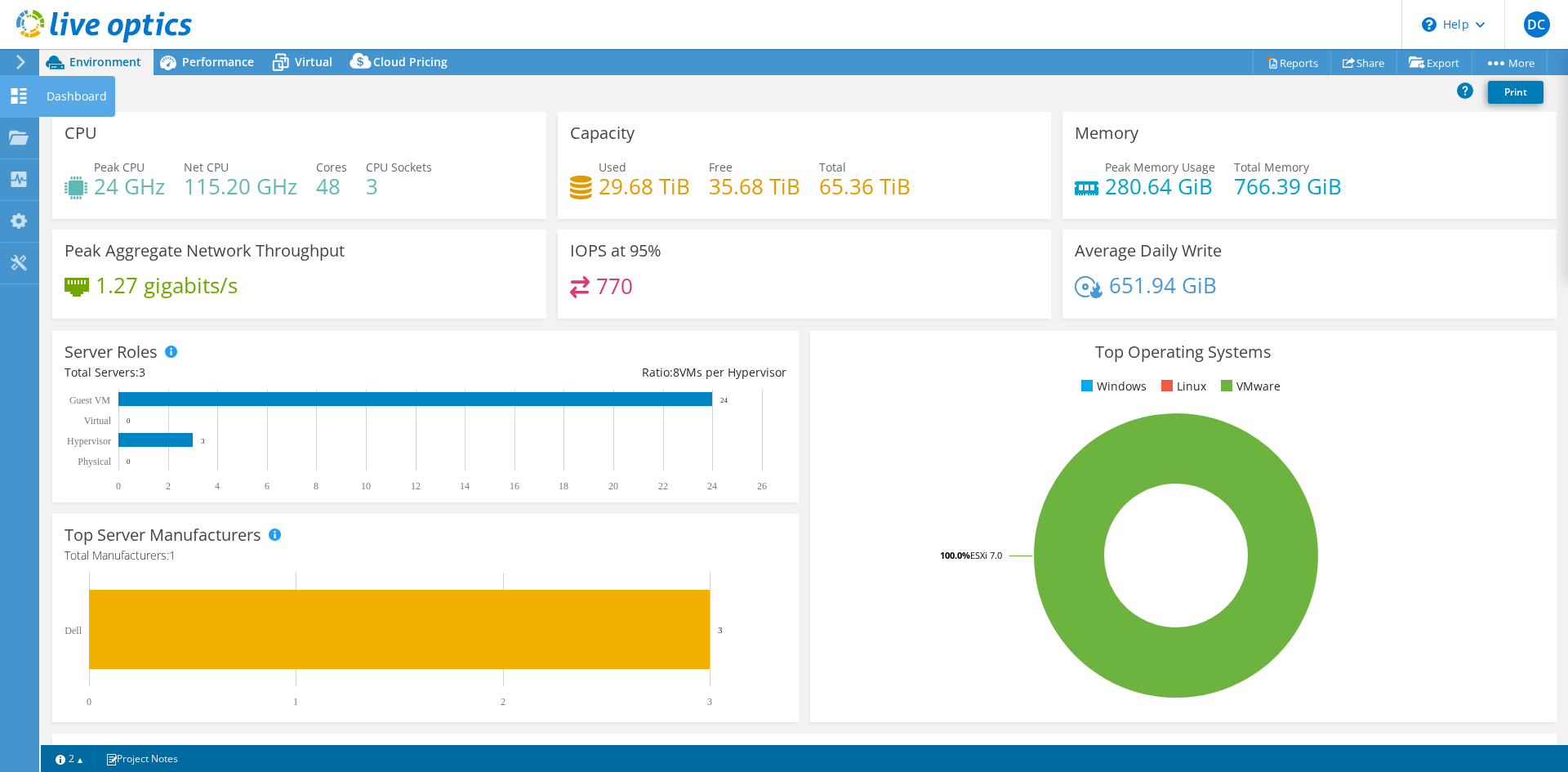
click at [18, 96] on icon at bounding box center [18, 96] width 19 height 16
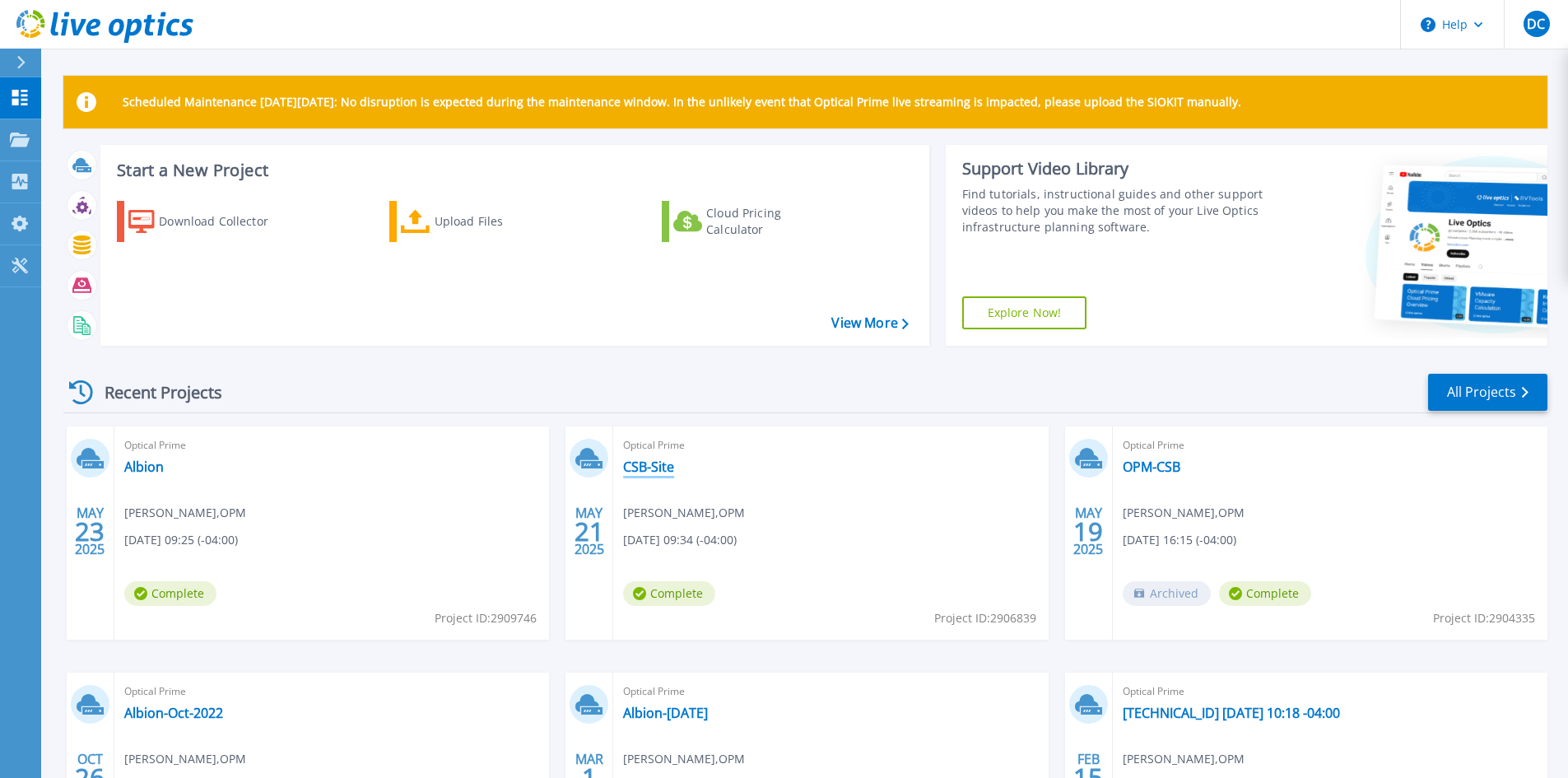
click at [657, 469] on link "CSB-Site" at bounding box center [648, 466] width 51 height 17
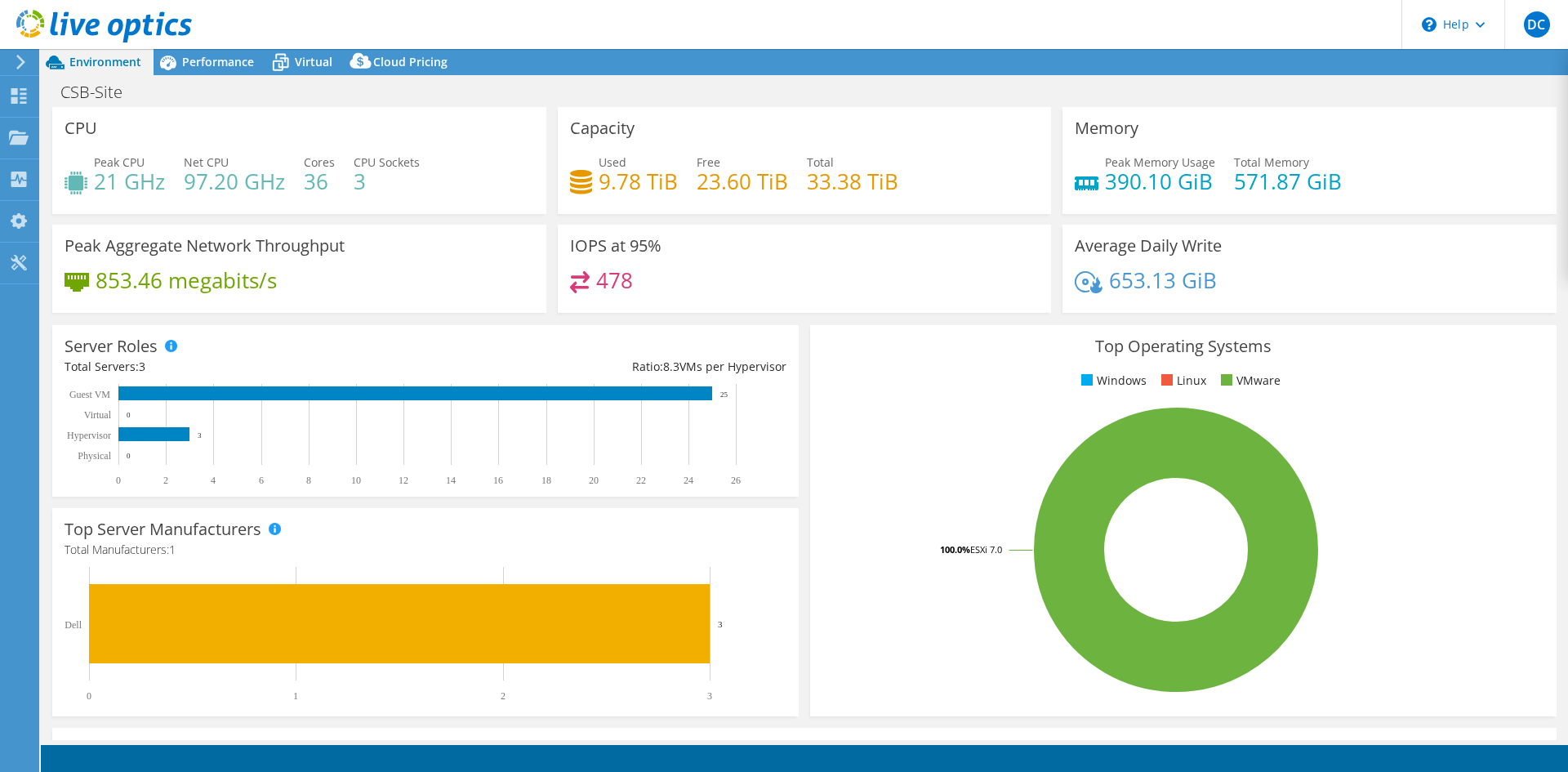
select select "USD"
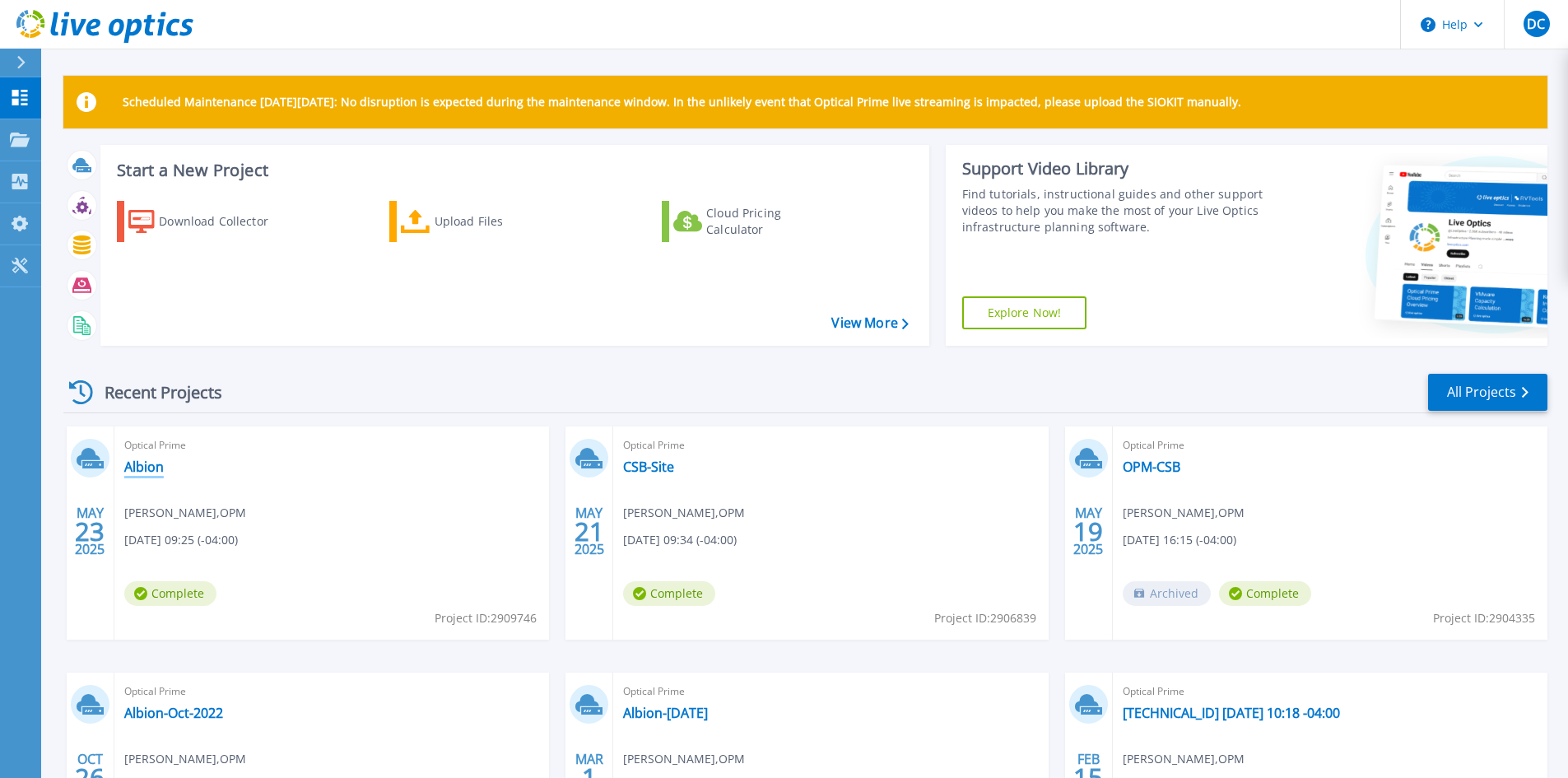
click at [163, 462] on link "Albion" at bounding box center [144, 466] width 40 height 17
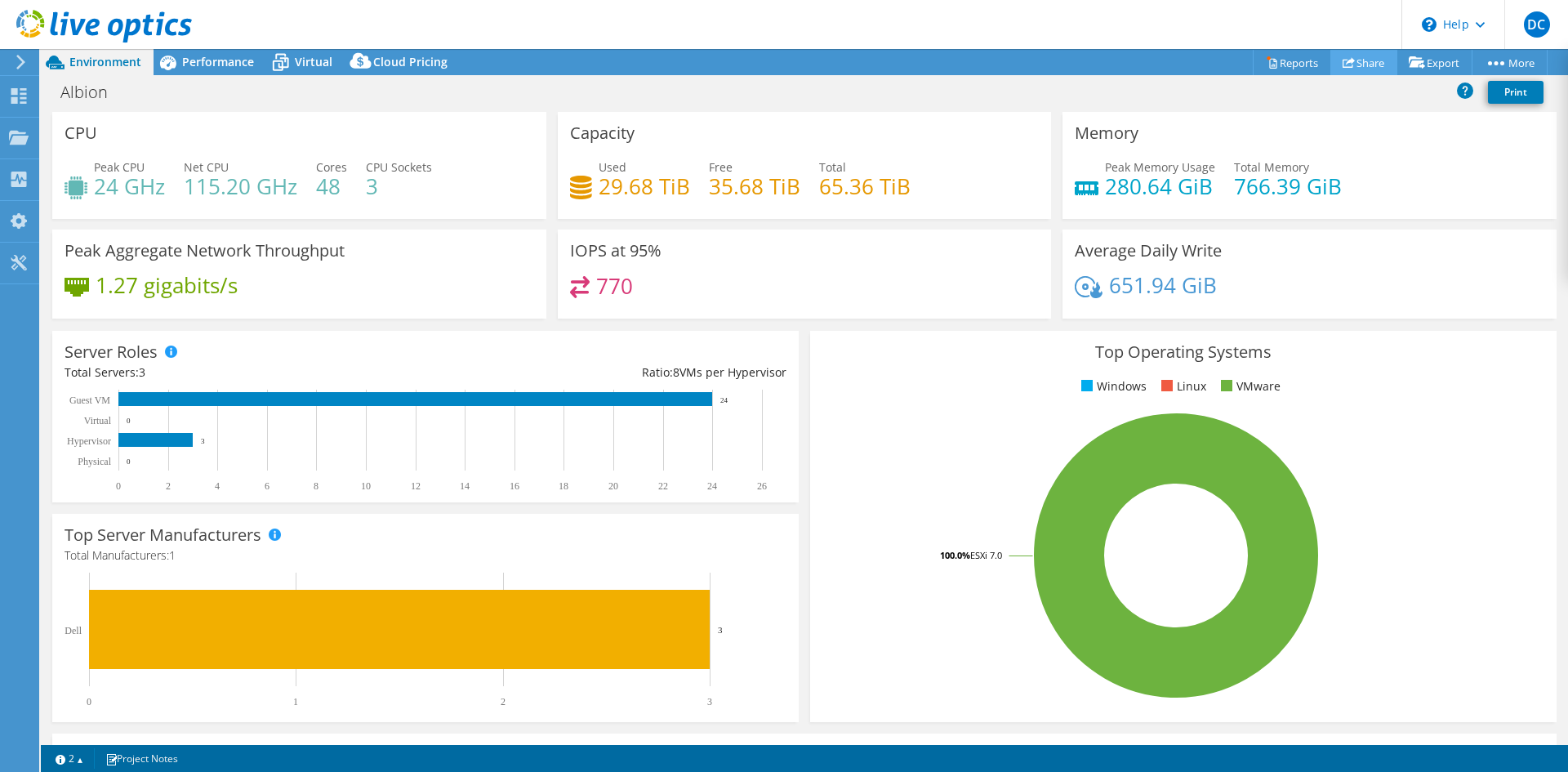
click at [1343, 69] on icon at bounding box center [1348, 62] width 12 height 12
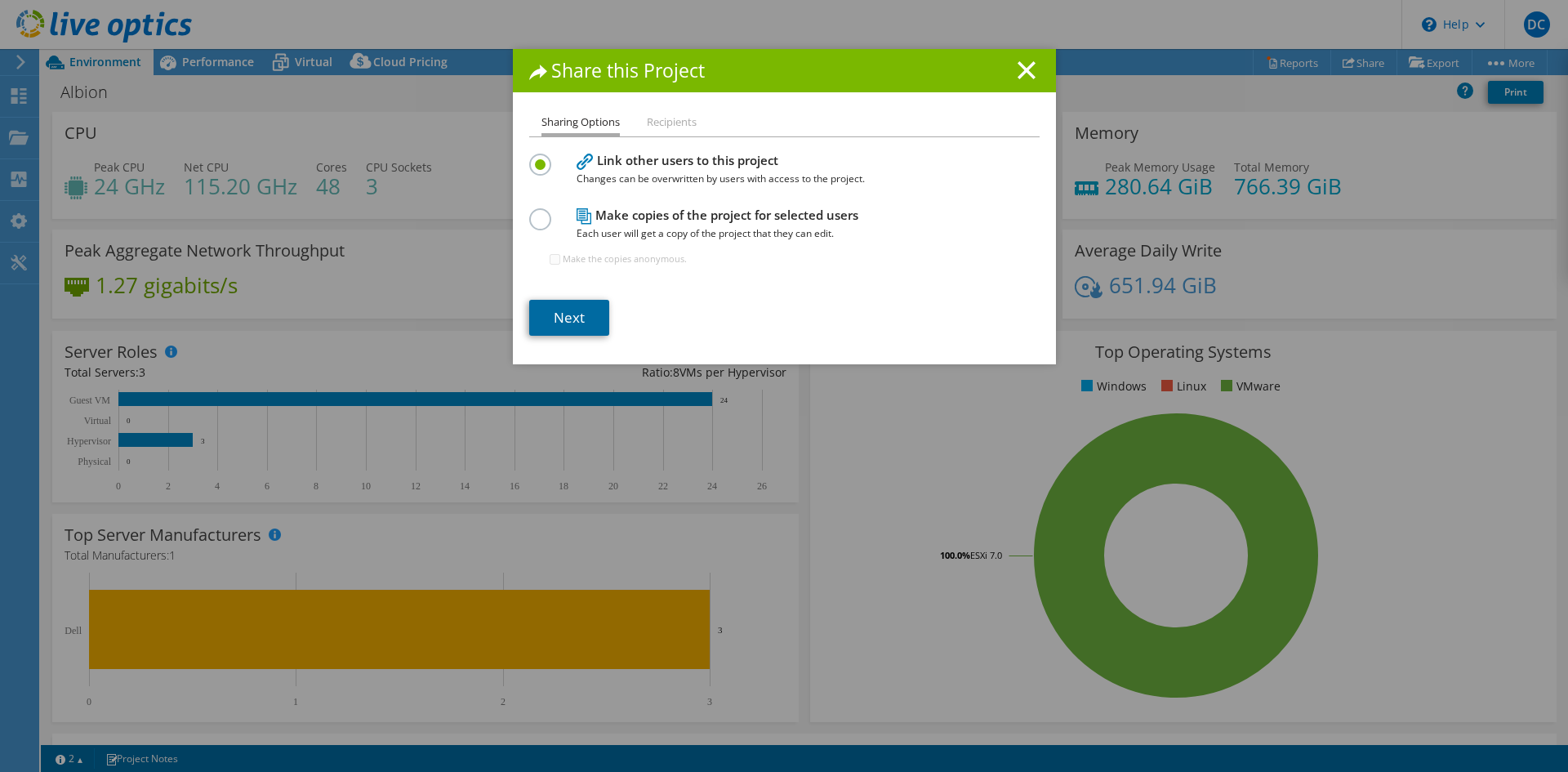
click at [542, 314] on link "Next" at bounding box center [569, 317] width 80 height 36
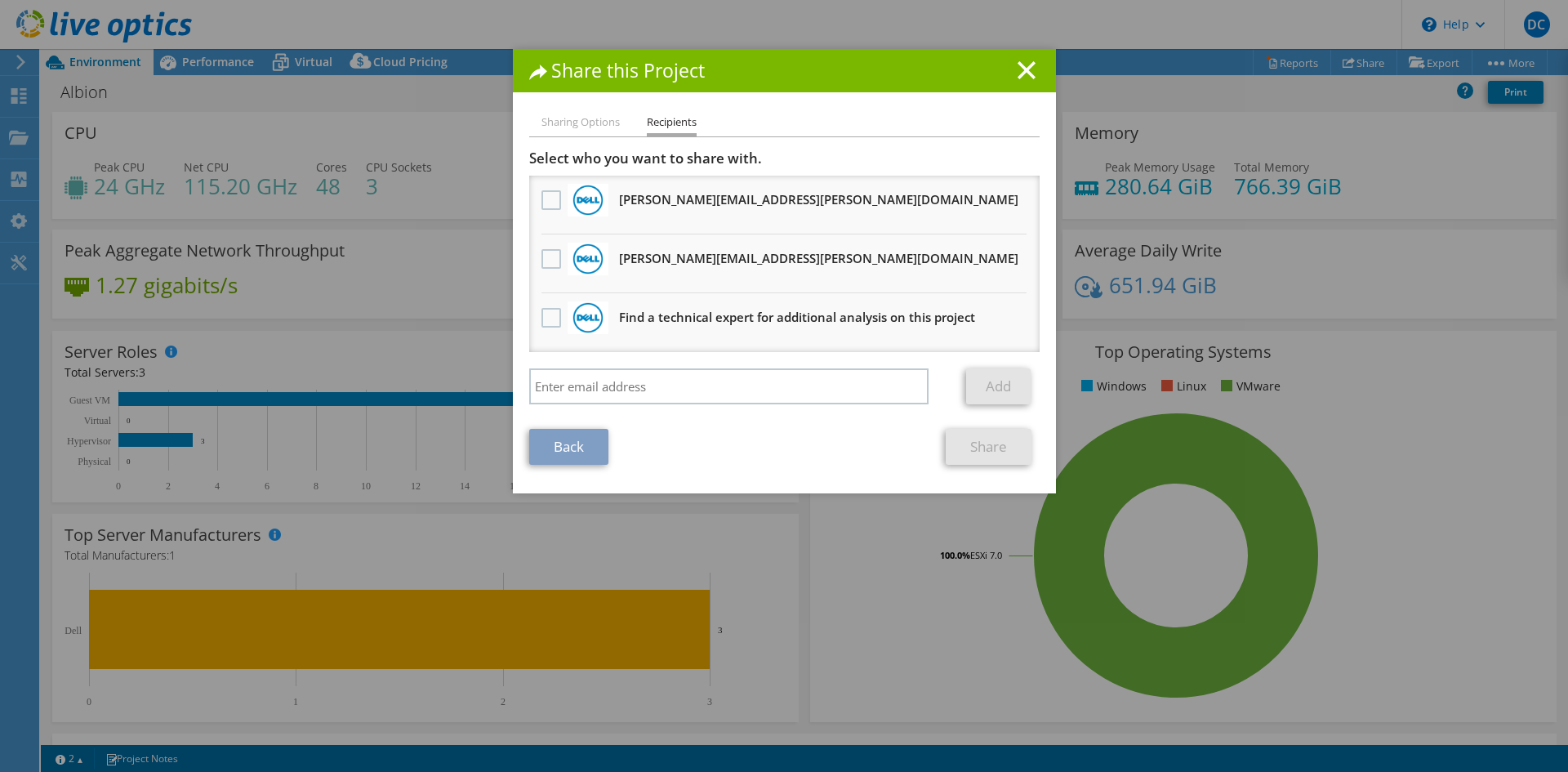
click at [1018, 64] on icon at bounding box center [1027, 71] width 18 height 18
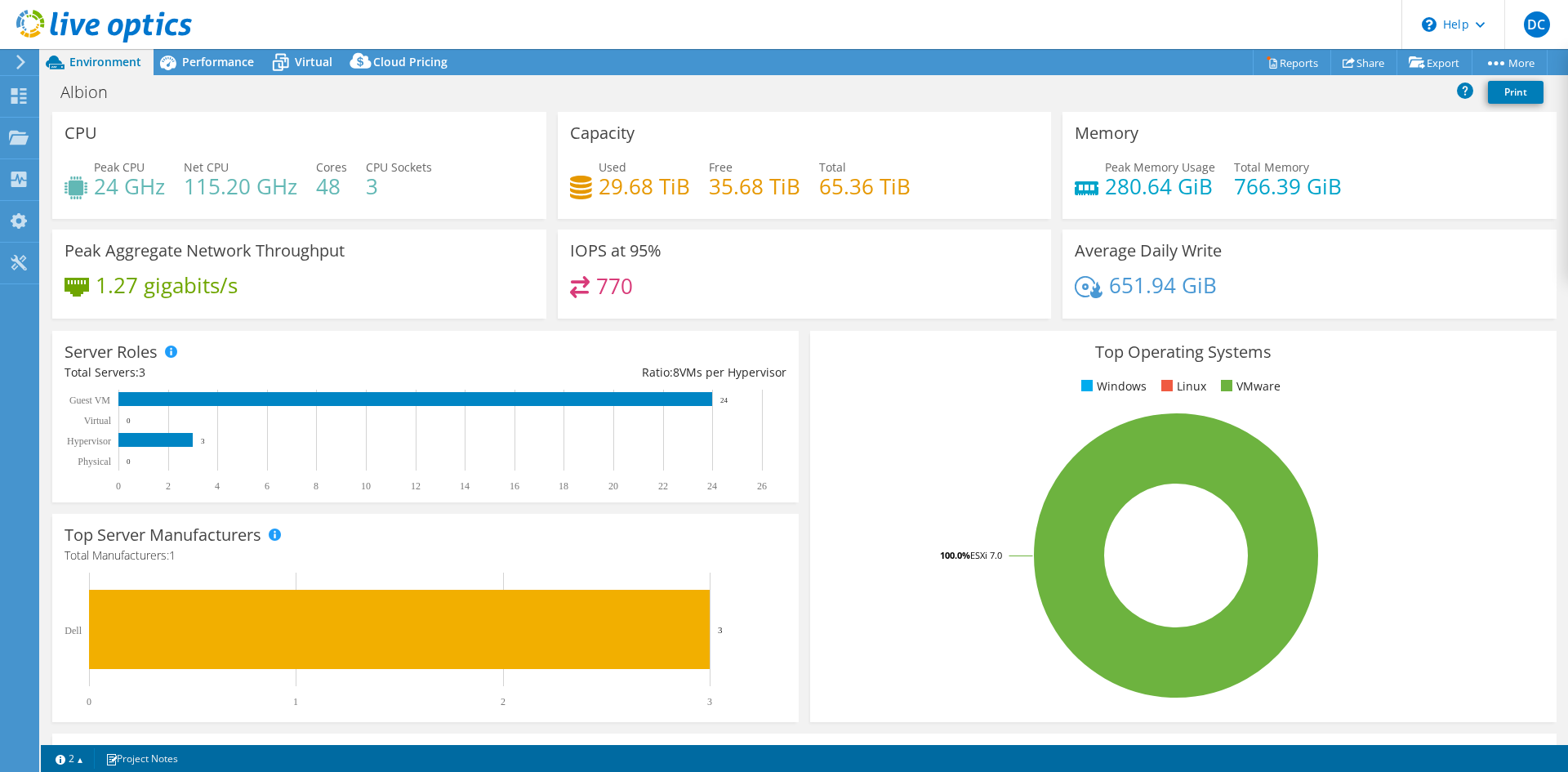
drag, startPoint x: 577, startPoint y: 580, endPoint x: 468, endPoint y: 589, distance: 109.4
click at [530, 586] on rect at bounding box center [418, 639] width 708 height 134
